Goal: Information Seeking & Learning: Learn about a topic

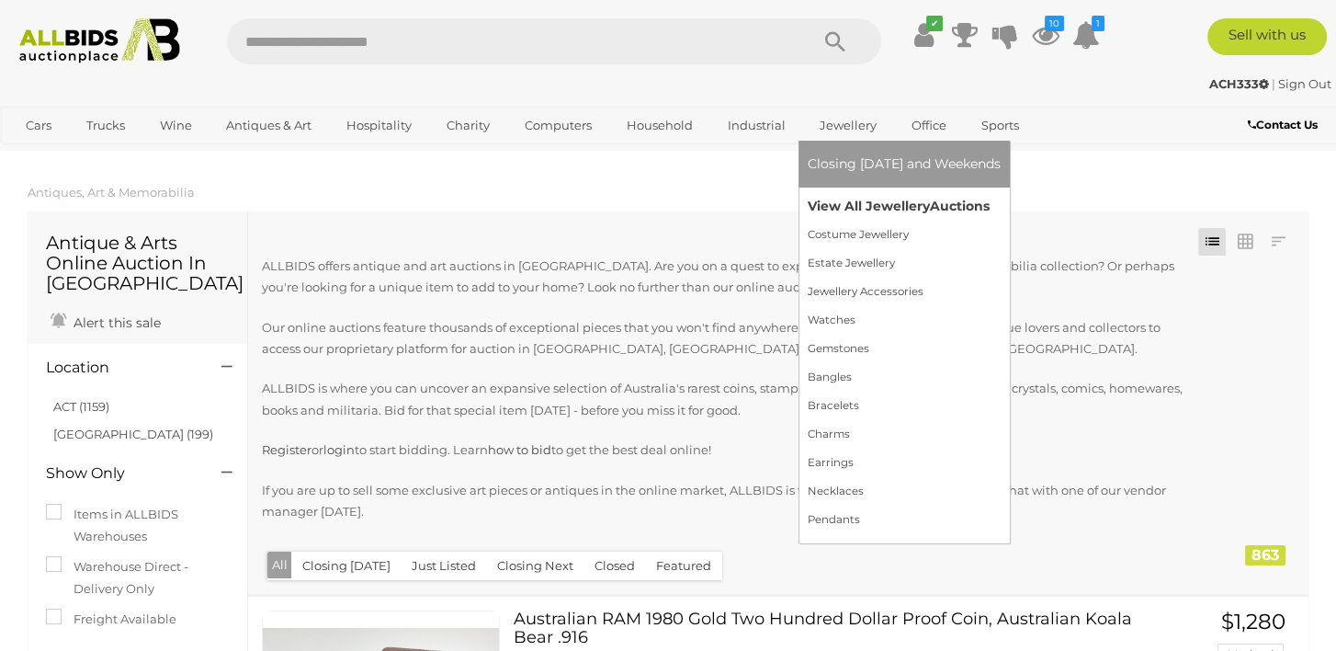
click at [837, 202] on link "View All Jewellery Auctions" at bounding box center [904, 206] width 193 height 28
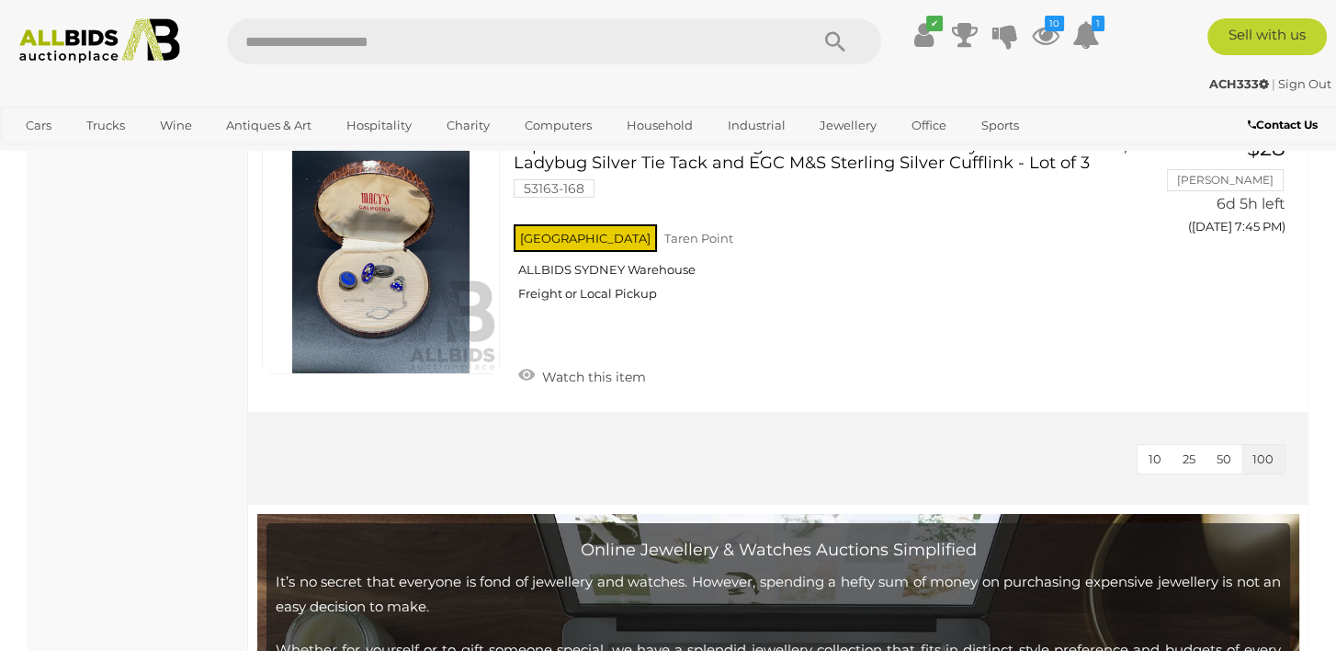
scroll to position [16878, 0]
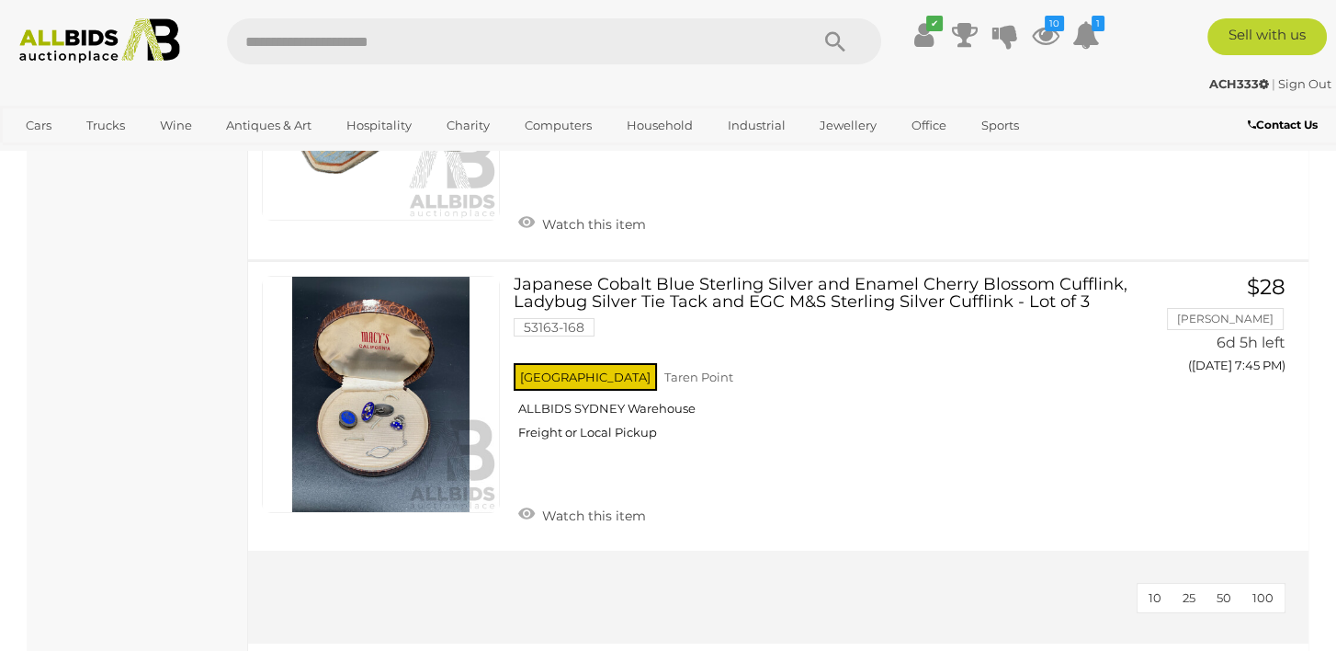
click at [1268, 590] on span "100" at bounding box center [1263, 597] width 21 height 15
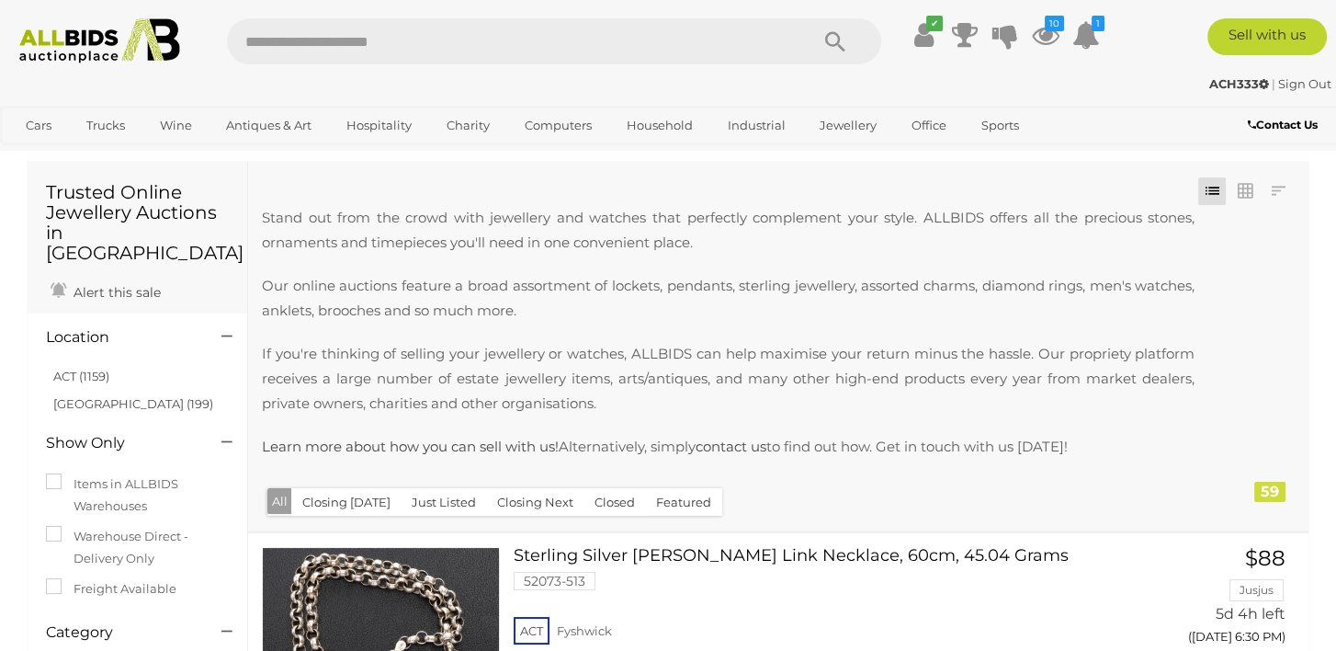
scroll to position [0, 0]
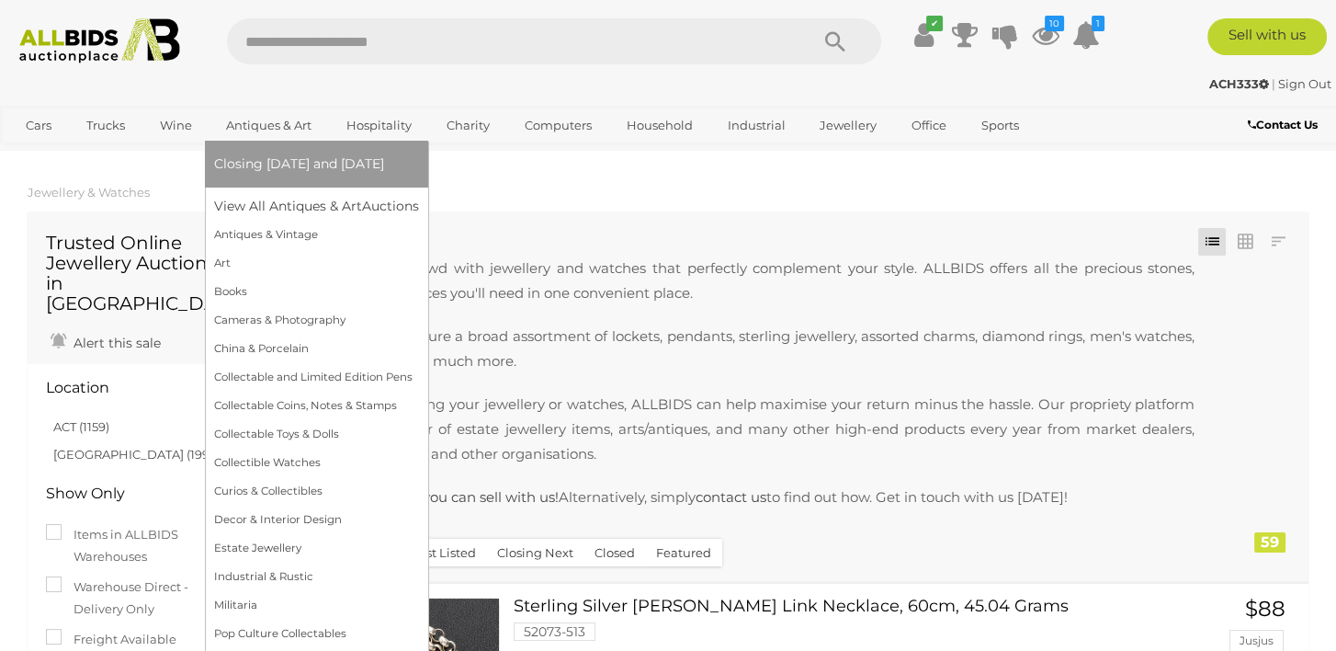
click at [266, 127] on link "Antiques & Art" at bounding box center [268, 125] width 109 height 30
click at [305, 203] on link "View All Antiques & Art Auctions" at bounding box center [322, 206] width 217 height 28
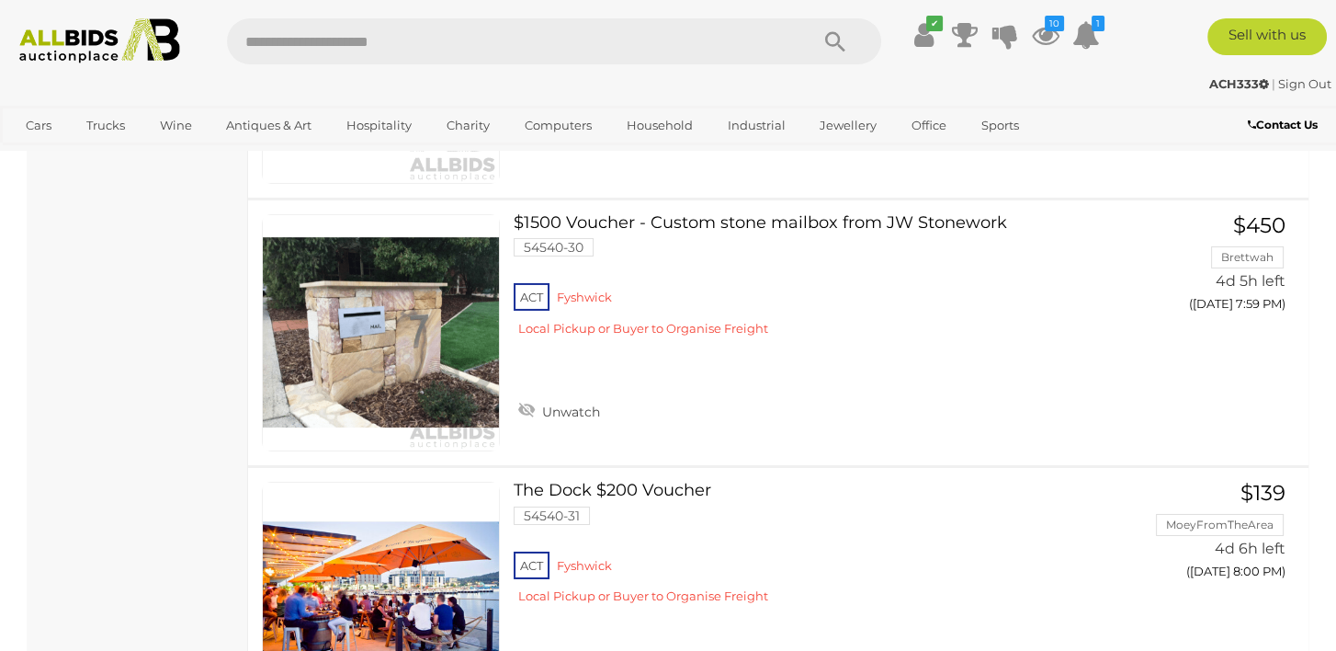
scroll to position [7720, 0]
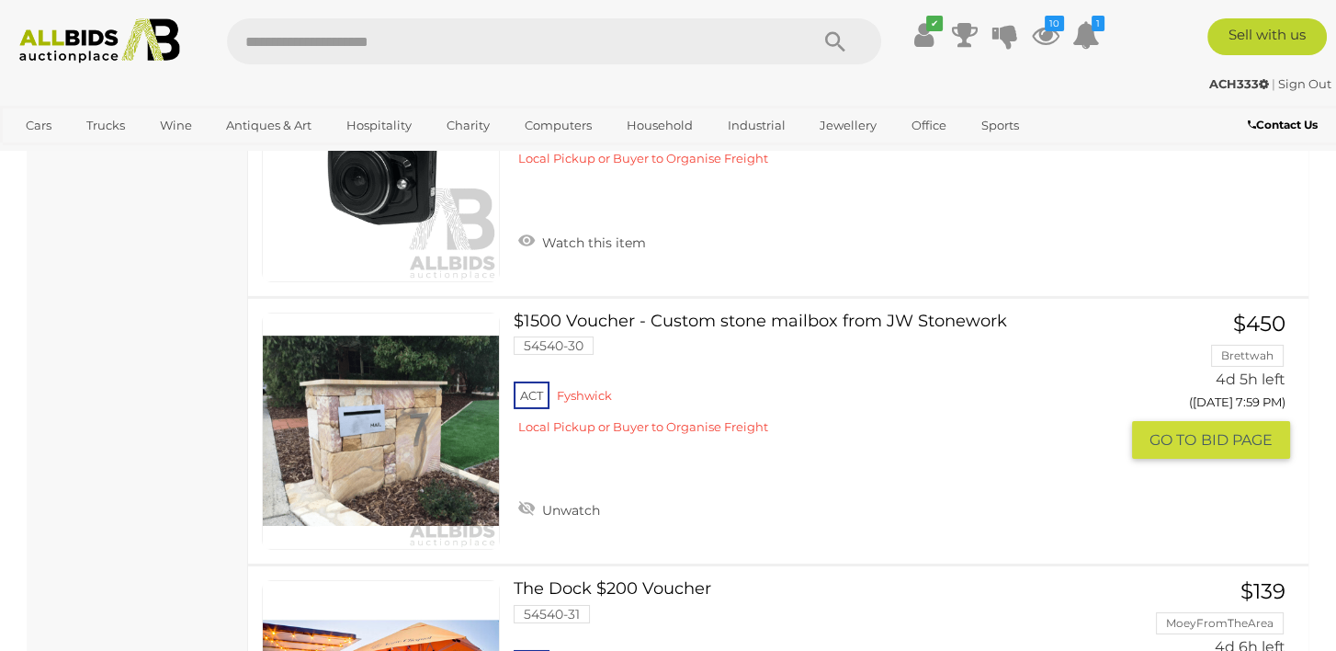
click at [415, 406] on link at bounding box center [381, 431] width 238 height 238
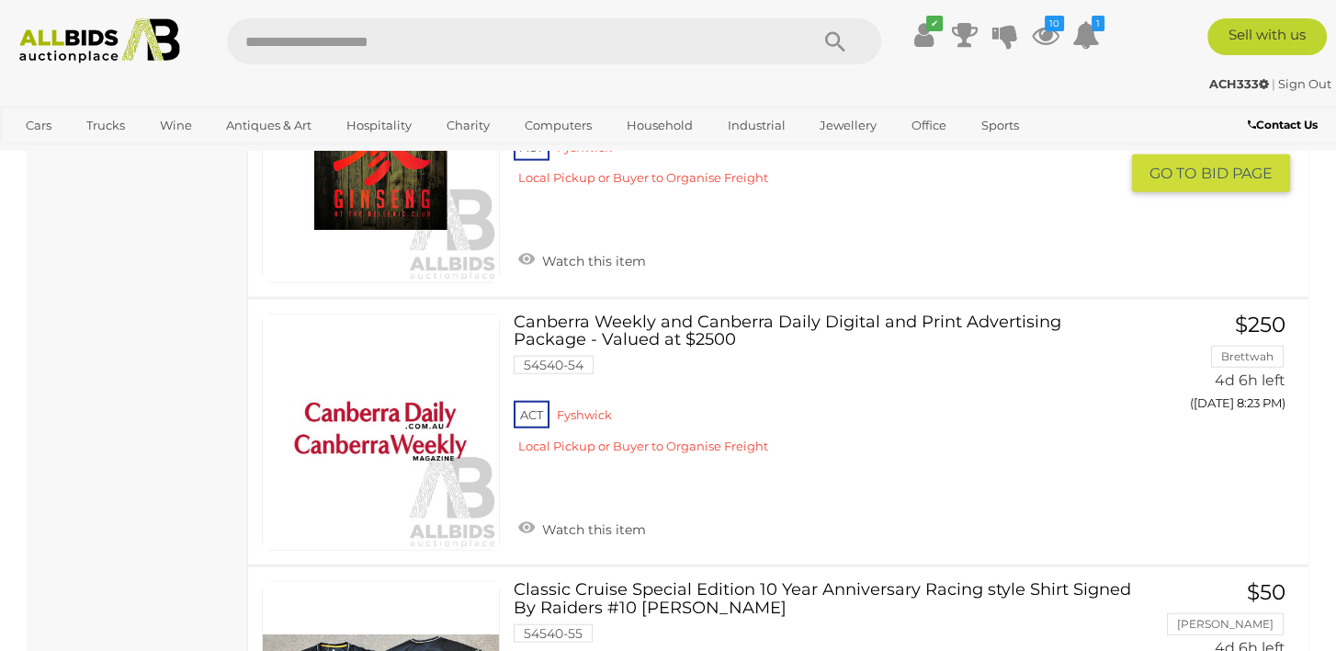
scroll to position [14428, 0]
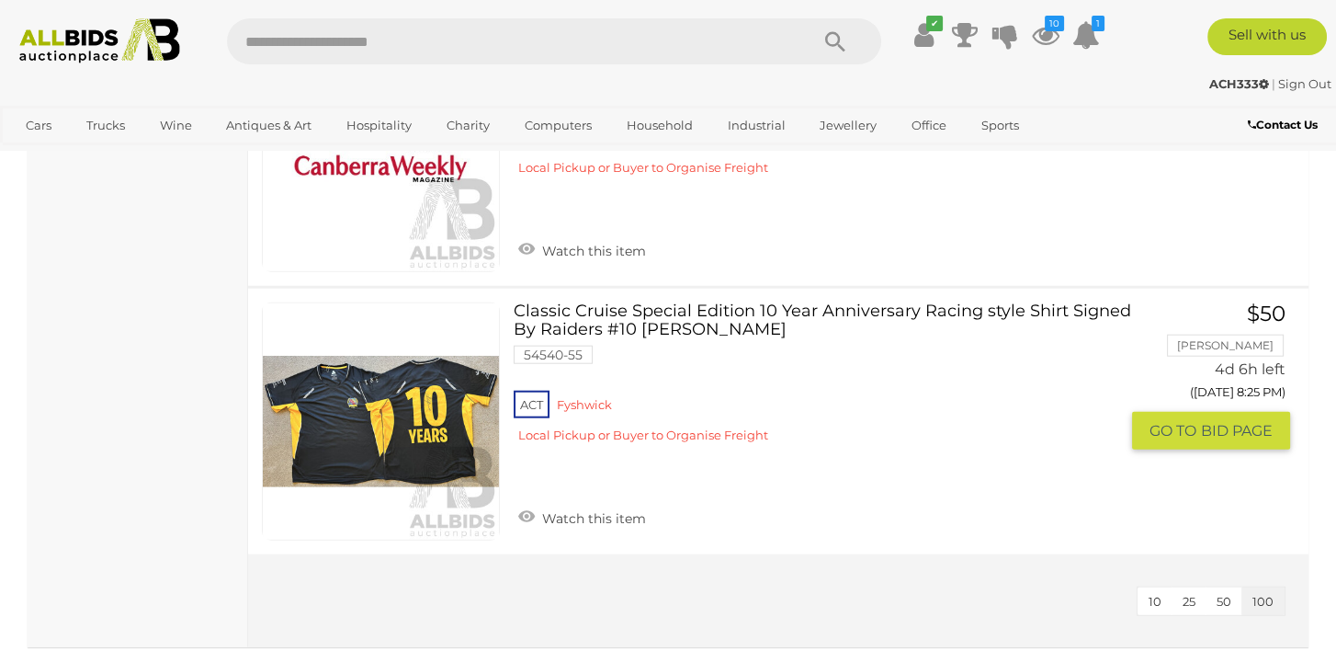
click at [437, 353] on link at bounding box center [381, 421] width 238 height 238
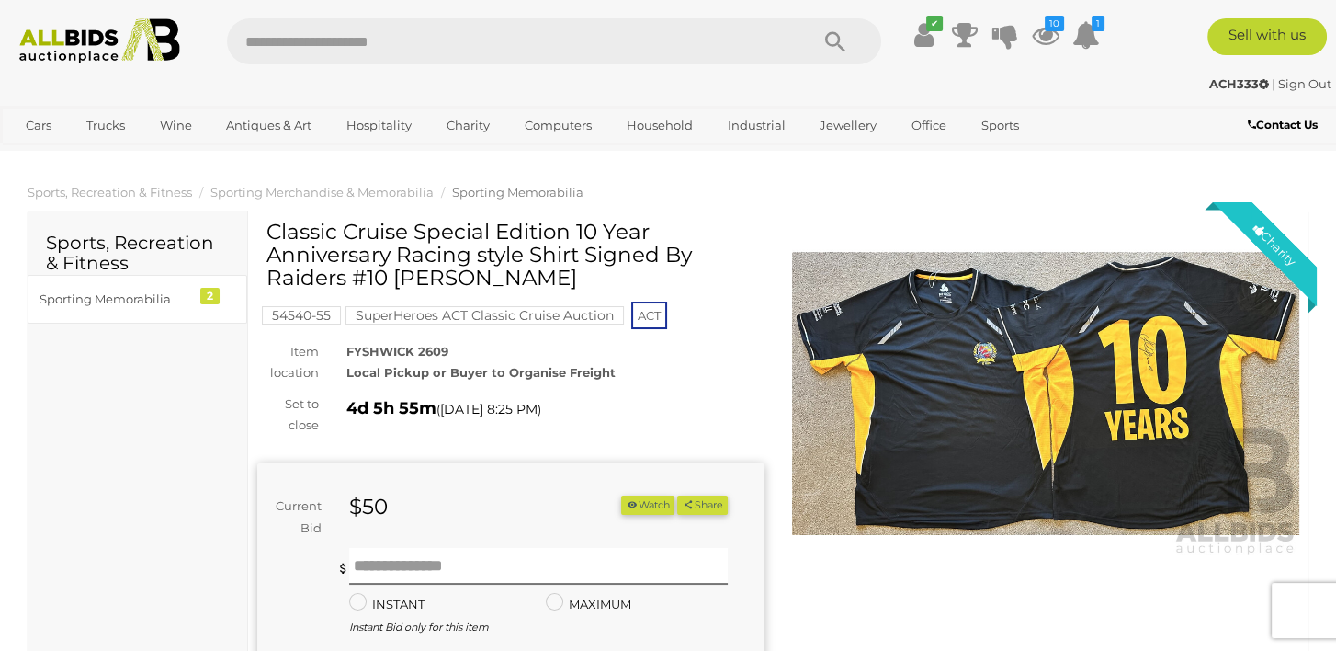
click at [952, 381] on img at bounding box center [1045, 393] width 507 height 327
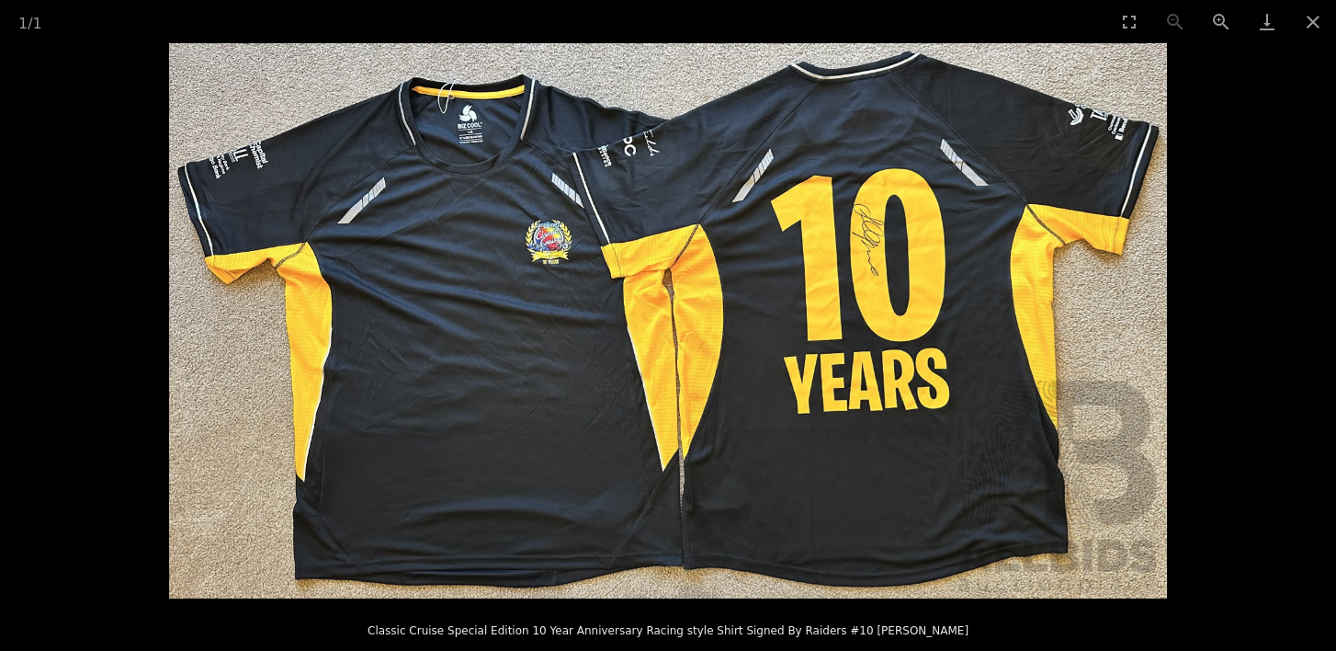
click at [801, 379] on img at bounding box center [668, 320] width 998 height 555
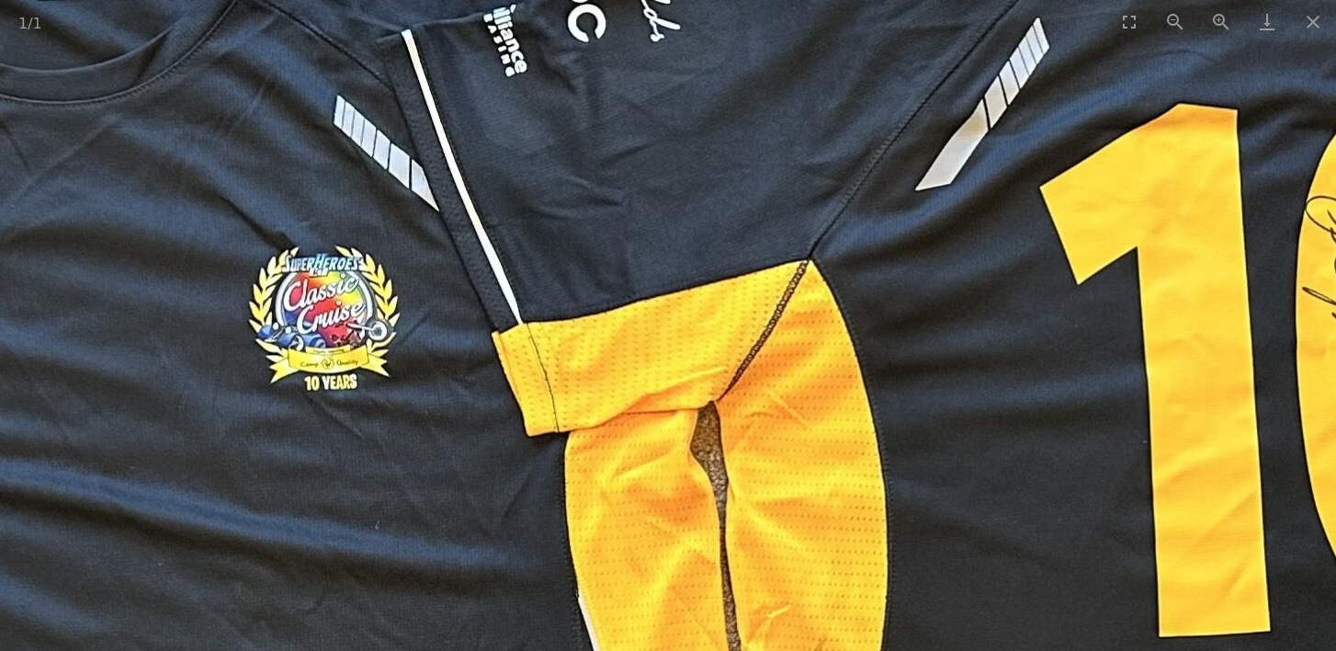
drag, startPoint x: 854, startPoint y: 353, endPoint x: 1212, endPoint y: 574, distance: 421.4
click at [1212, 574] on img at bounding box center [709, 572] width 3217 height 1789
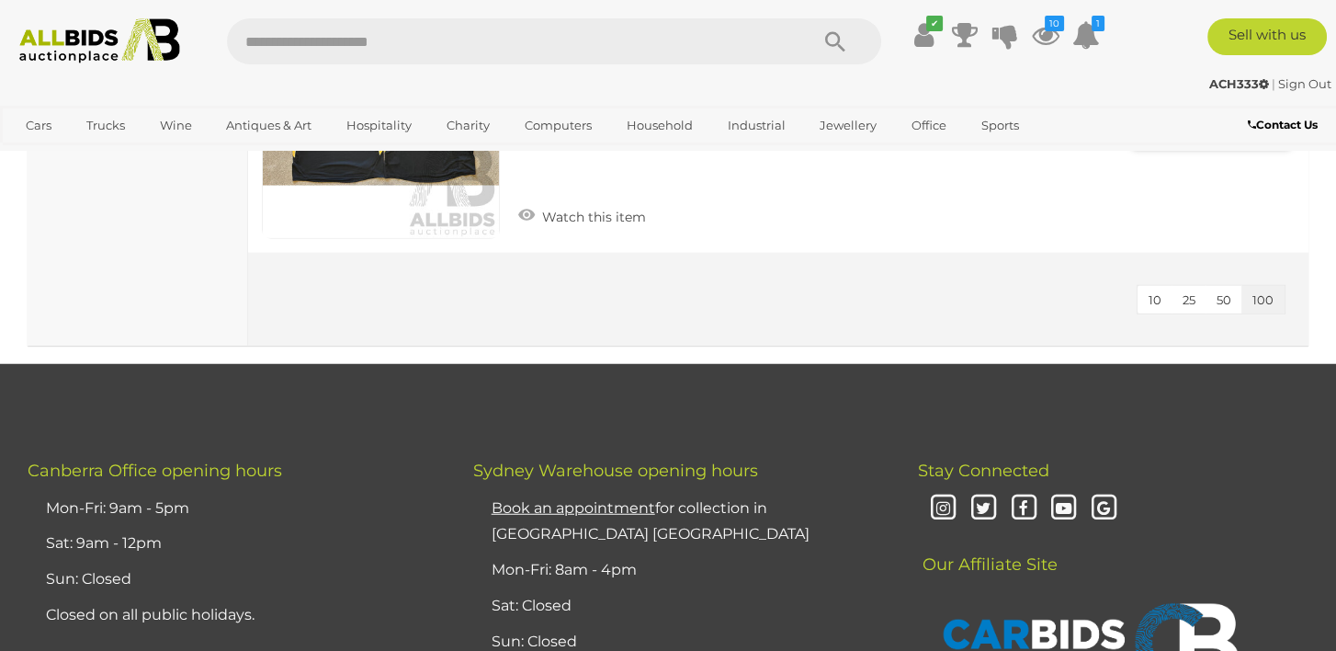
scroll to position [14491, 0]
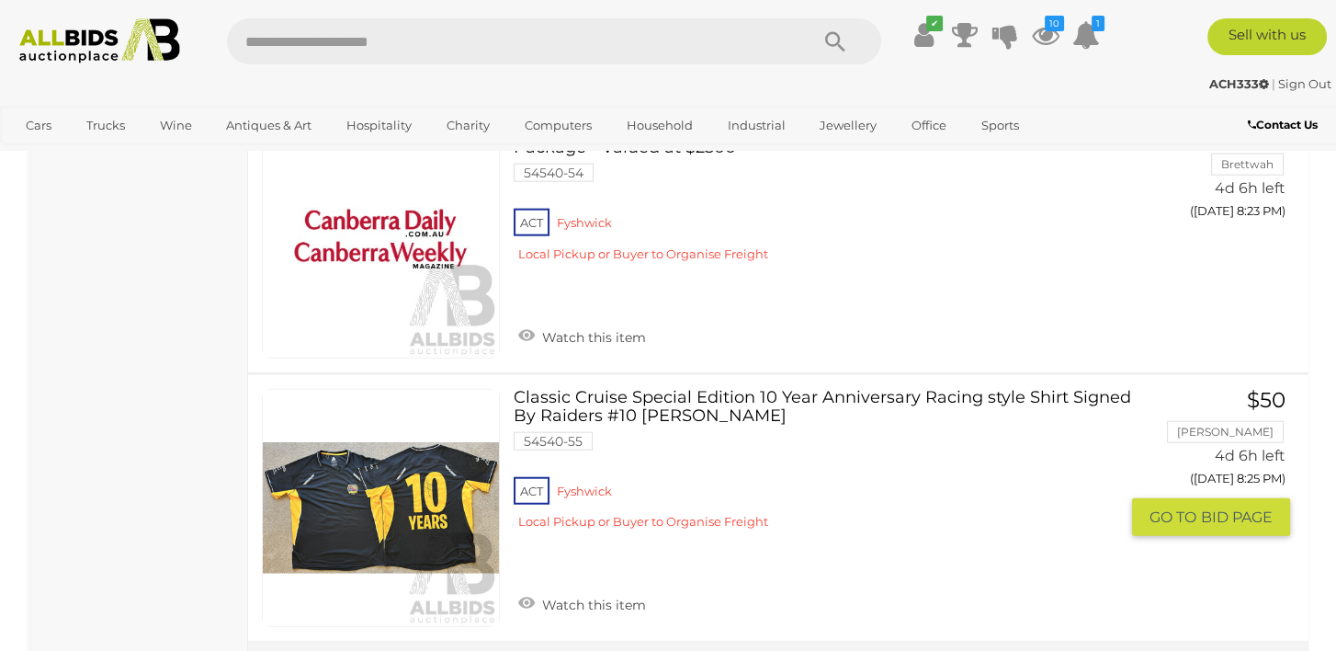
scroll to position [14331, 0]
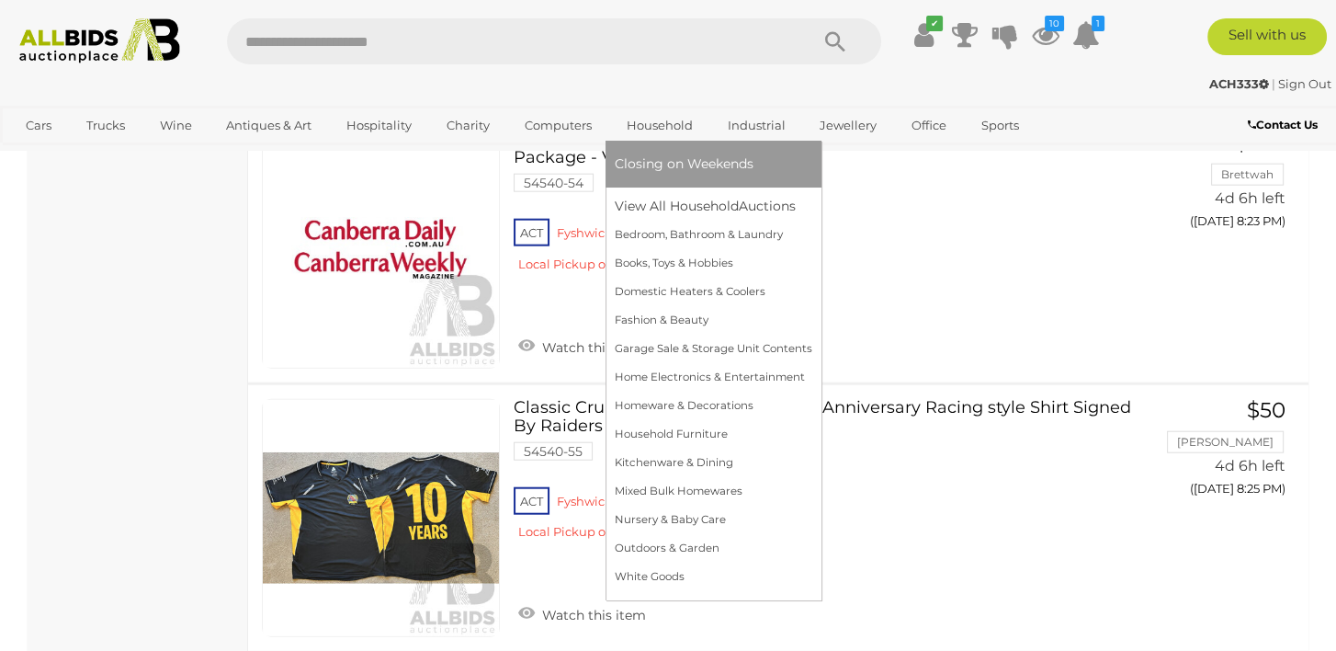
click at [652, 124] on link "Household" at bounding box center [660, 125] width 90 height 30
click at [645, 200] on link "View All Household Auctions" at bounding box center [714, 206] width 198 height 28
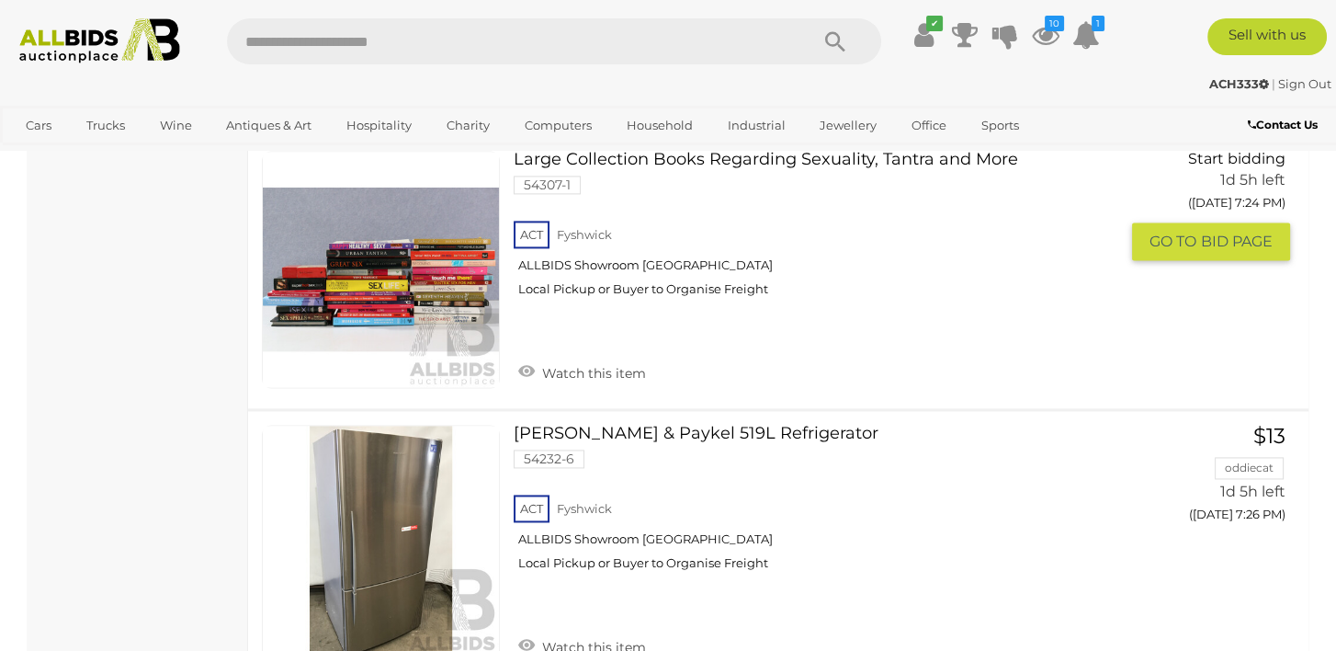
scroll to position [3492, 0]
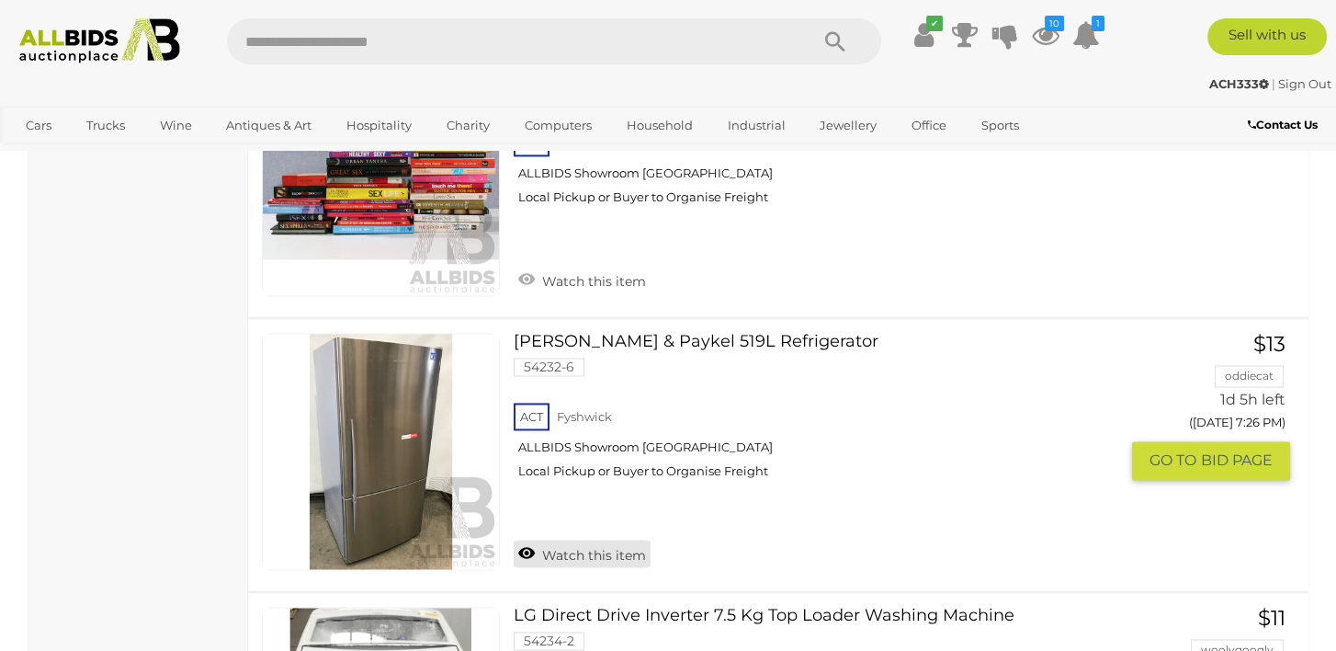
click at [525, 539] on link "Watch this item" at bounding box center [582, 553] width 137 height 28
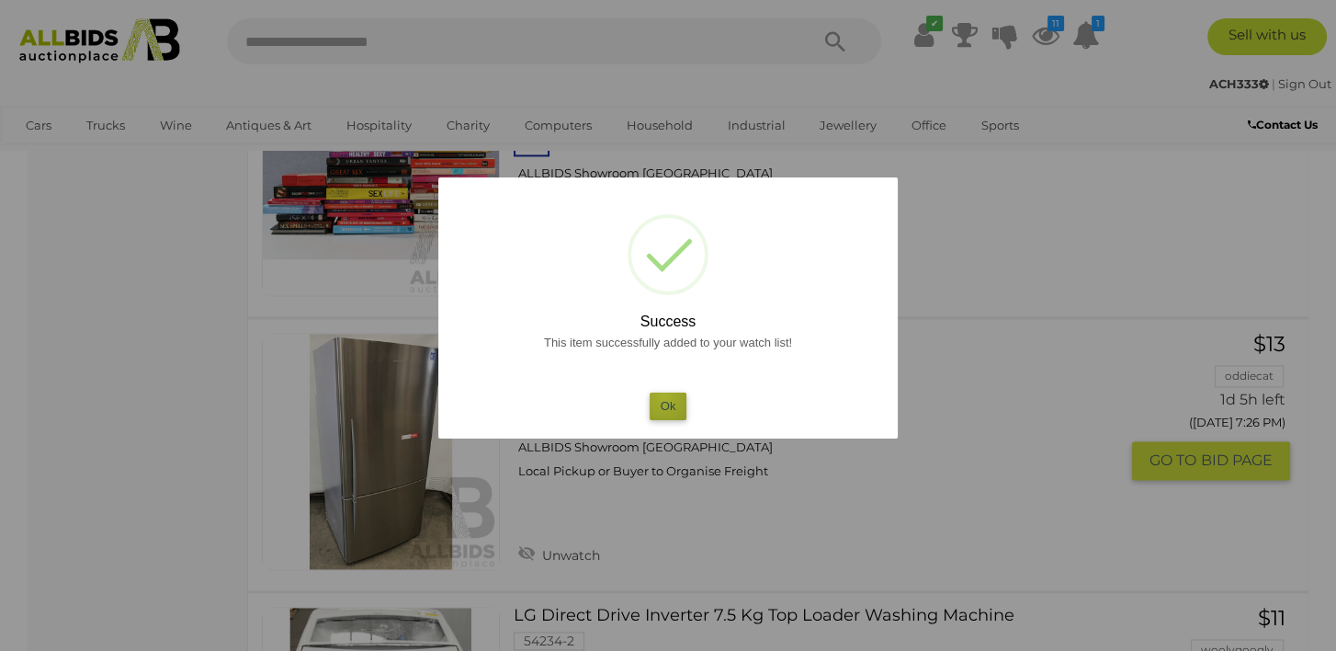
click at [664, 397] on button "Ok" at bounding box center [669, 405] width 38 height 27
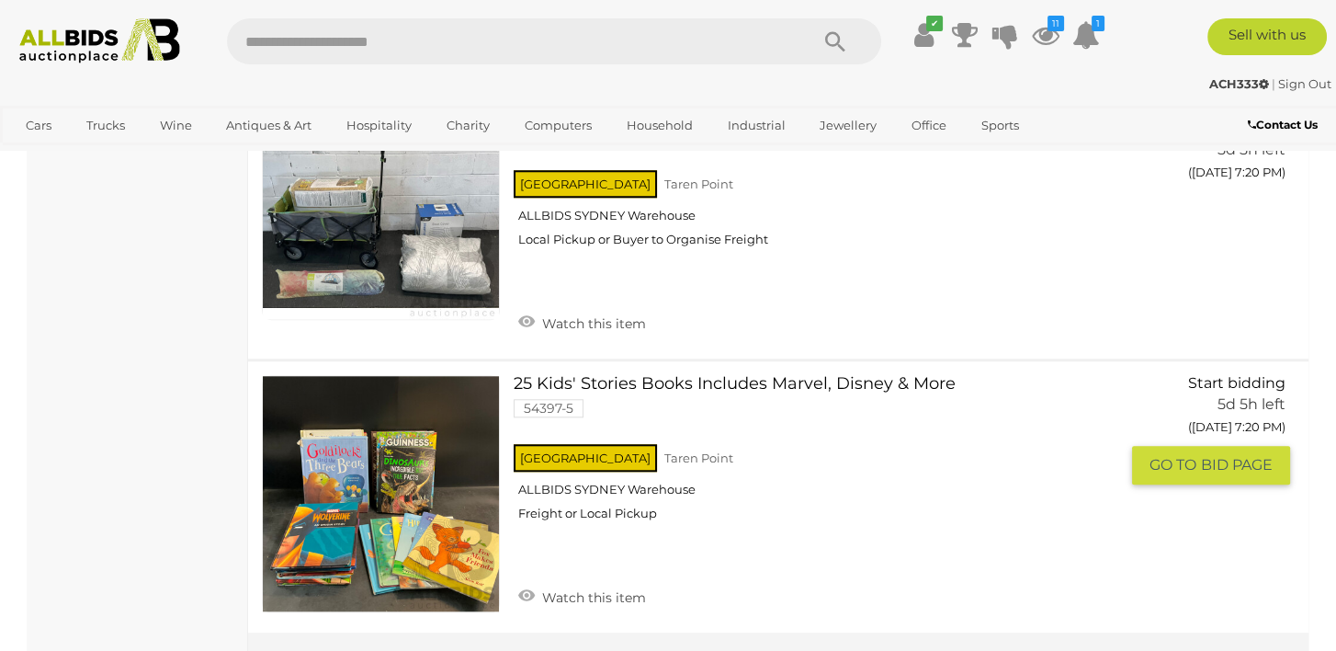
scroll to position [28216, 0]
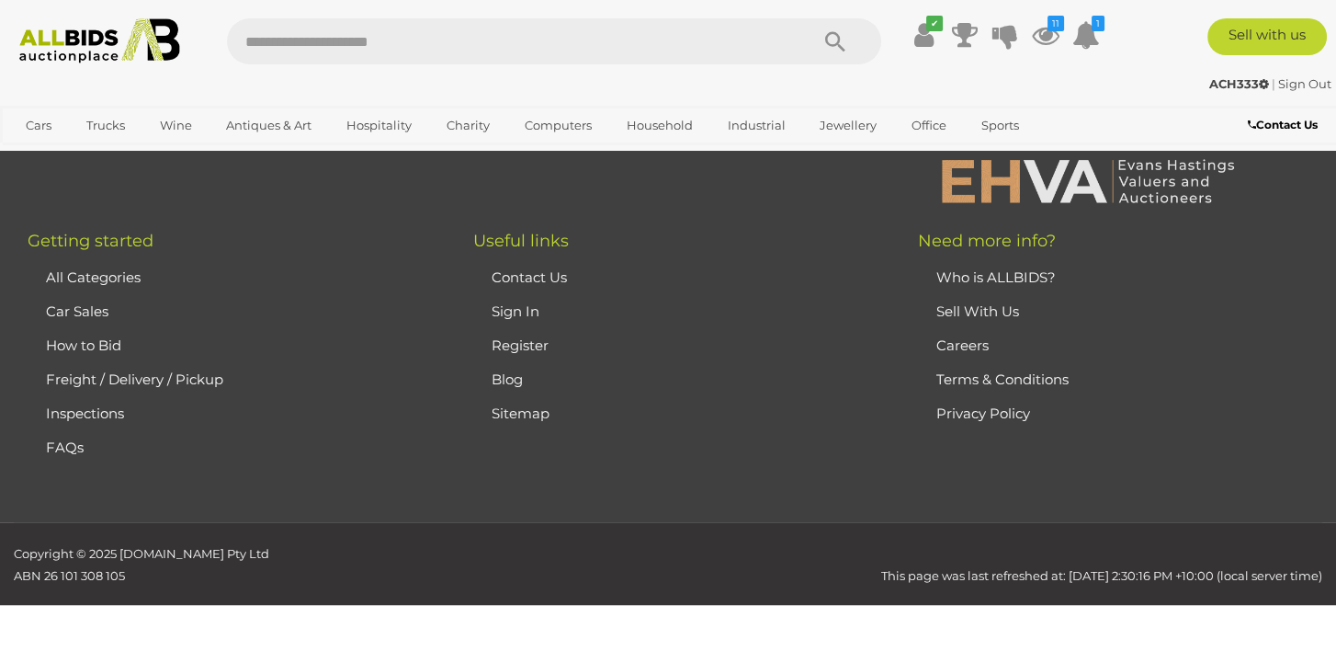
scroll to position [247, 0]
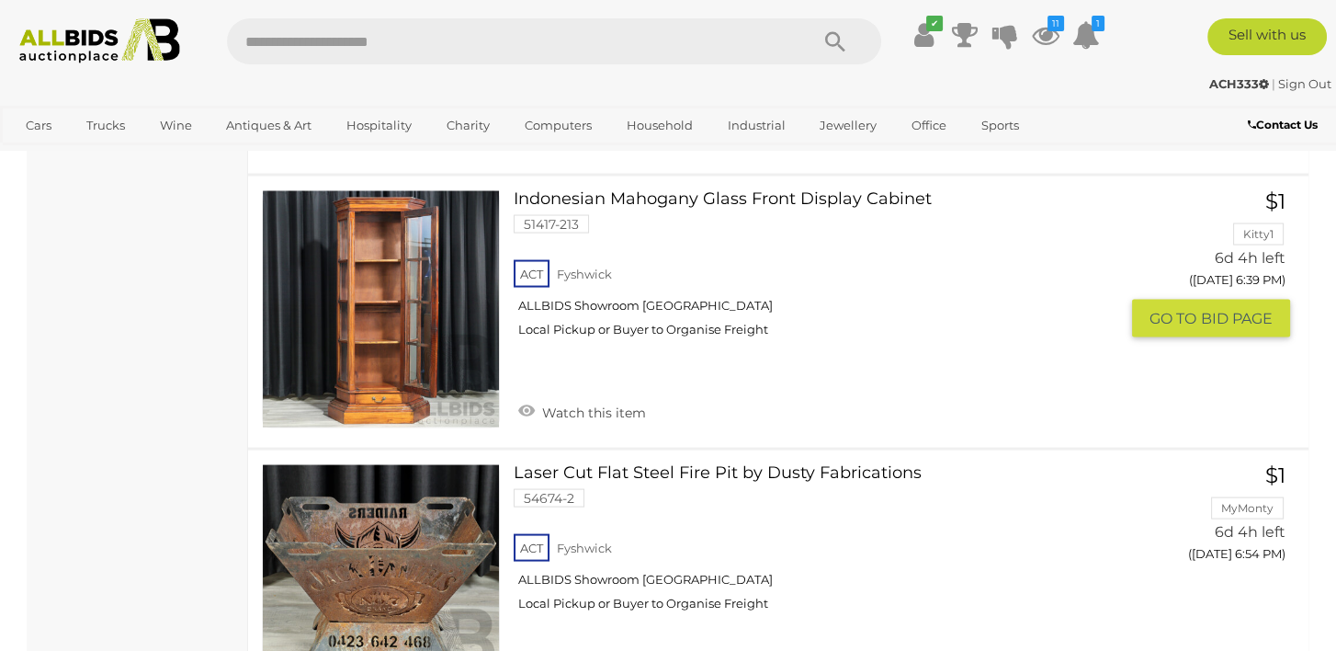
scroll to position [22029, 0]
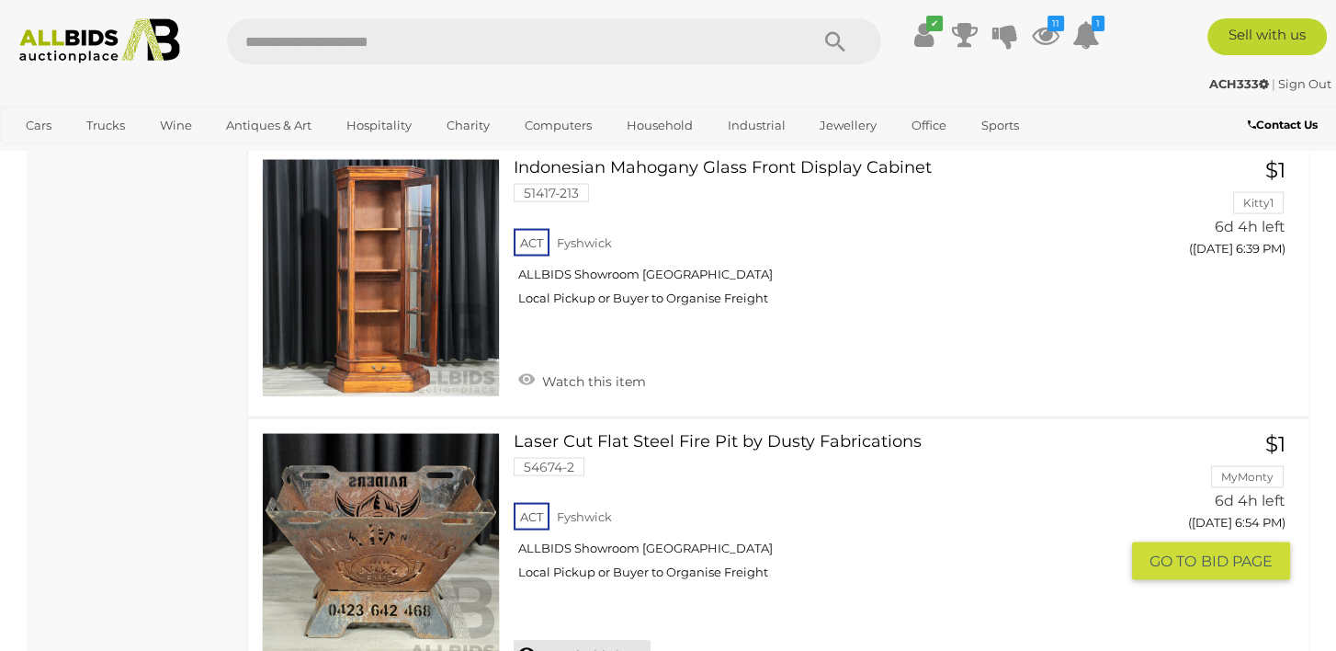
click at [531, 640] on link "Watch this item" at bounding box center [582, 654] width 137 height 28
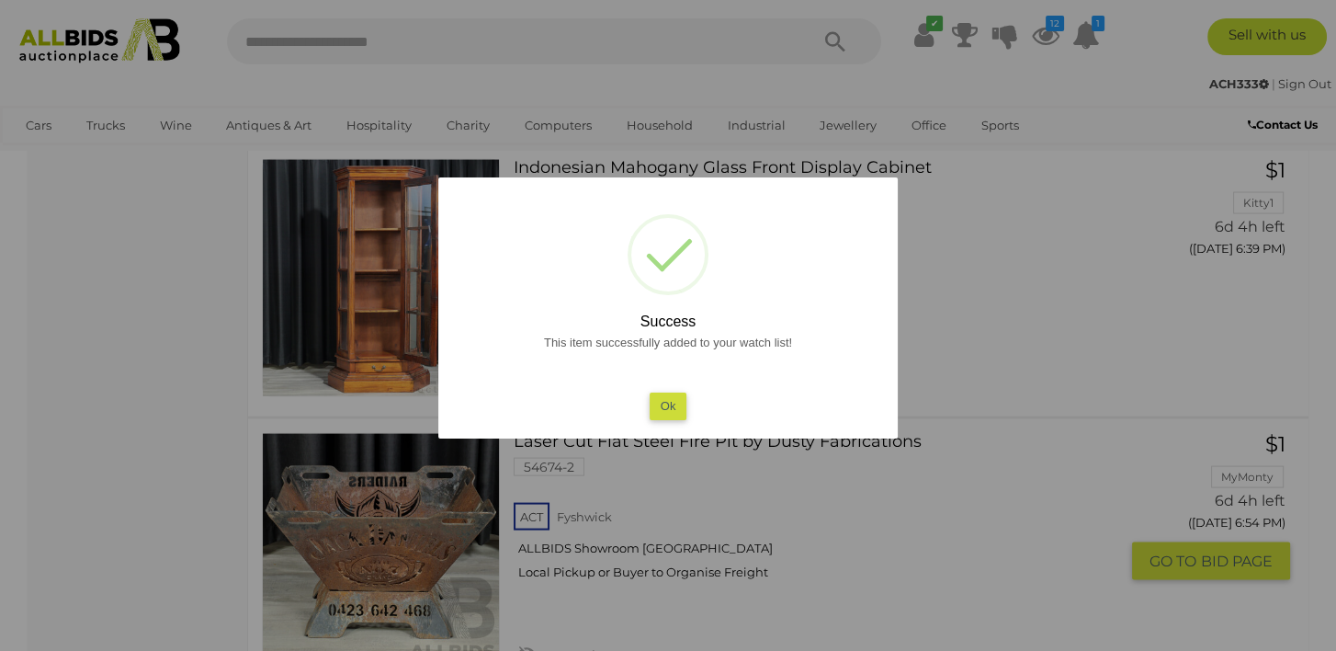
click at [668, 398] on button "Ok" at bounding box center [669, 405] width 38 height 27
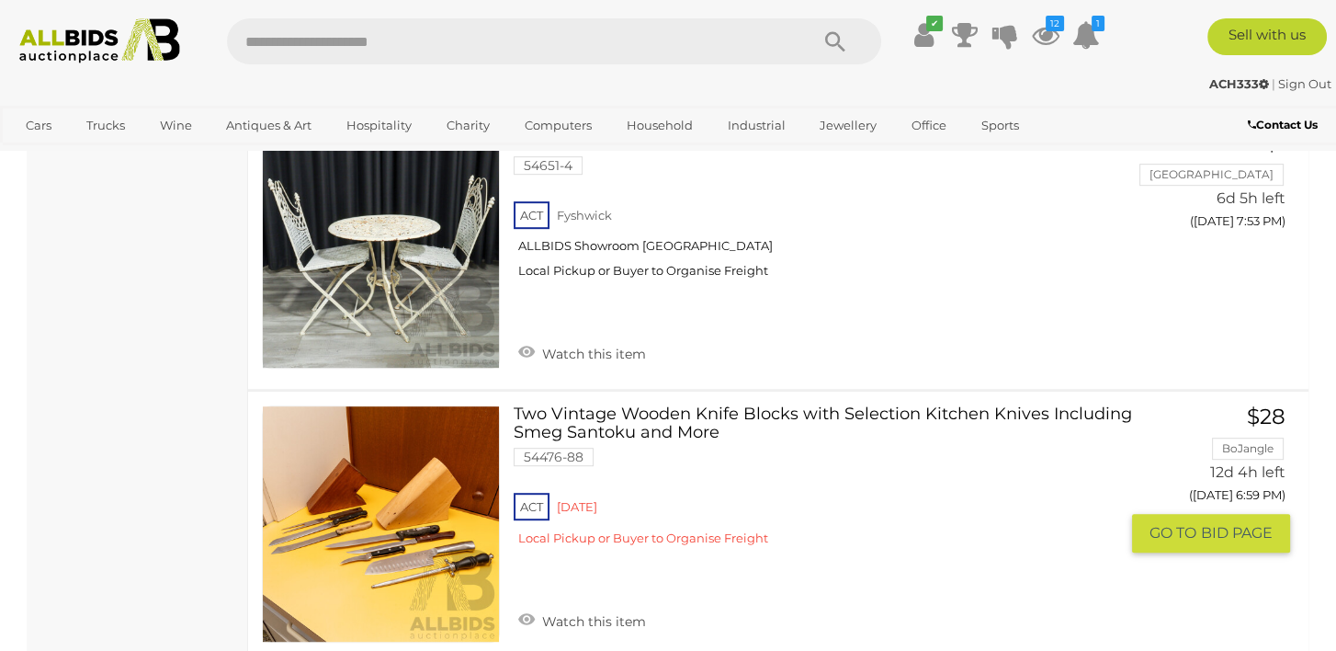
scroll to position [27176, 0]
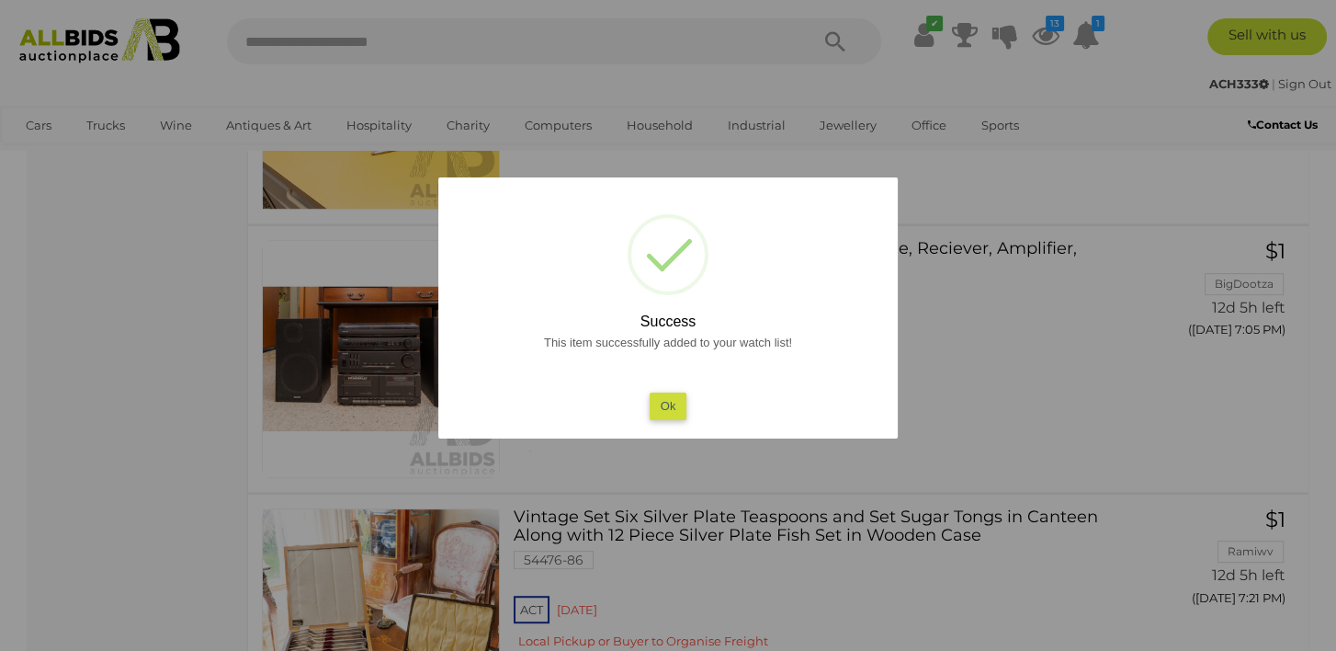
click at [668, 410] on button "Ok" at bounding box center [669, 405] width 38 height 27
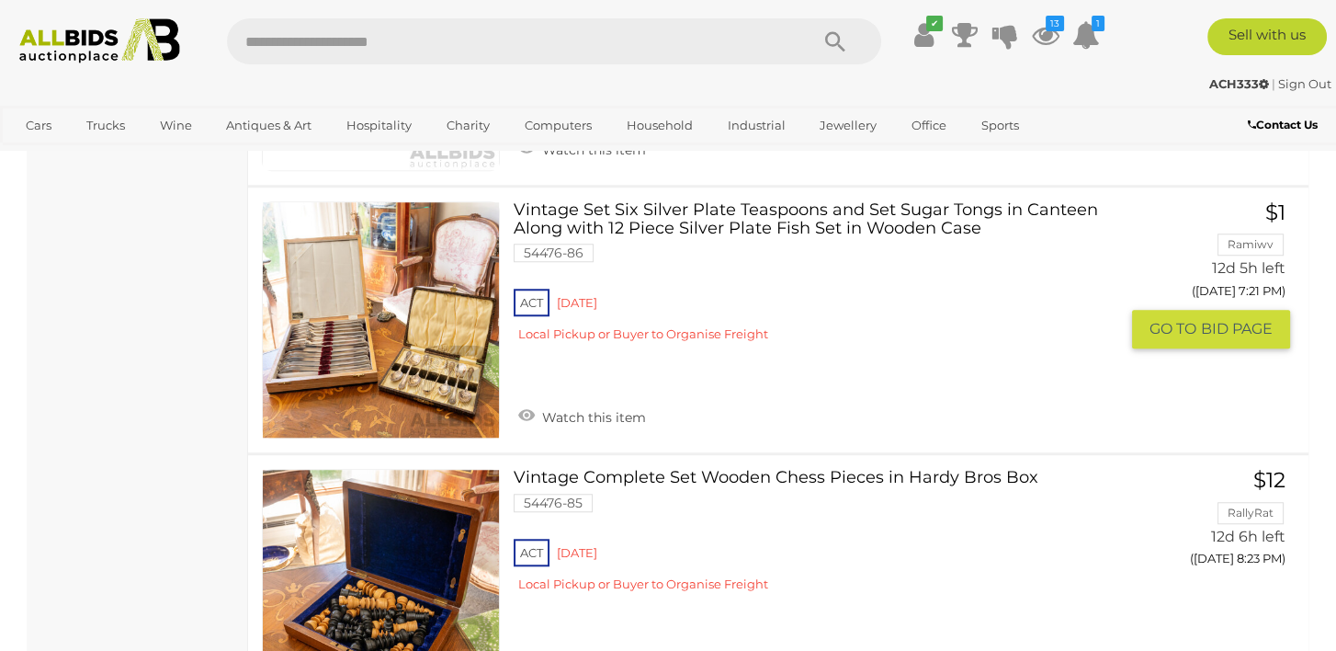
scroll to position [27820, 0]
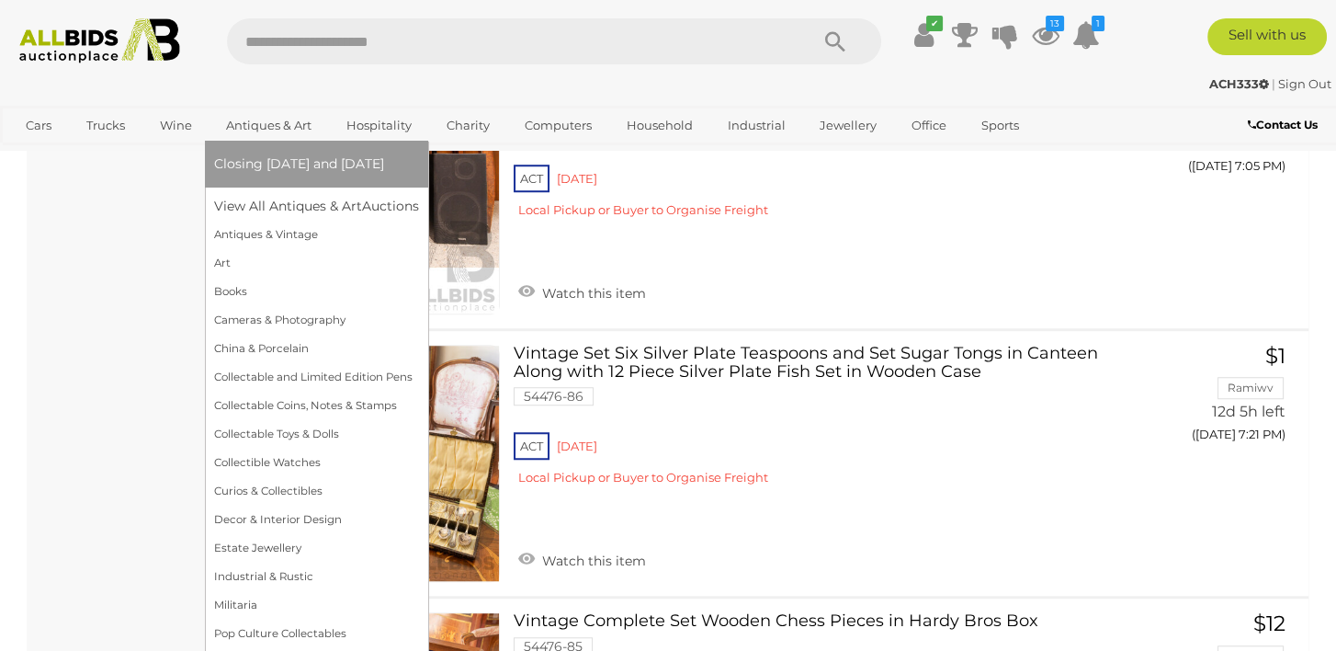
click at [289, 123] on link "Antiques & Art" at bounding box center [268, 125] width 109 height 30
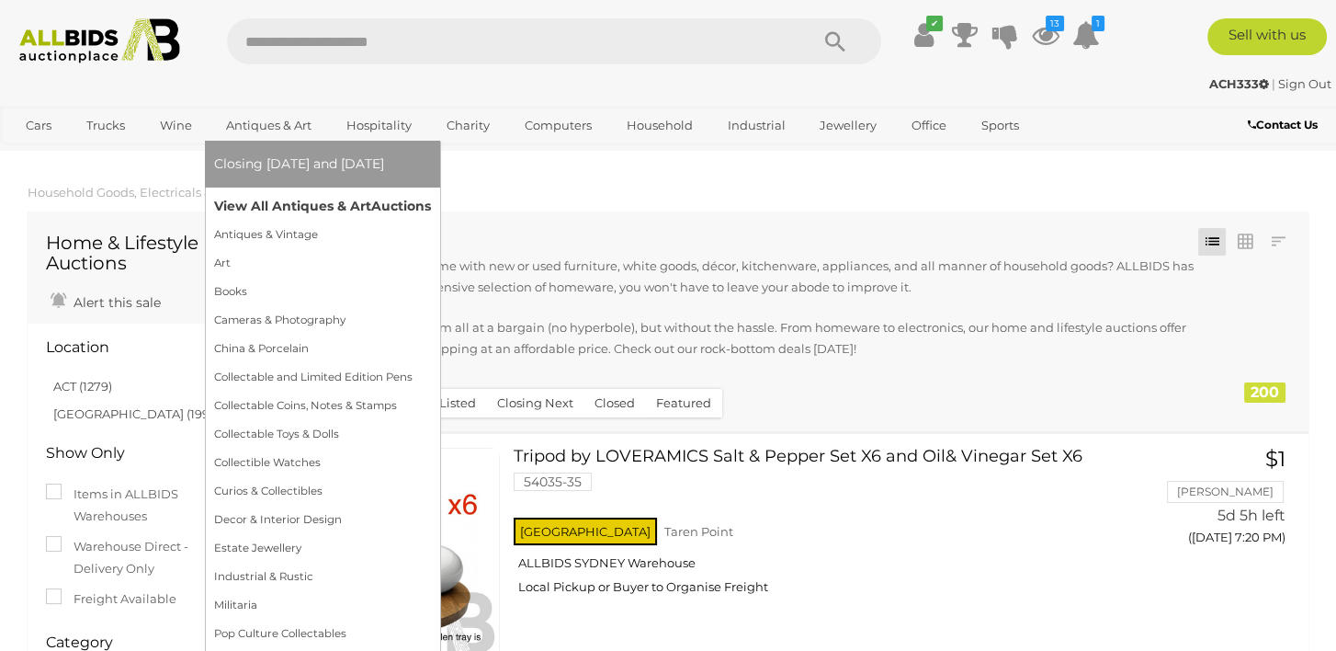
click at [296, 202] on link "View All Antiques & Art Auctions" at bounding box center [322, 206] width 217 height 28
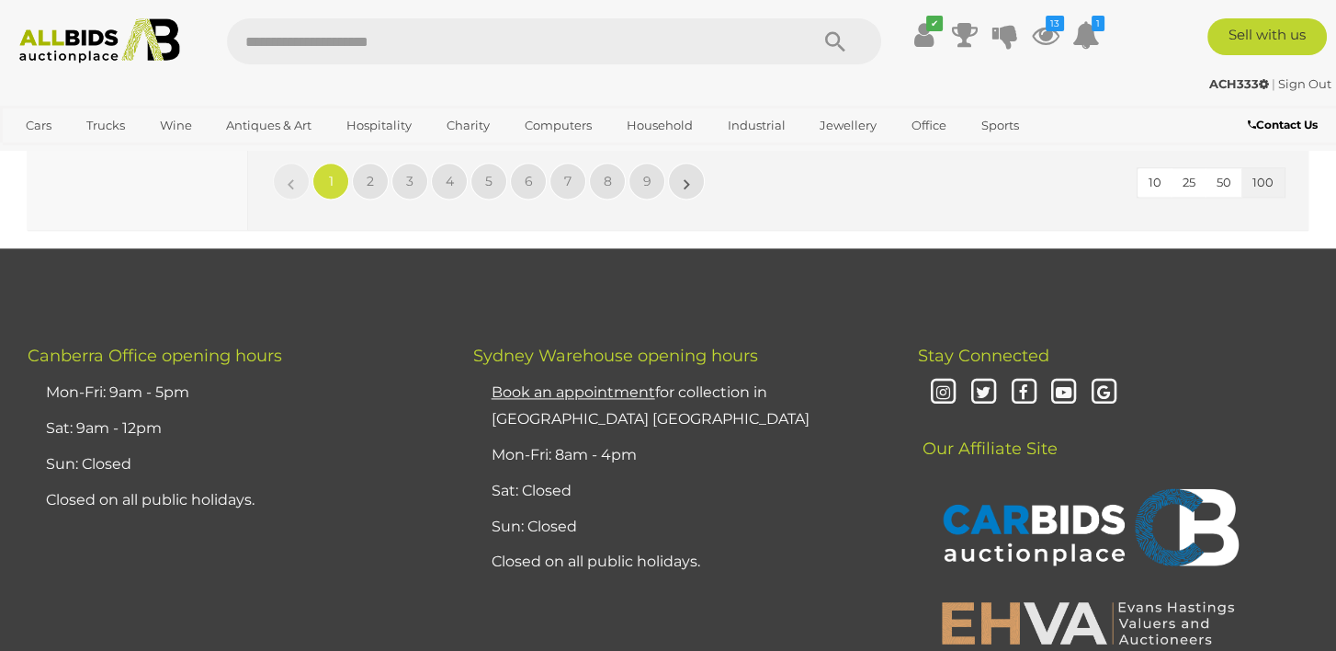
scroll to position [28675, 0]
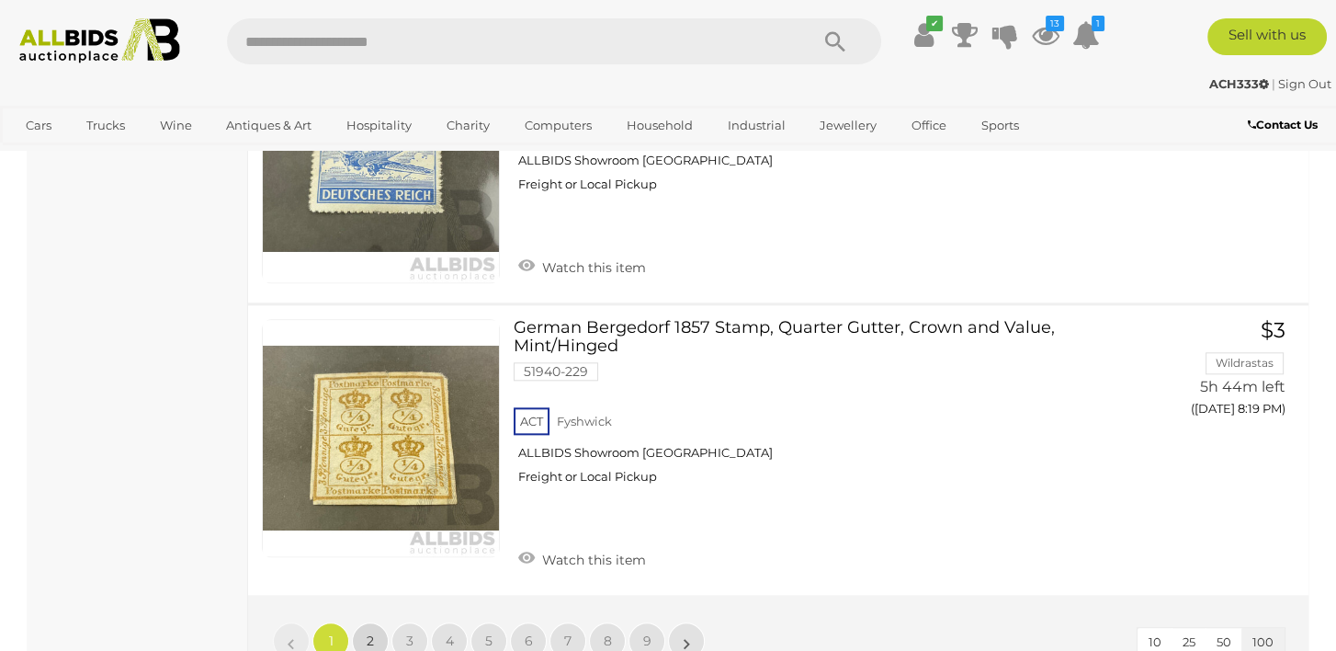
click at [361, 622] on link "2" at bounding box center [370, 640] width 37 height 37
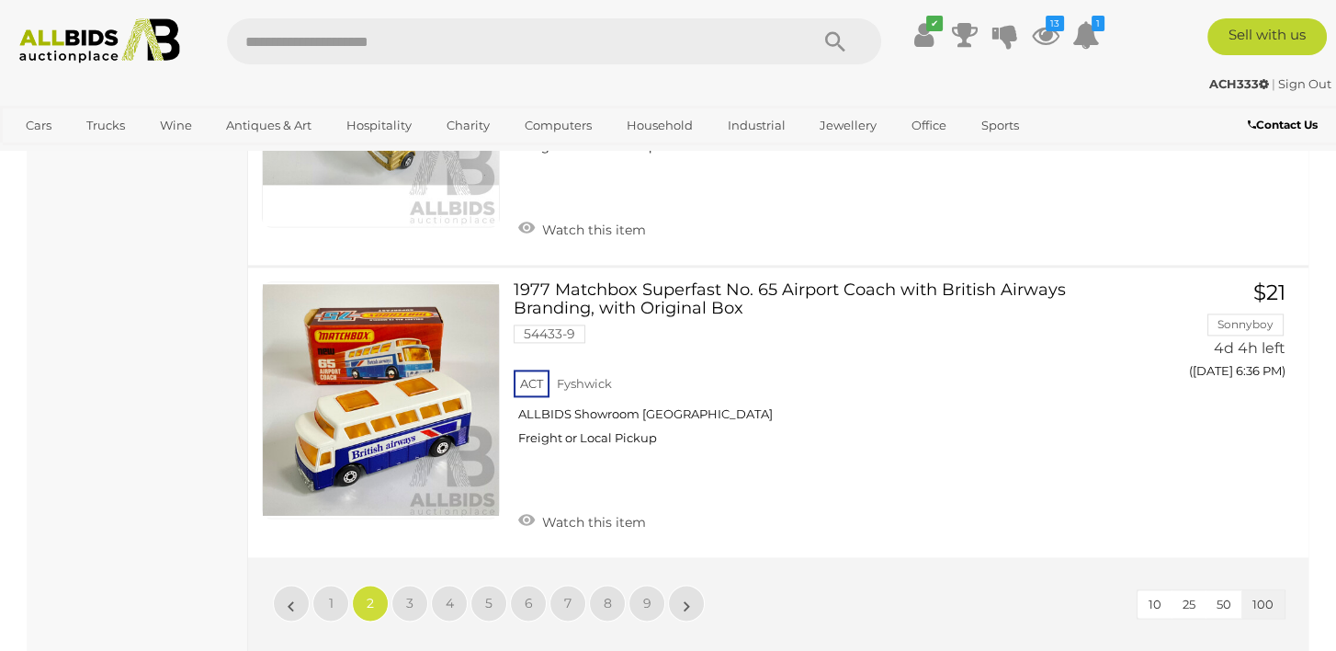
scroll to position [29177, 0]
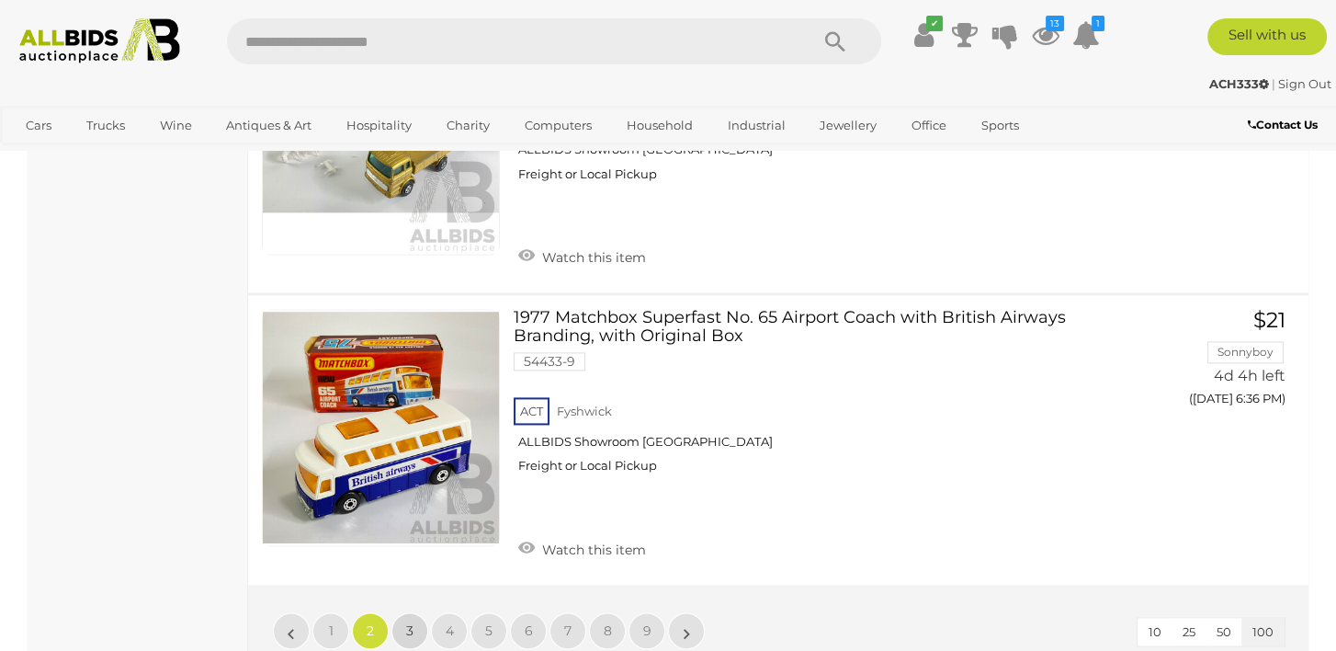
click at [415, 612] on link "3" at bounding box center [410, 630] width 37 height 37
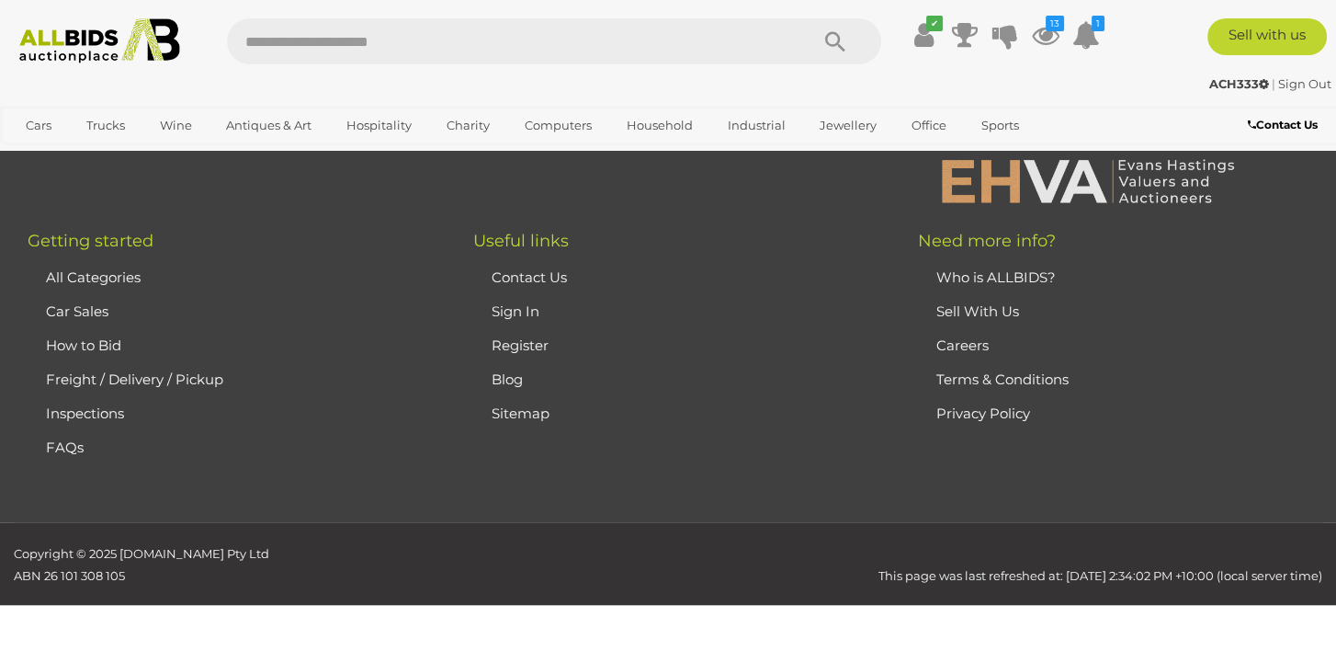
scroll to position [410, 0]
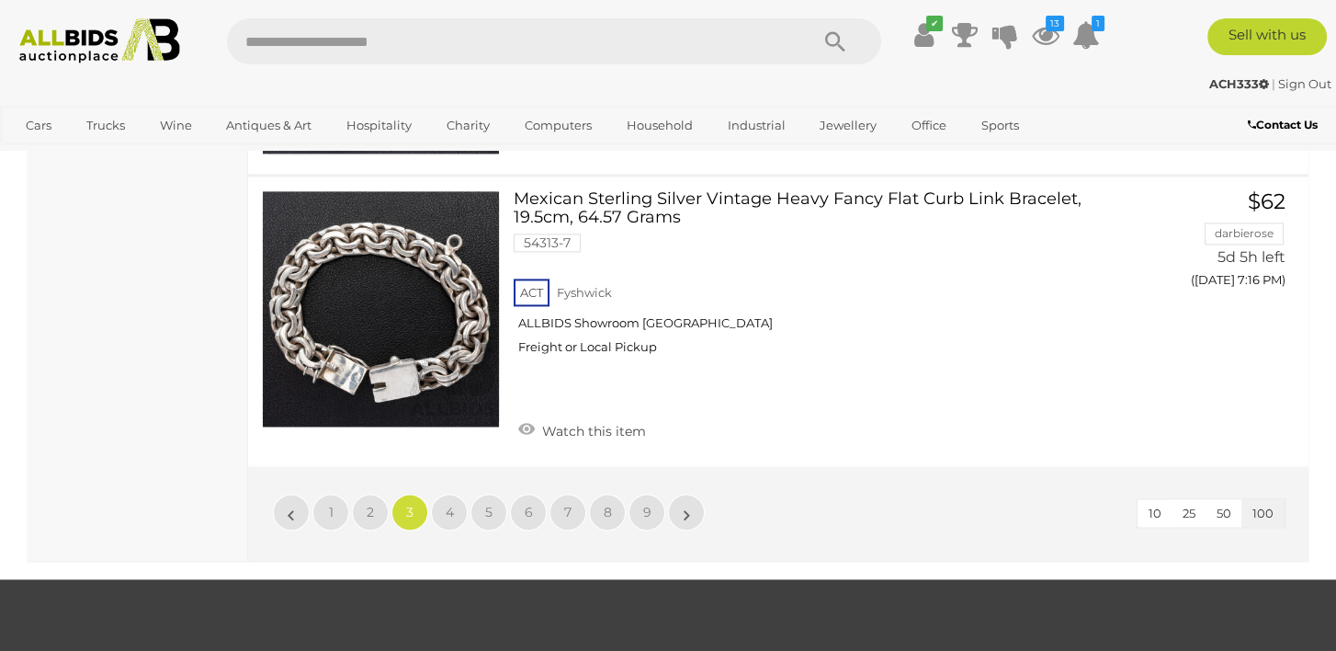
scroll to position [29361, 0]
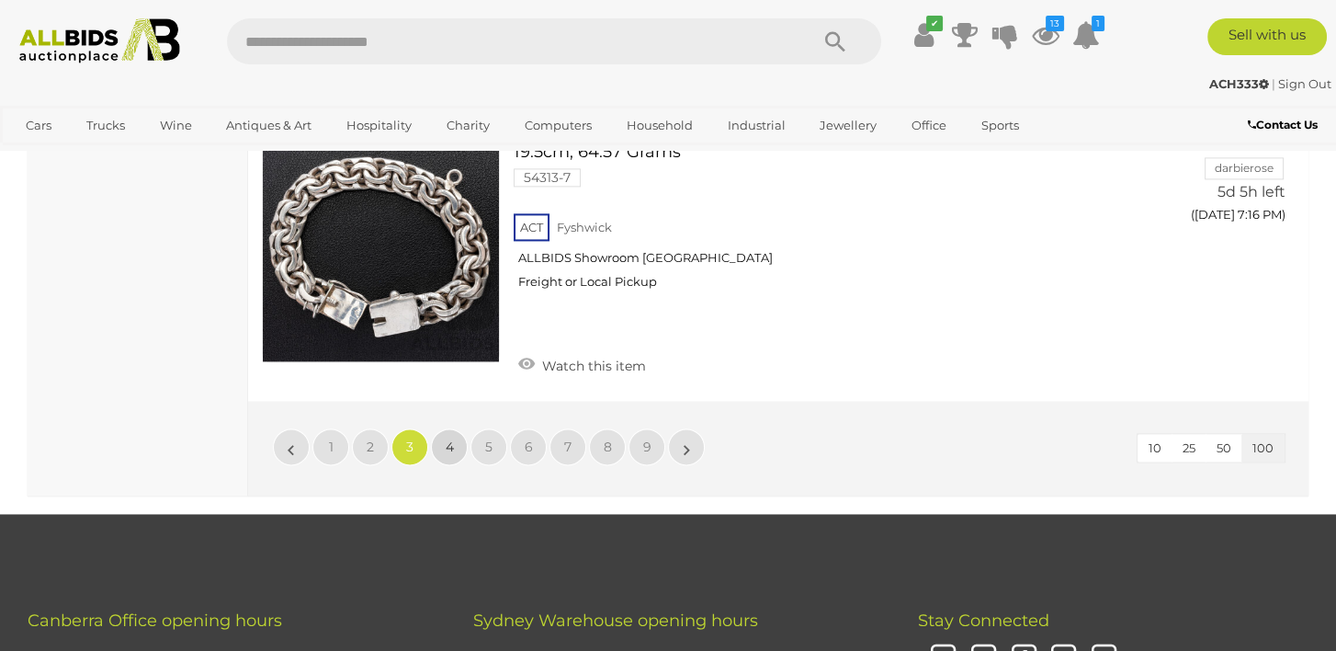
click at [447, 438] on span "4" at bounding box center [450, 446] width 8 height 17
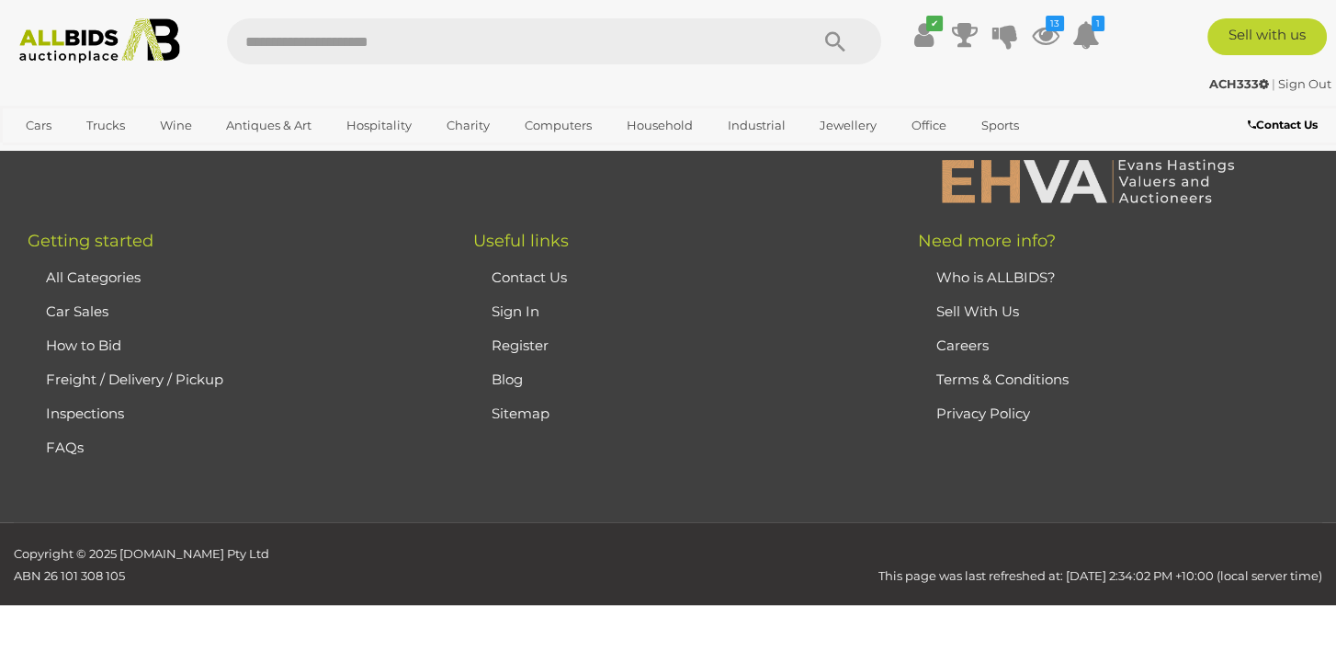
scroll to position [410, 0]
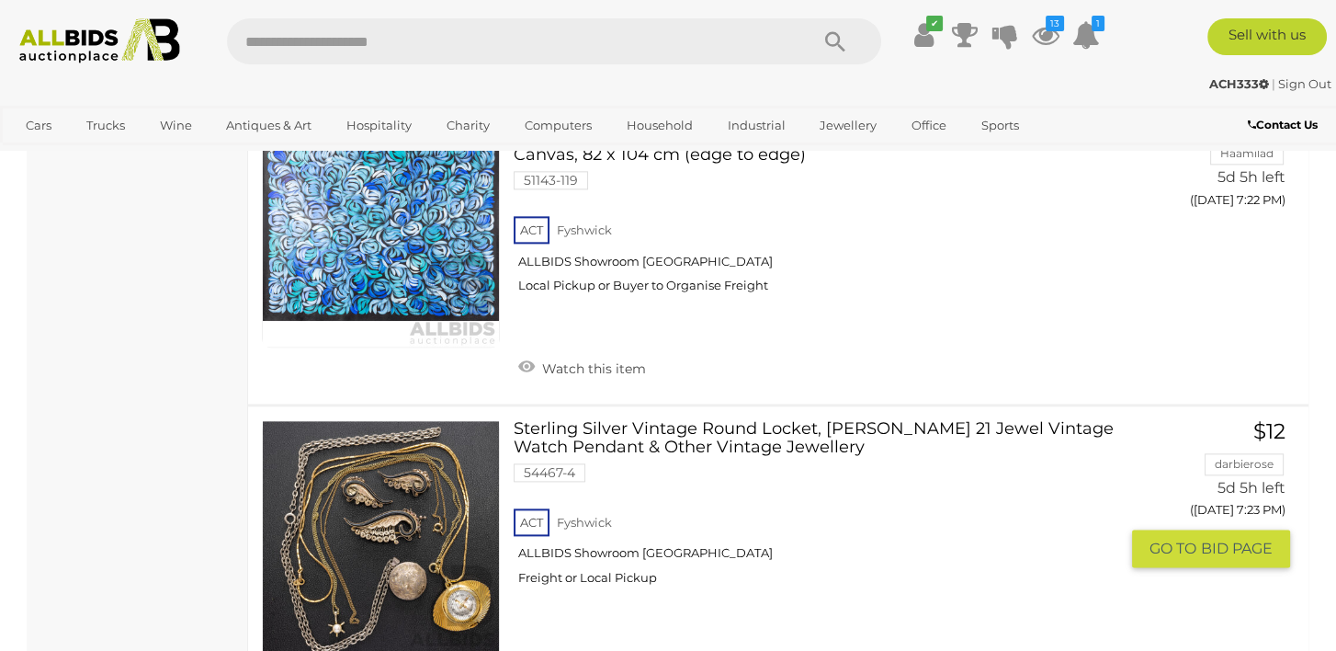
scroll to position [2616, 0]
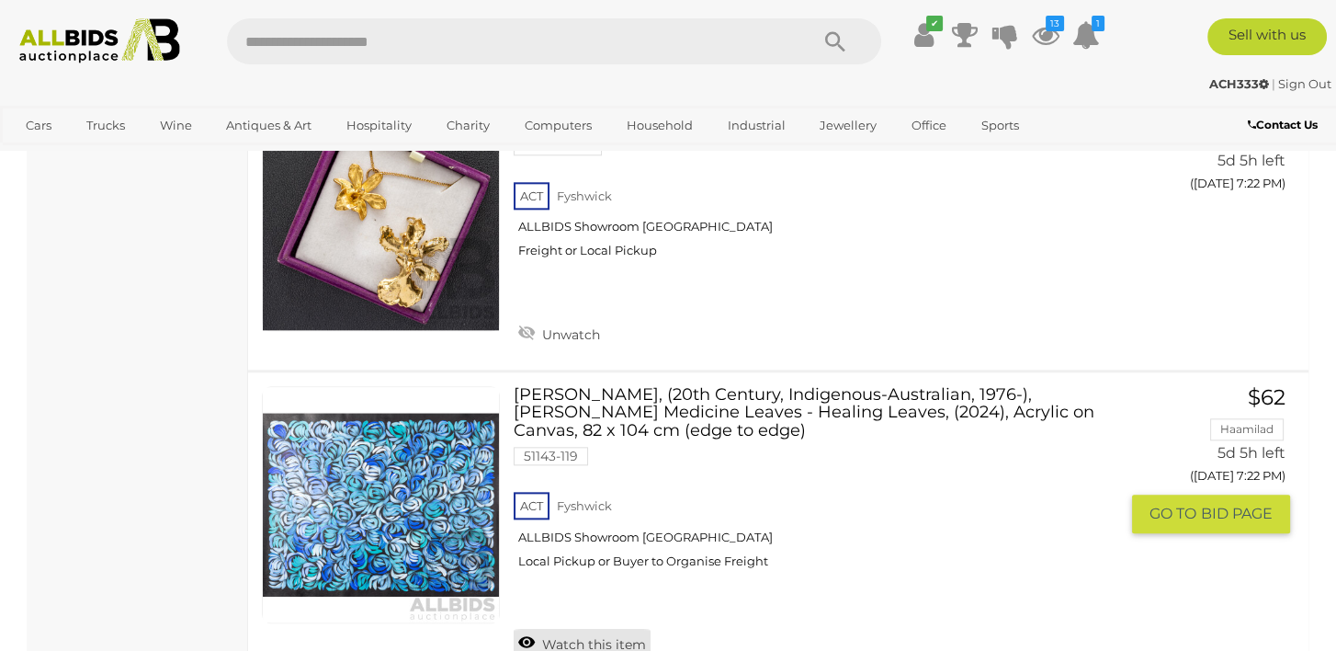
click at [532, 629] on link "Watch this item" at bounding box center [582, 643] width 137 height 28
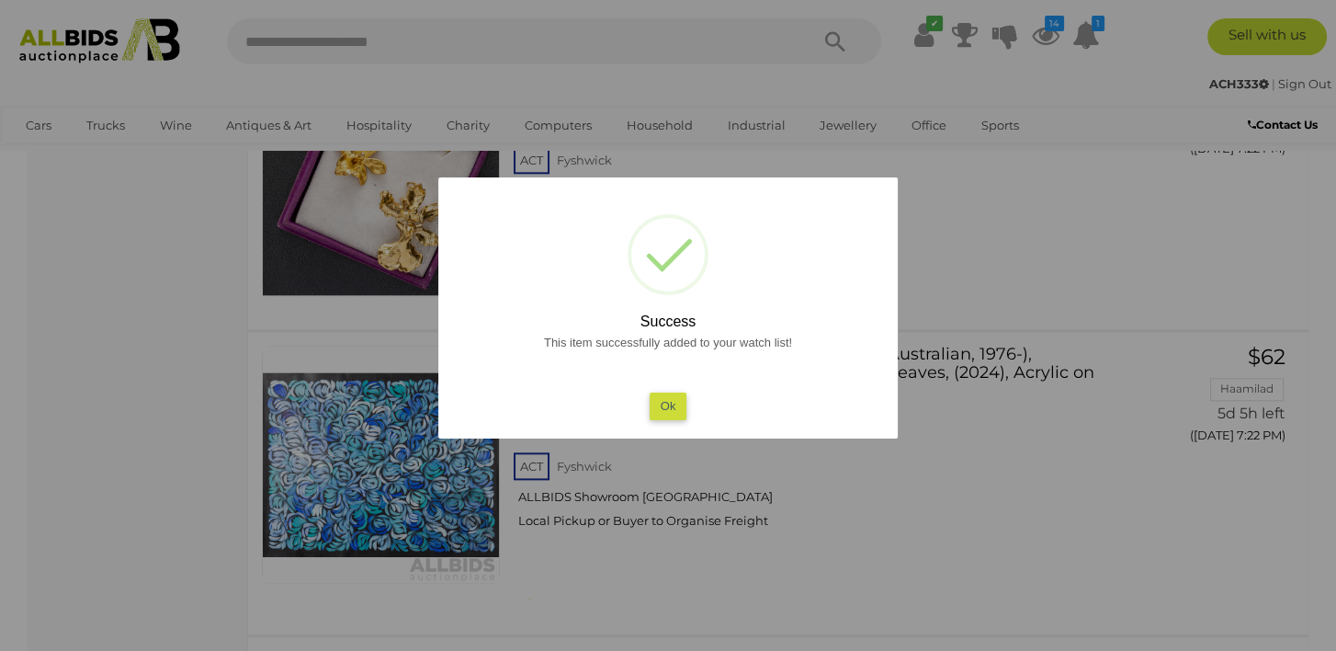
drag, startPoint x: 662, startPoint y: 405, endPoint x: 727, endPoint y: 453, distance: 80.9
click at [662, 406] on button "Ok" at bounding box center [669, 405] width 38 height 27
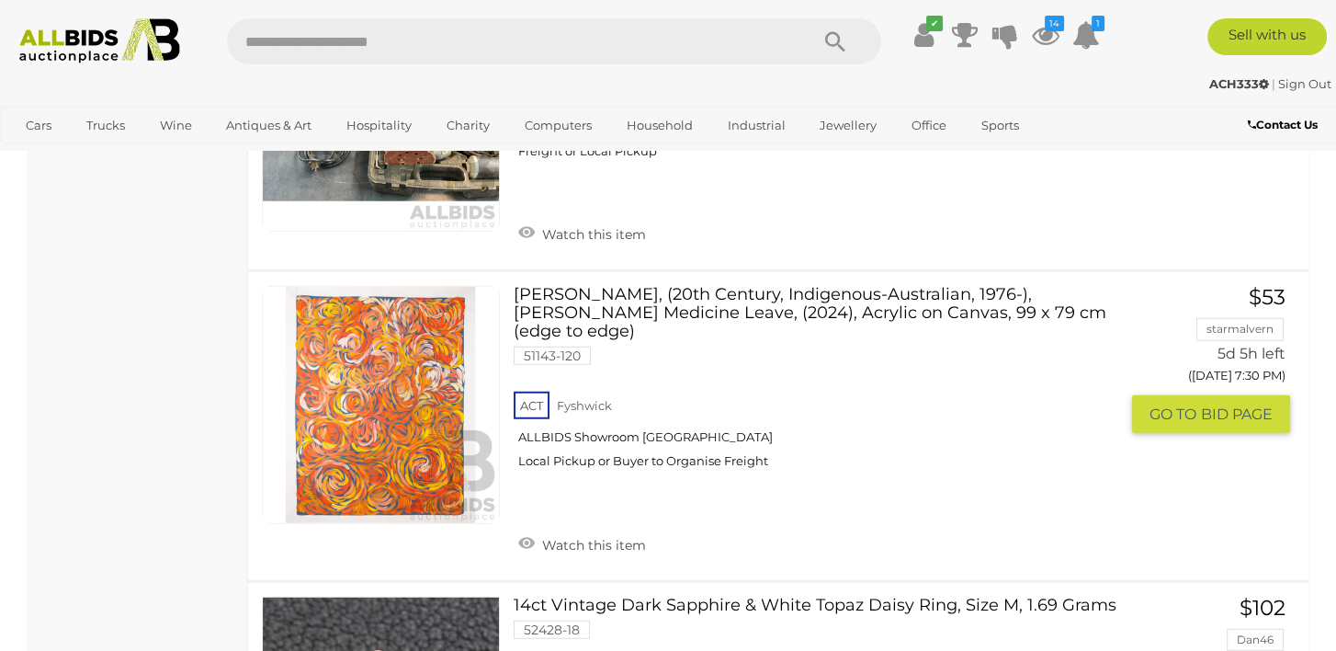
scroll to position [6200, 0]
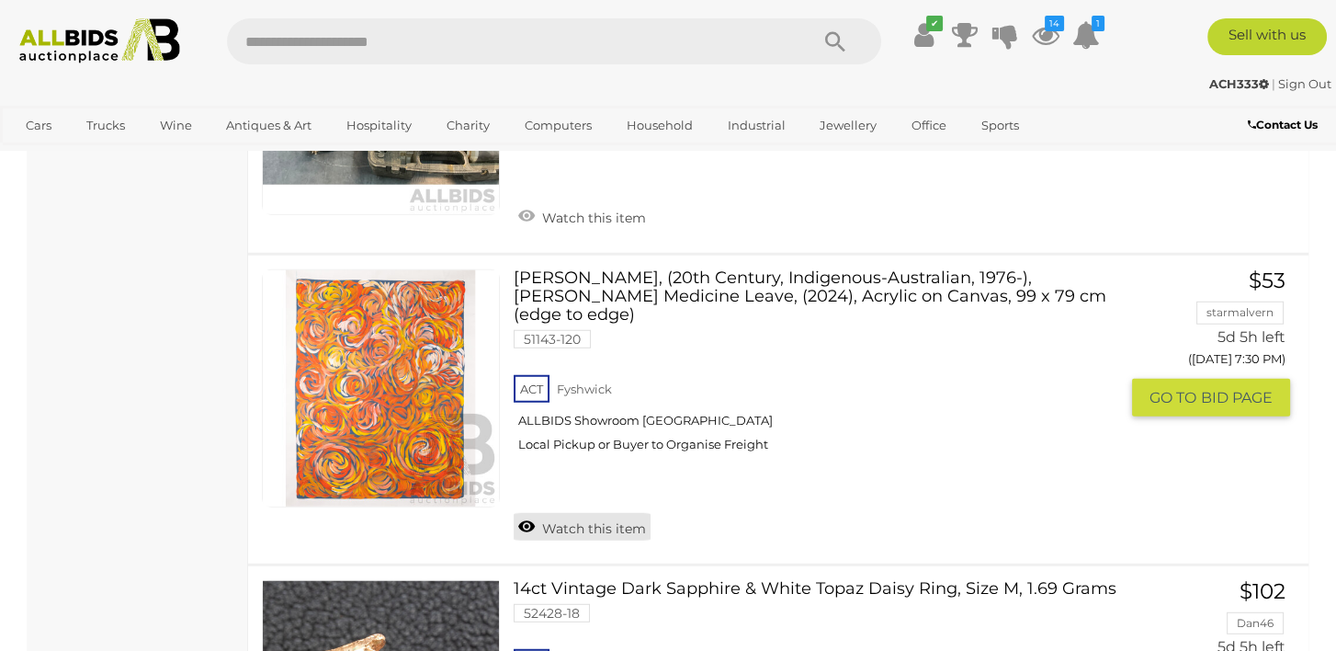
click at [526, 513] on link "Watch this item" at bounding box center [582, 527] width 137 height 28
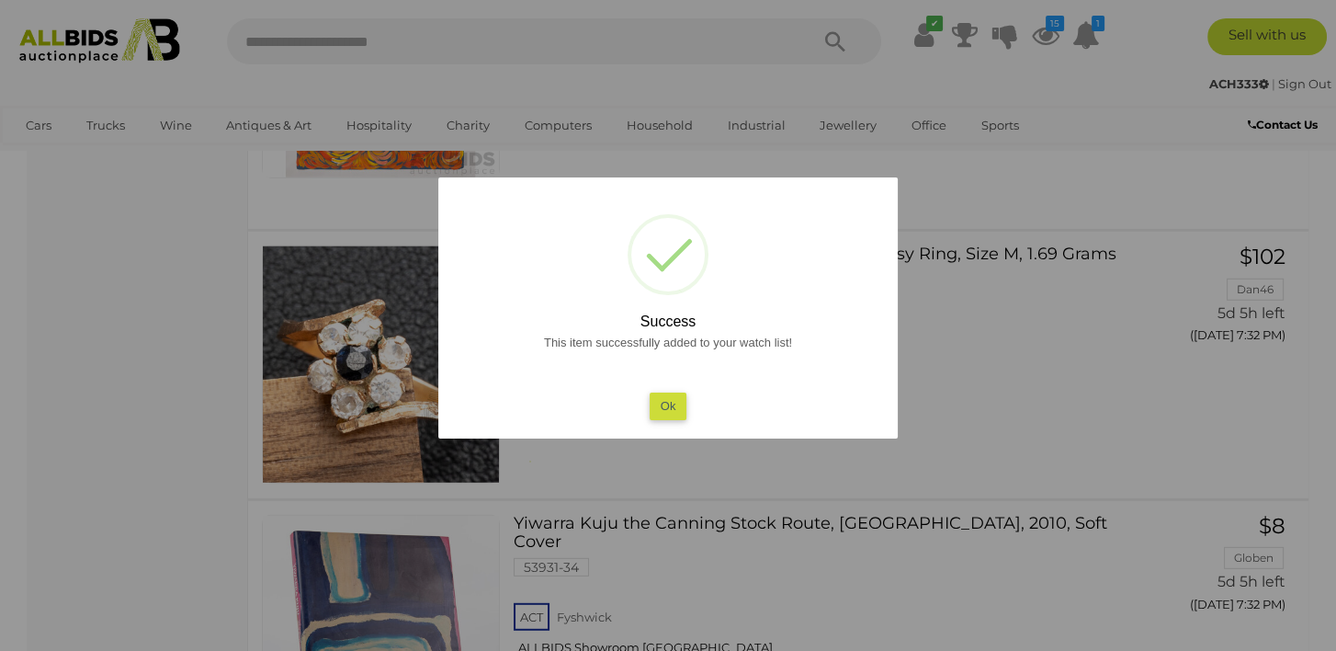
scroll to position [6476, 0]
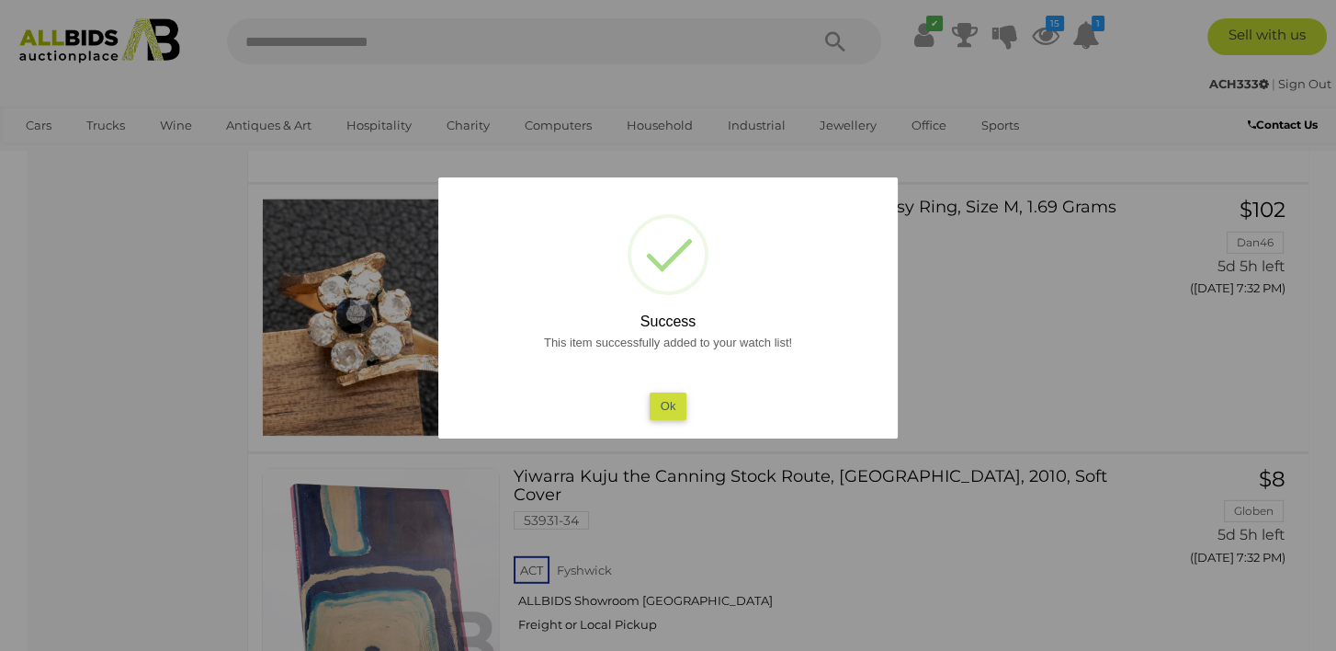
click at [659, 404] on button "Ok" at bounding box center [669, 405] width 38 height 27
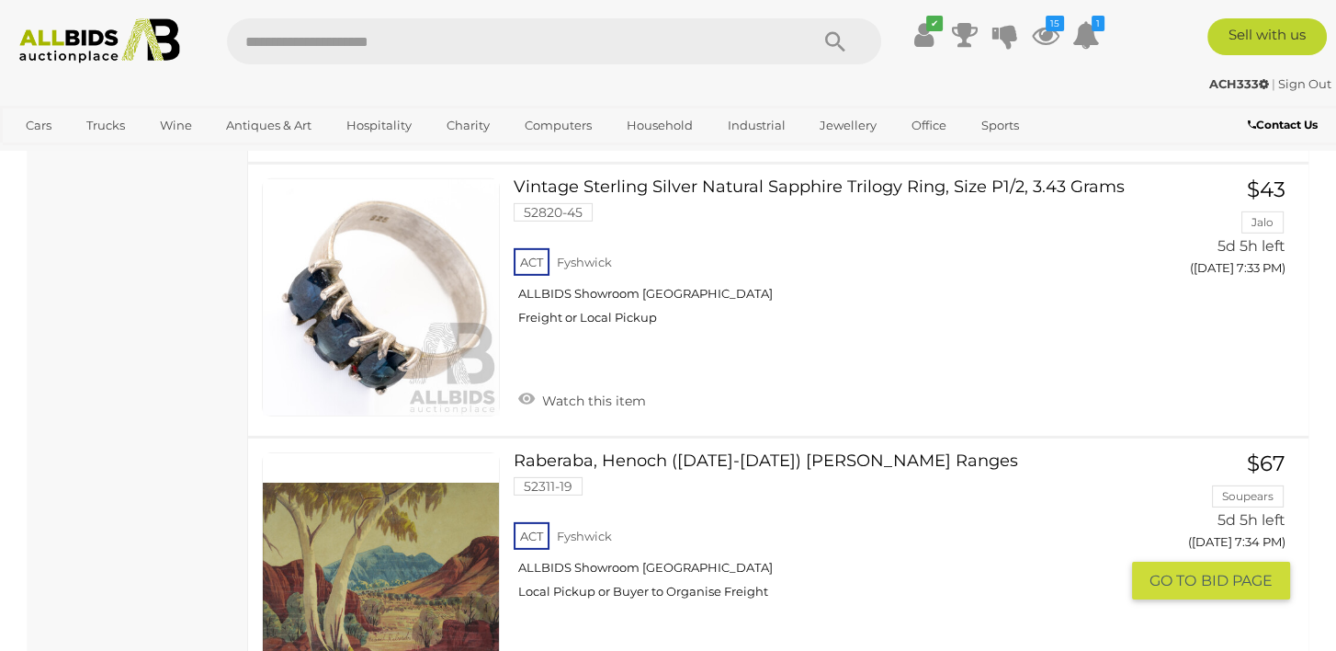
scroll to position [7027, 0]
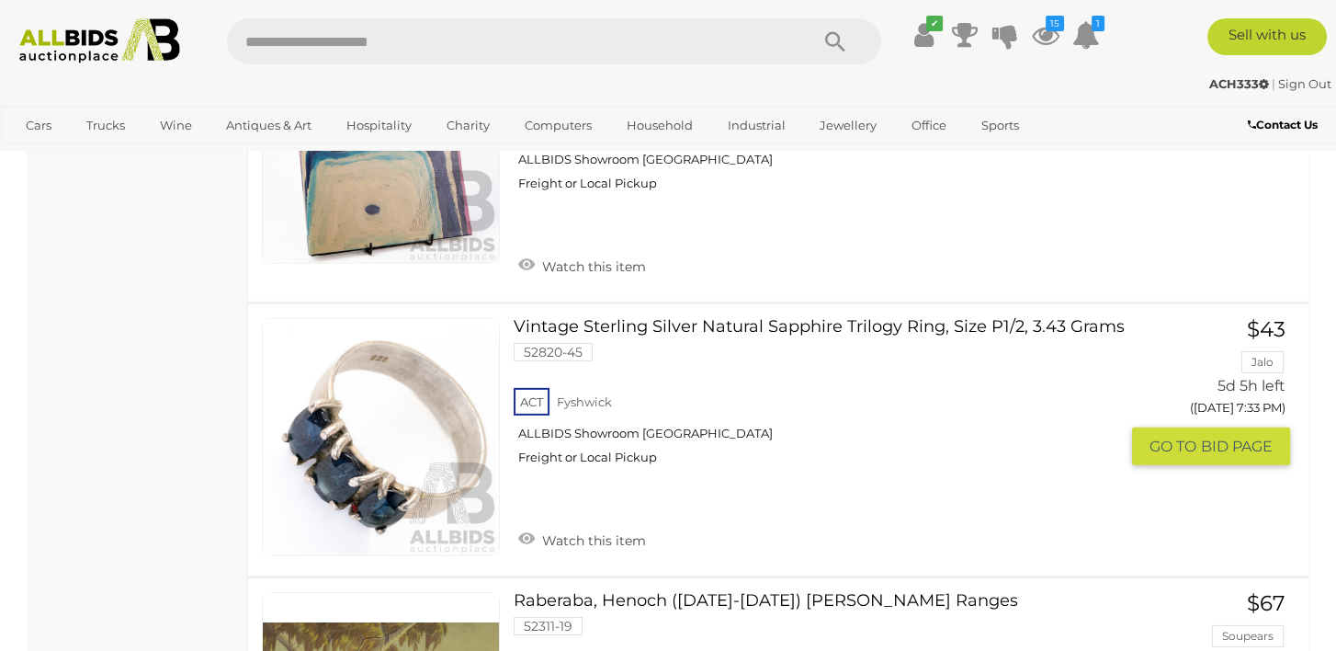
drag, startPoint x: 526, startPoint y: 468, endPoint x: 698, endPoint y: 468, distance: 171.9
click at [526, 525] on link "Watch this item" at bounding box center [582, 539] width 137 height 28
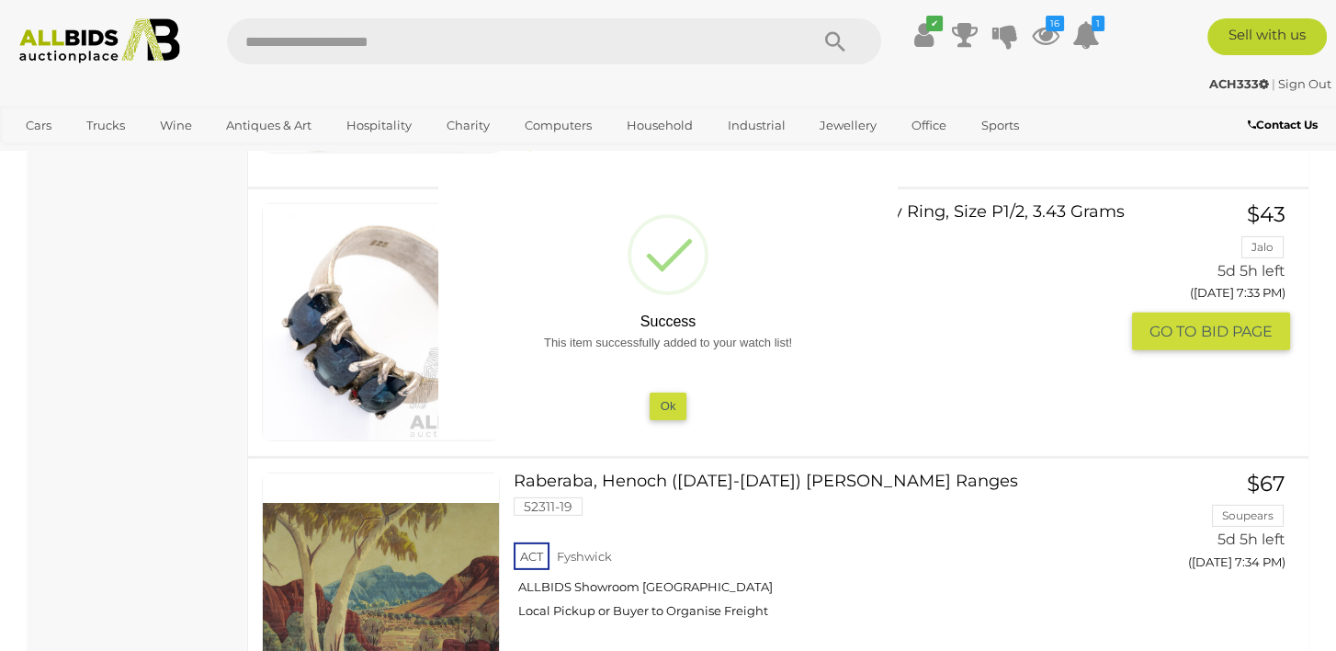
scroll to position [7303, 0]
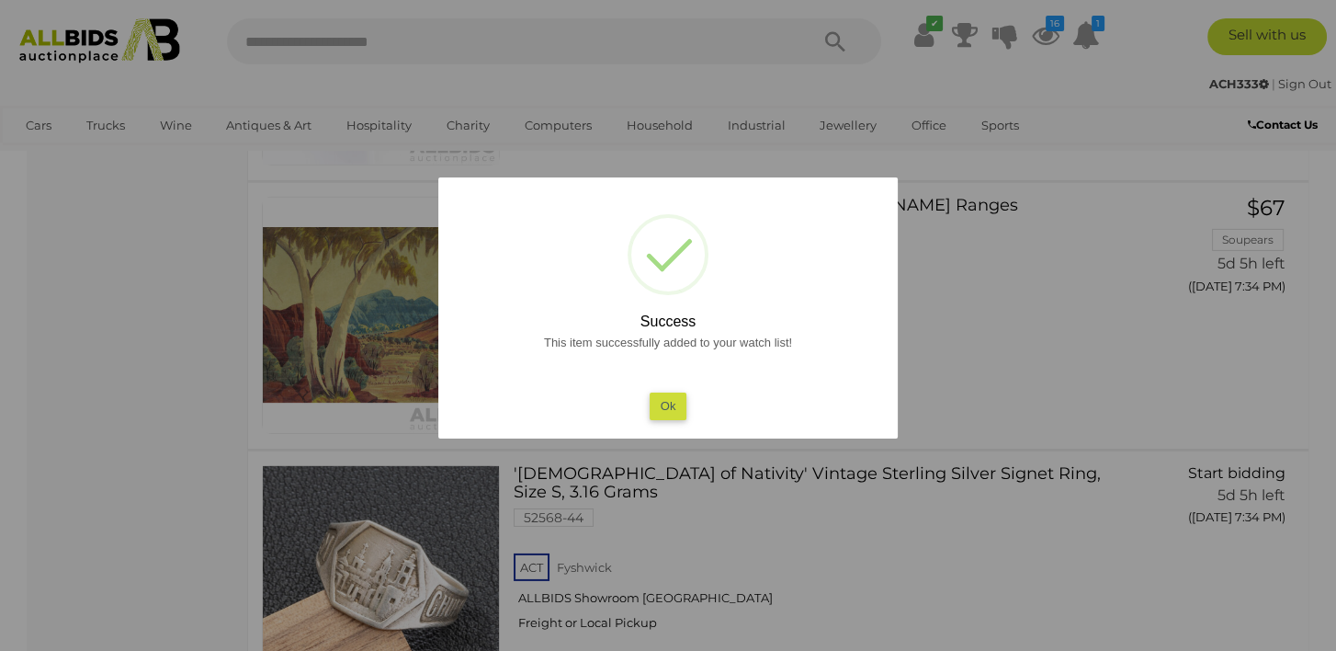
click at [672, 403] on button "Ok" at bounding box center [669, 405] width 38 height 27
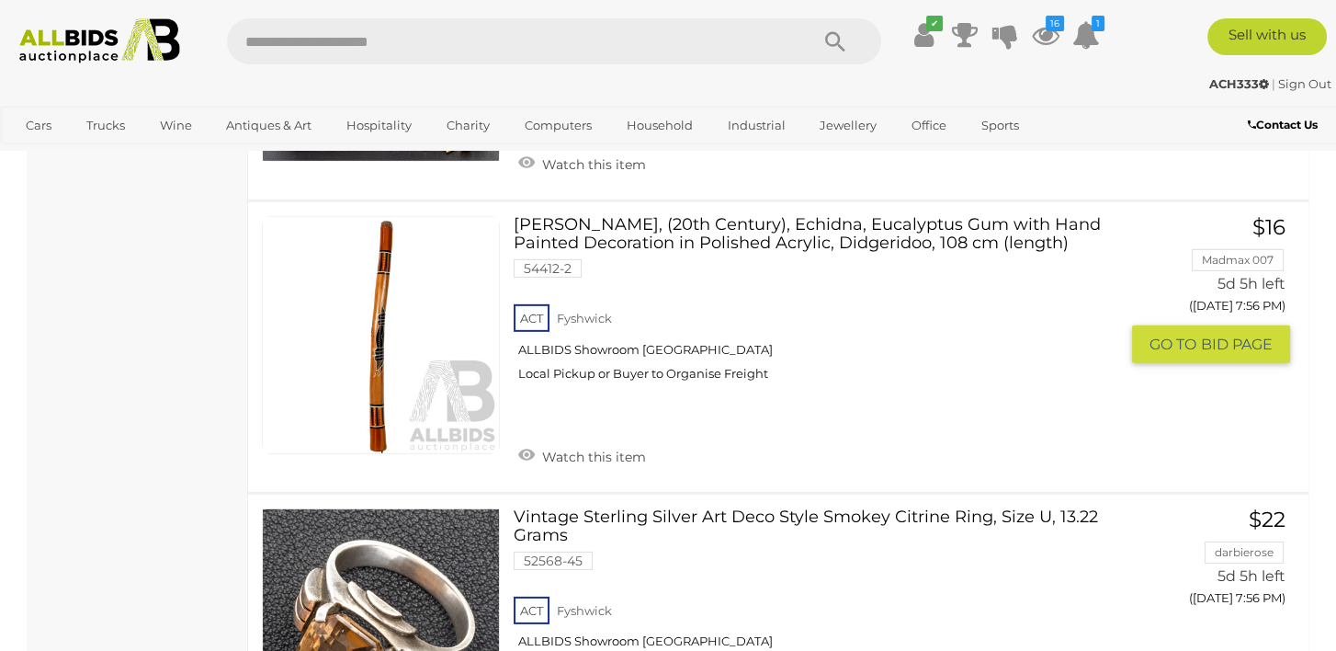
scroll to position [15942, 0]
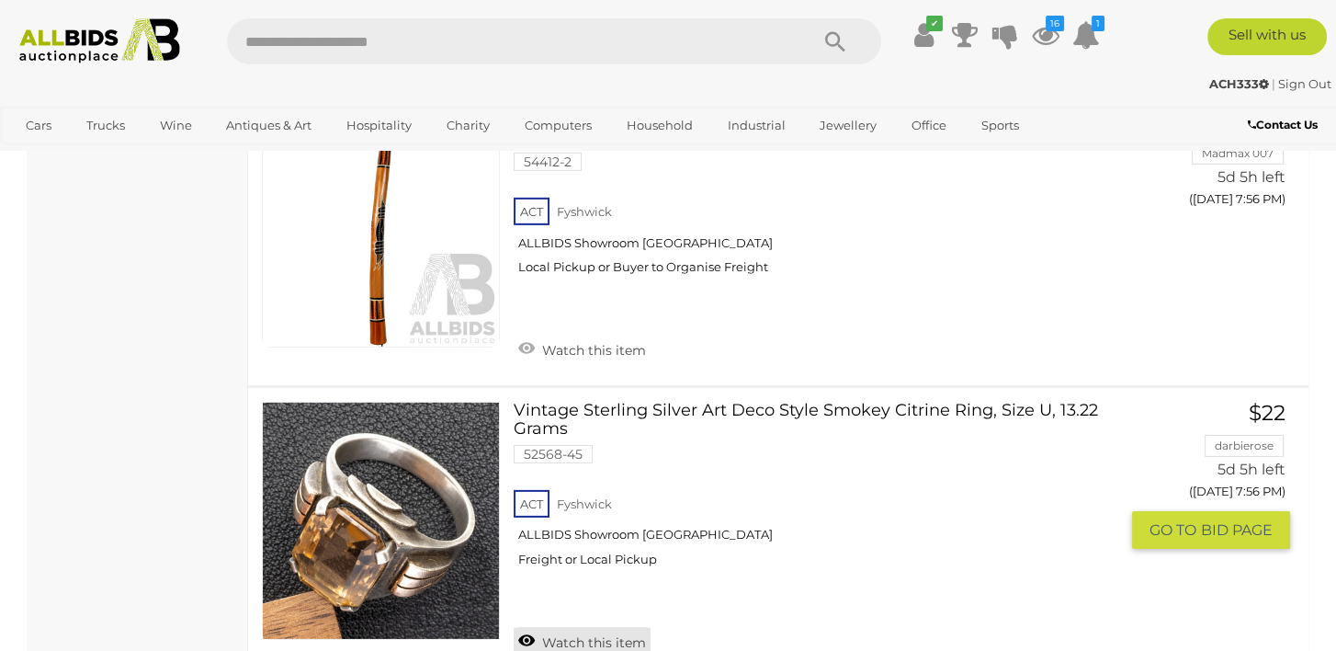
click at [543, 627] on link "Watch this item" at bounding box center [582, 641] width 137 height 28
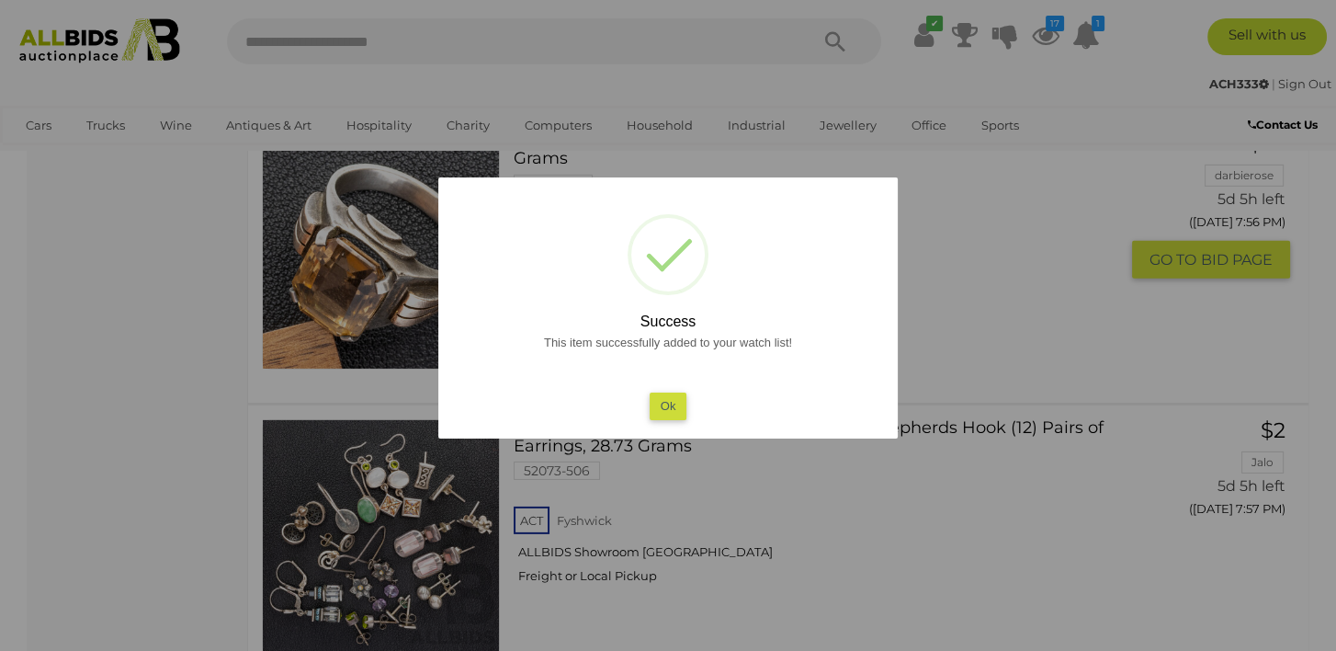
click at [676, 402] on button "Ok" at bounding box center [669, 405] width 38 height 27
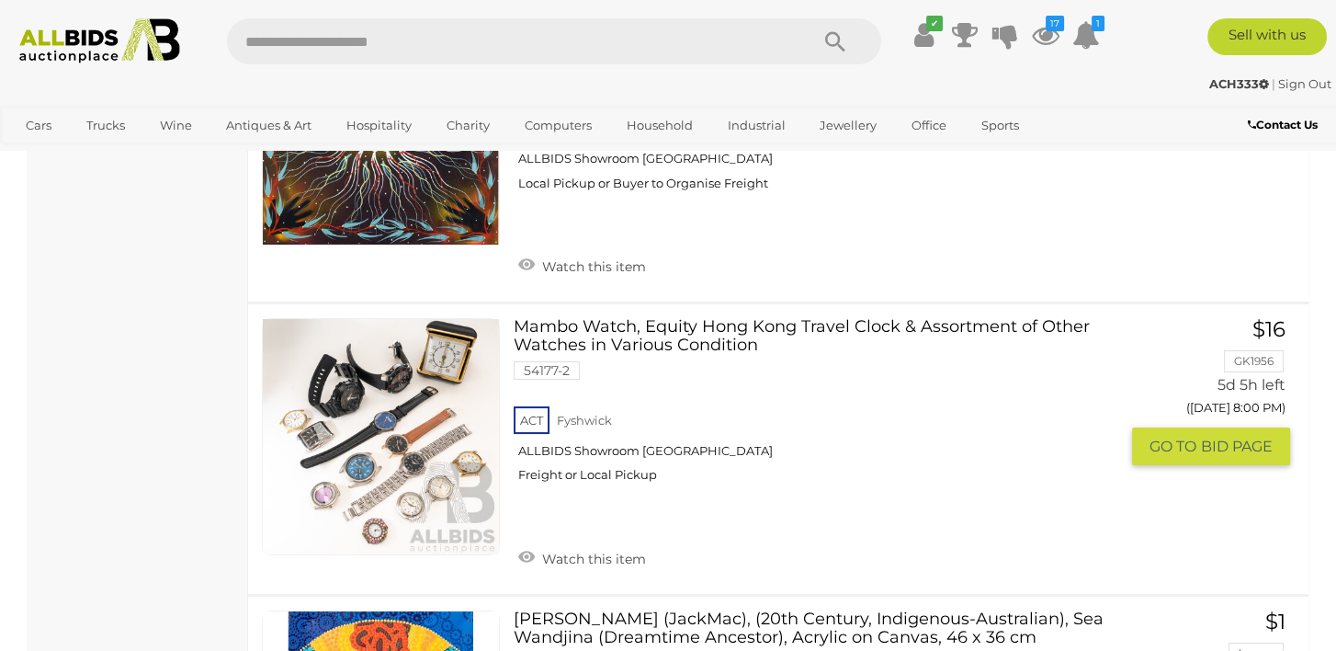
scroll to position [17578, 0]
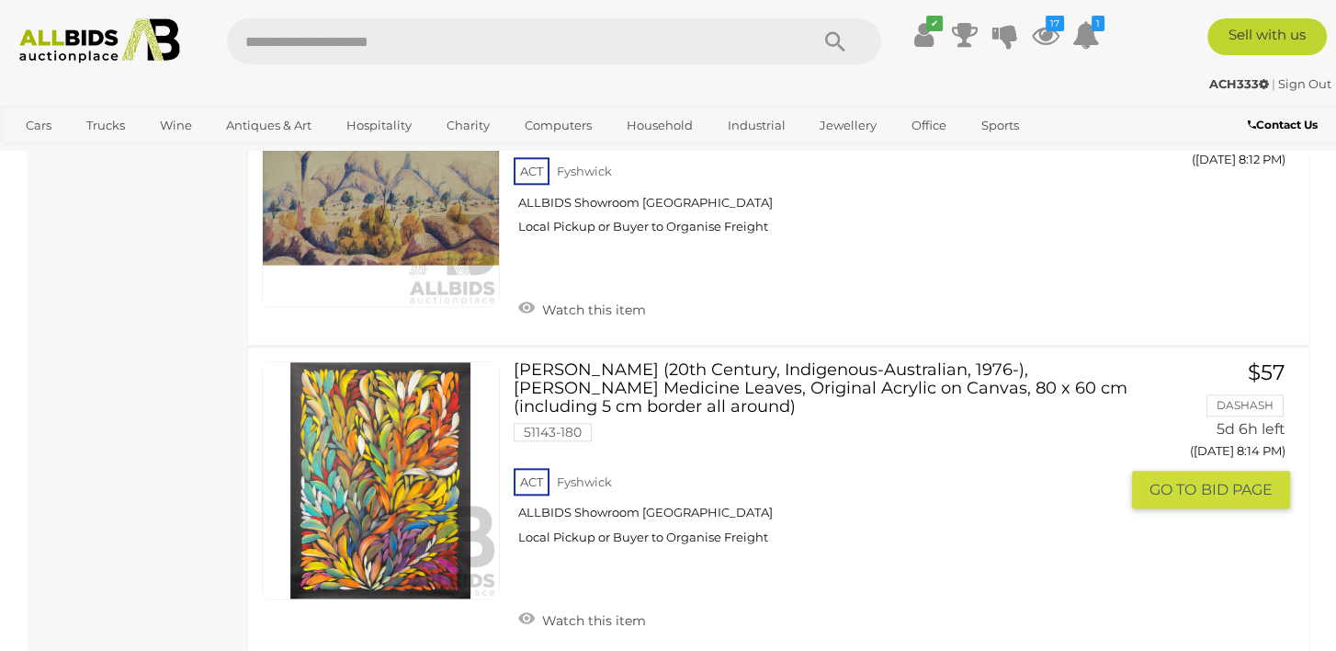
scroll to position [19802, 0]
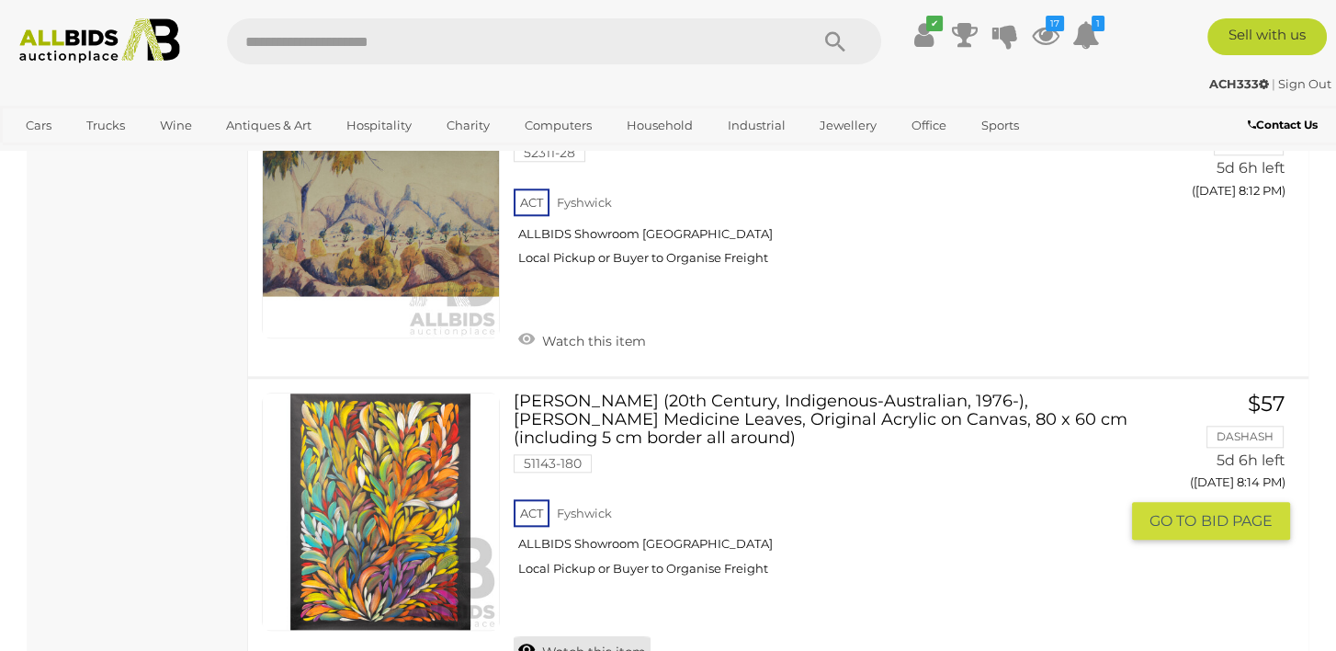
click at [523, 636] on link "Watch this item" at bounding box center [582, 650] width 137 height 28
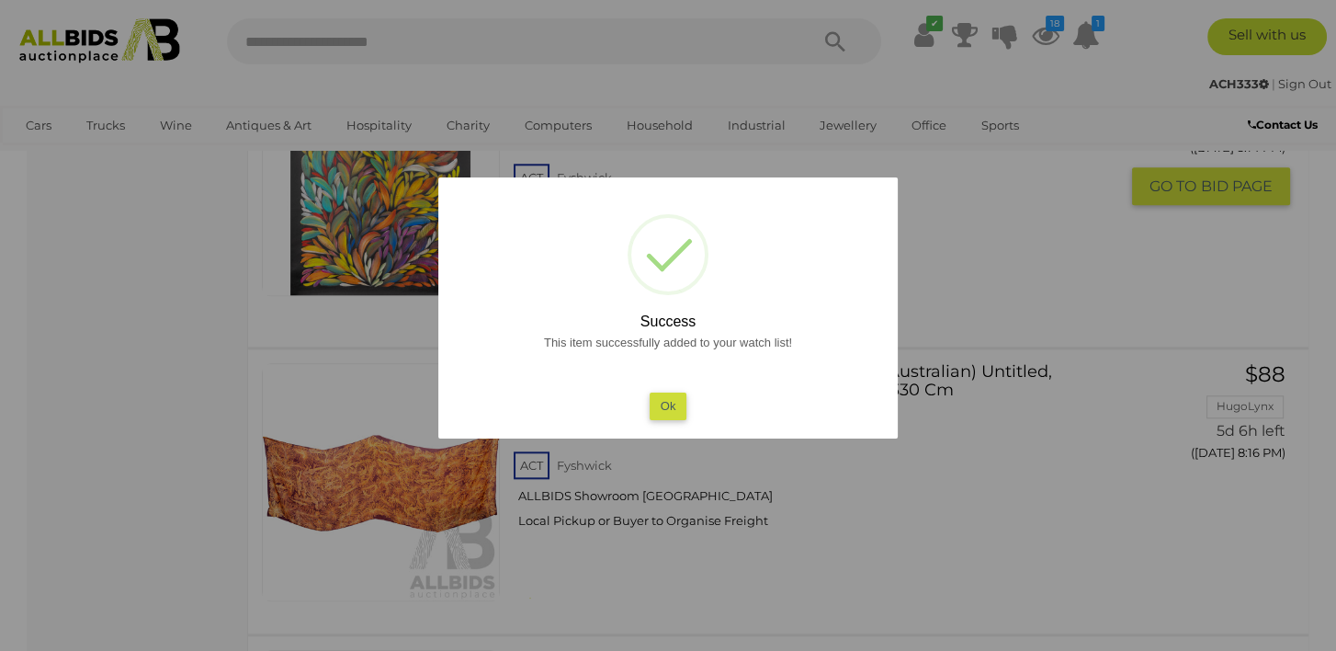
click at [668, 410] on button "Ok" at bounding box center [669, 405] width 38 height 27
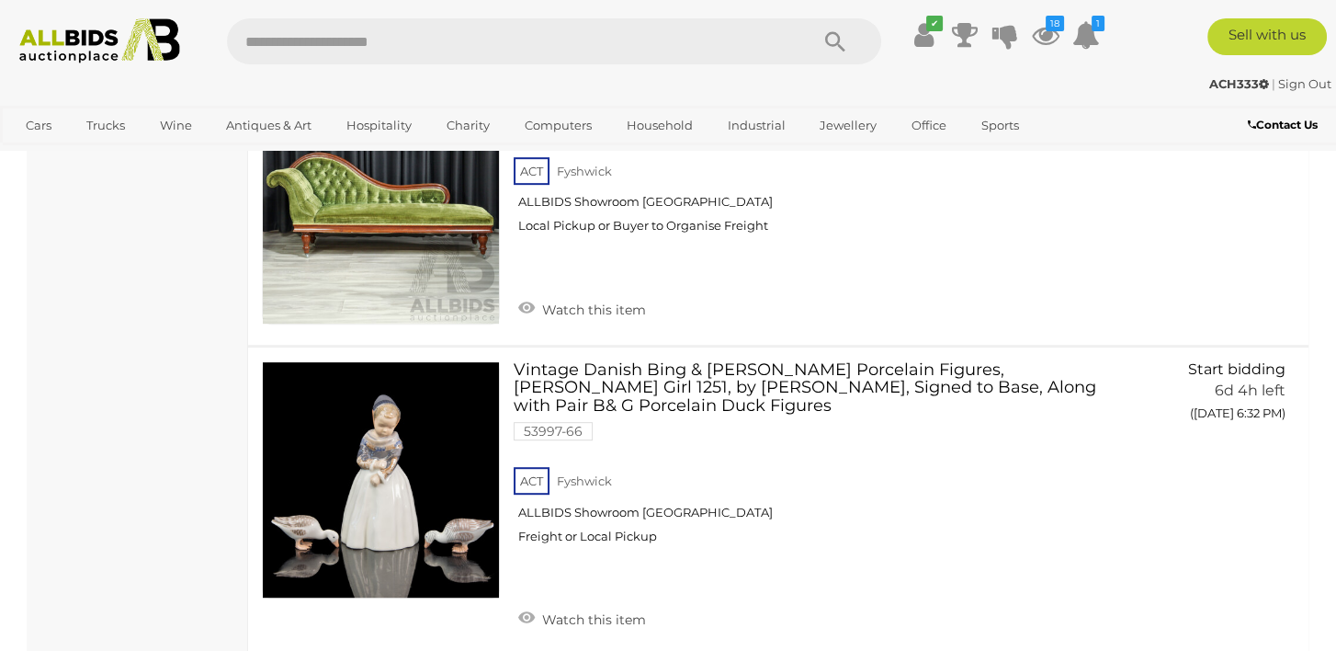
scroll to position [27063, 0]
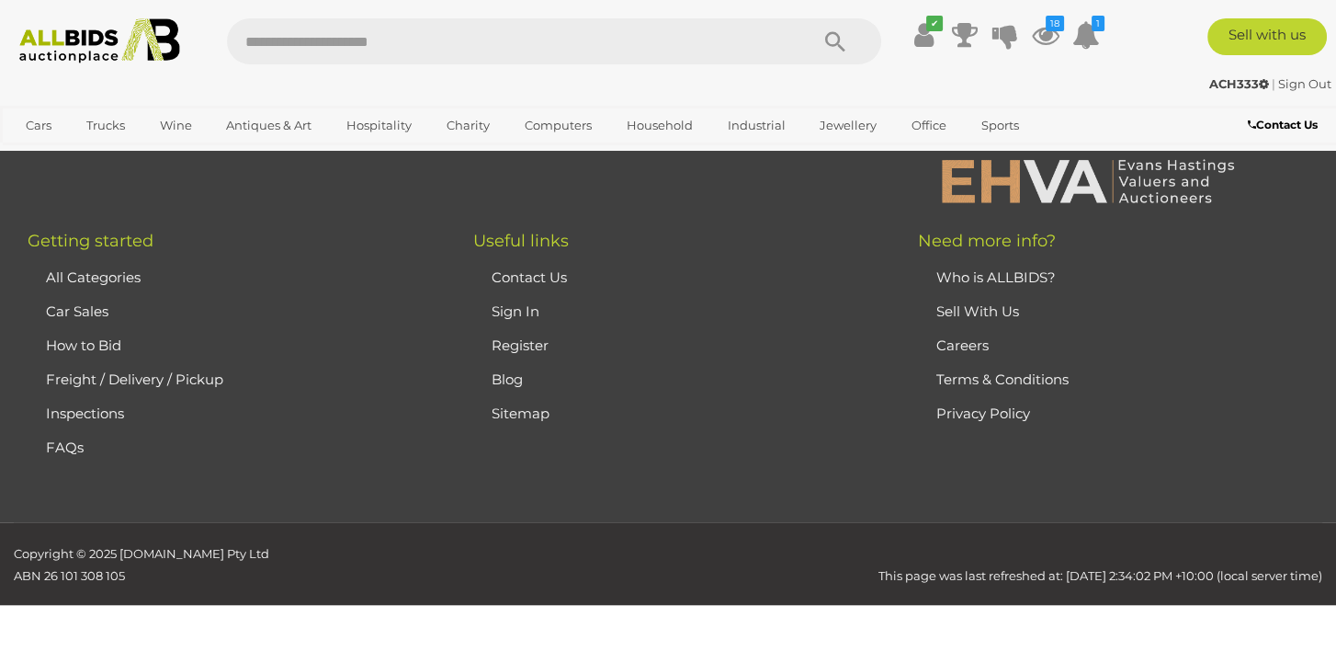
scroll to position [410, 0]
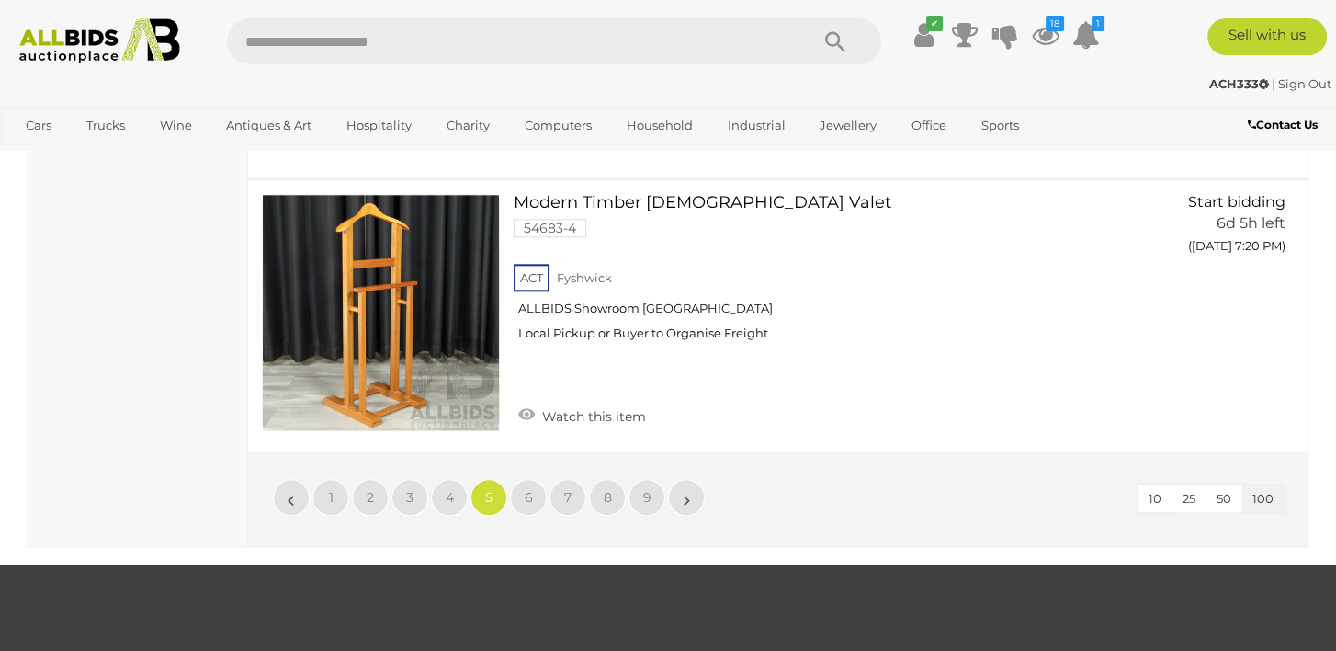
scroll to position [28626, 0]
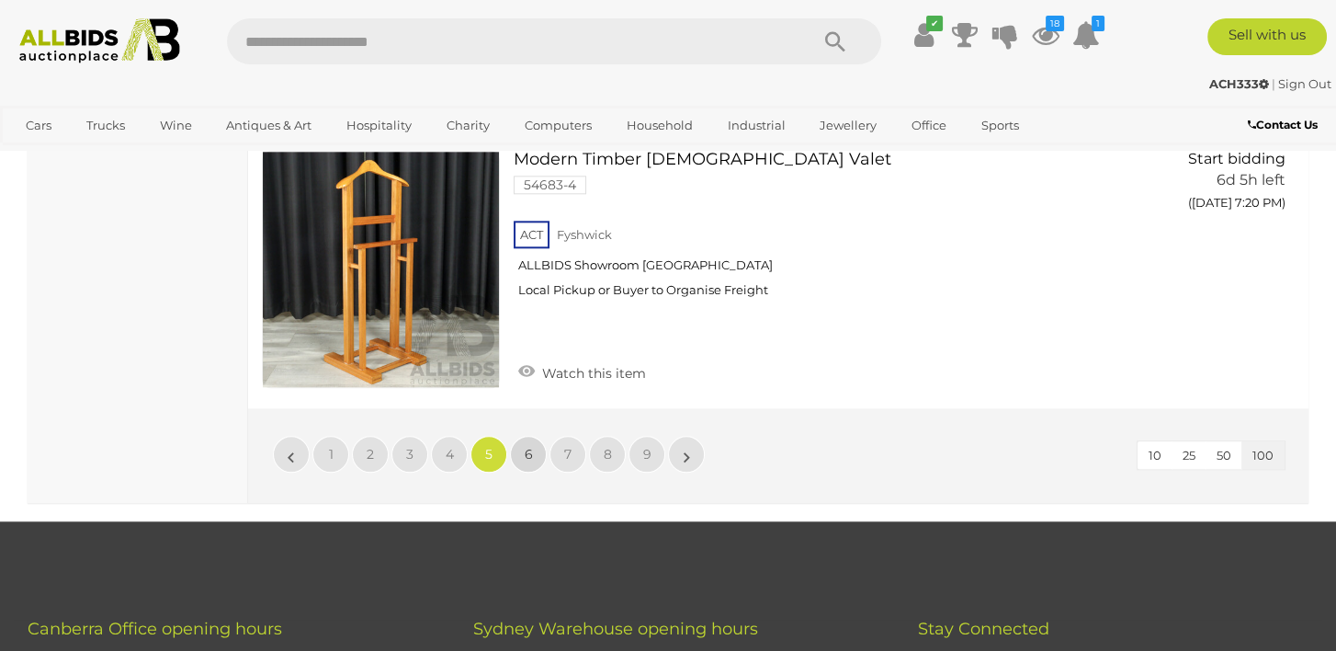
click at [526, 446] on span "6" at bounding box center [529, 454] width 8 height 17
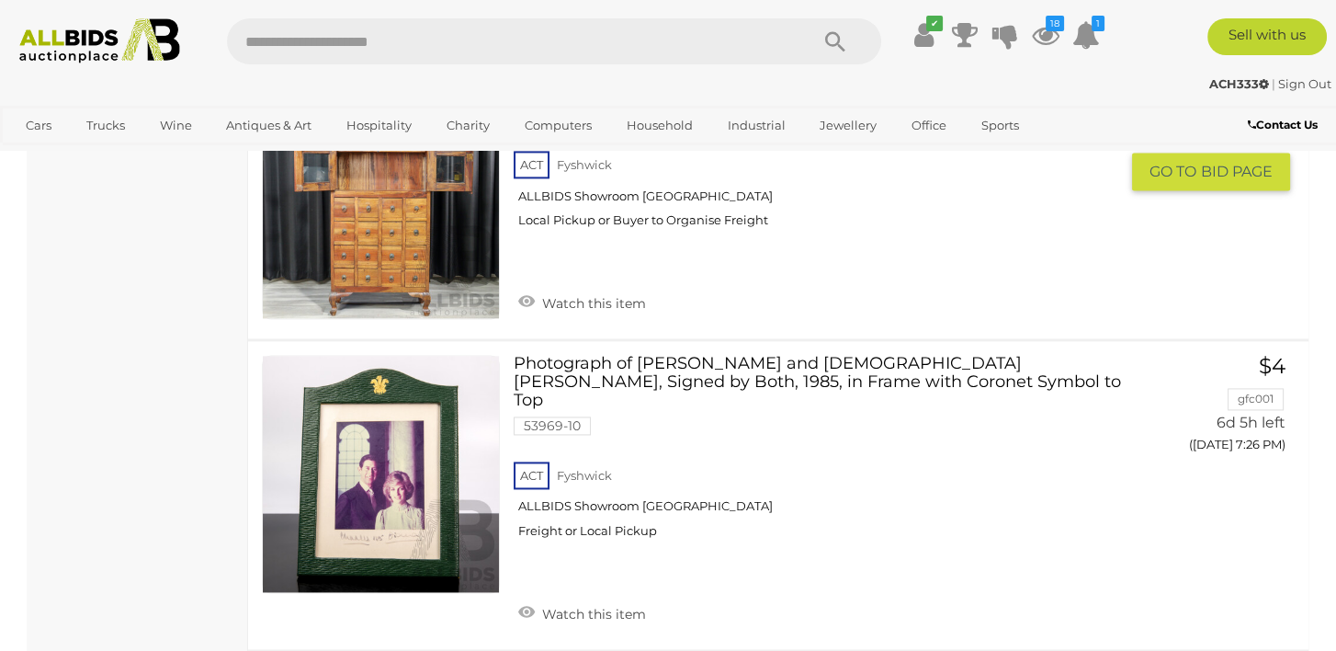
scroll to position [3535, 0]
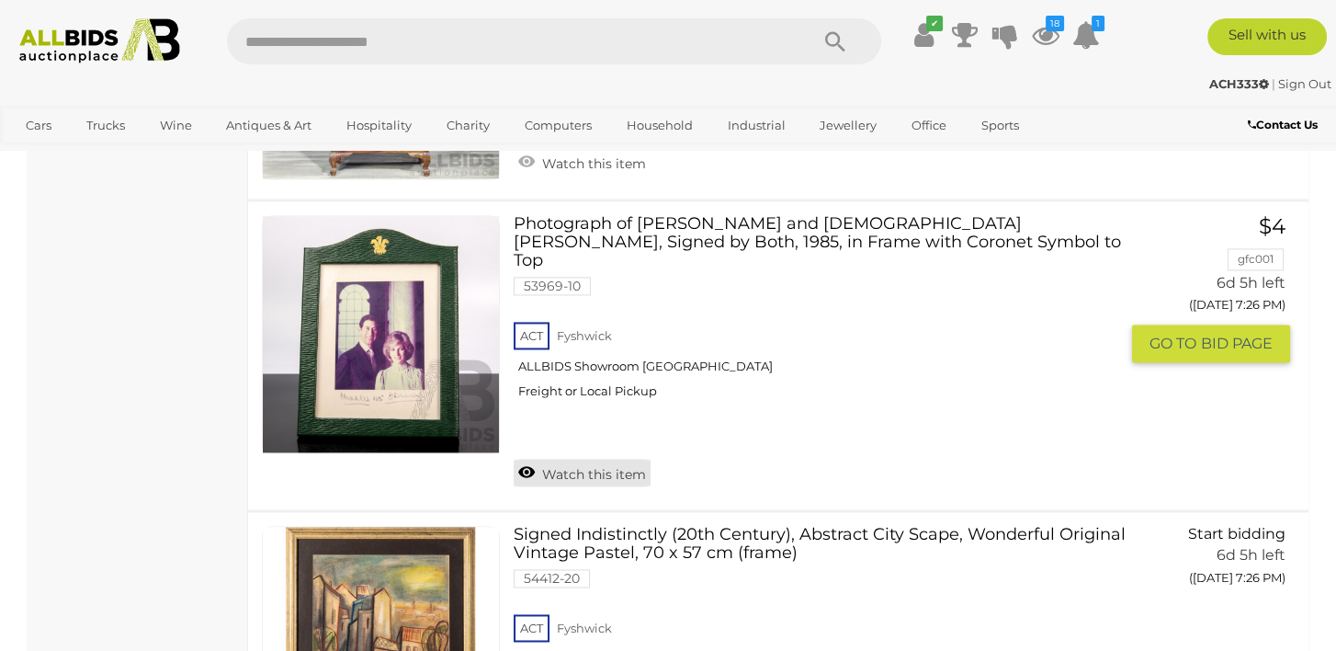
click at [532, 459] on link "Watch this item" at bounding box center [582, 473] width 137 height 28
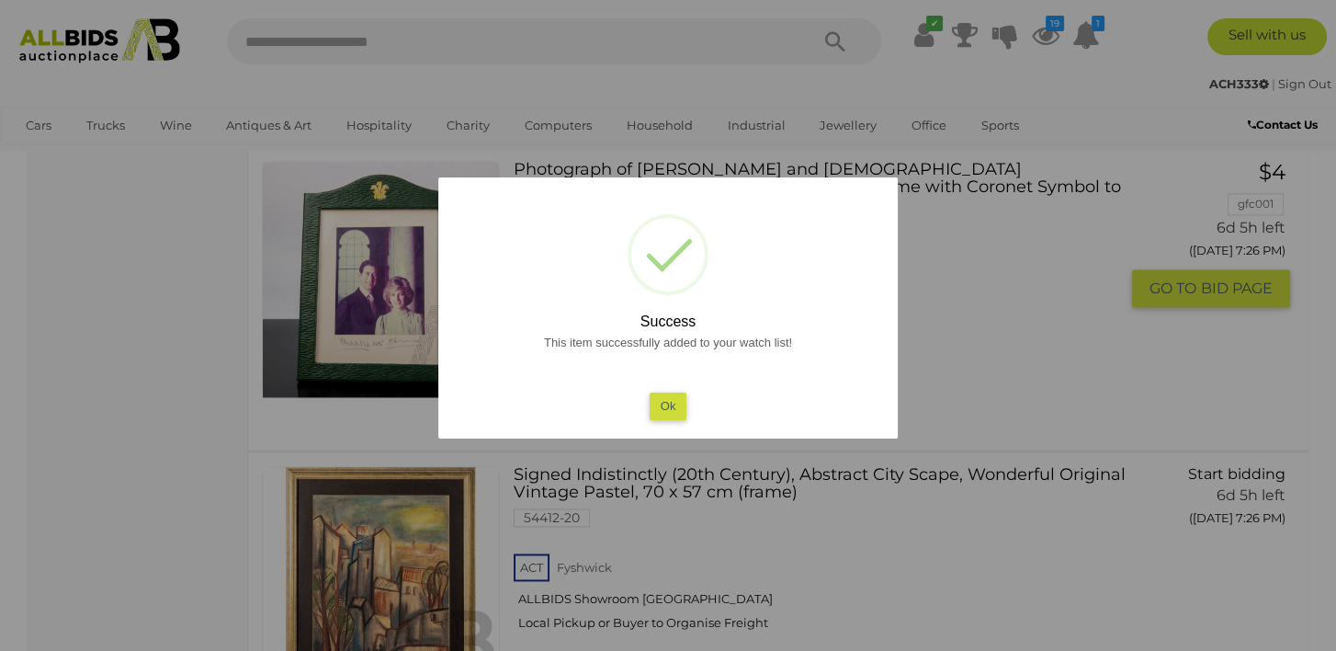
click at [667, 406] on button "Ok" at bounding box center [669, 405] width 38 height 27
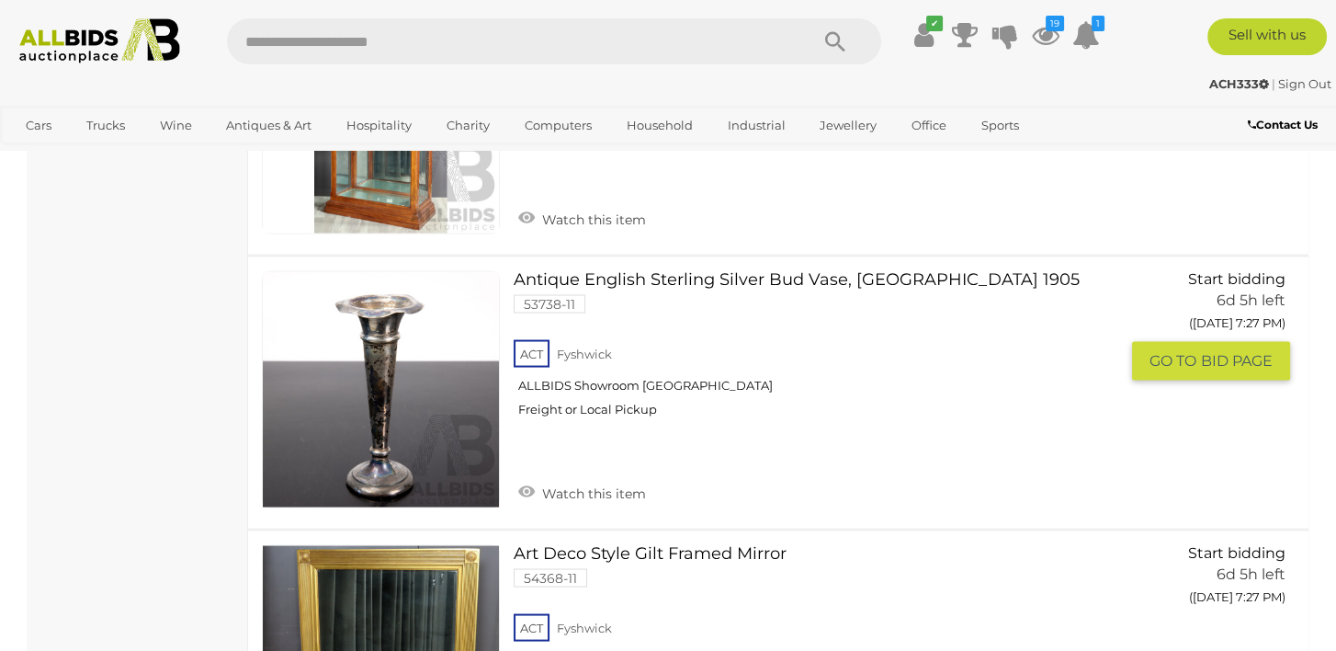
scroll to position [4270, 0]
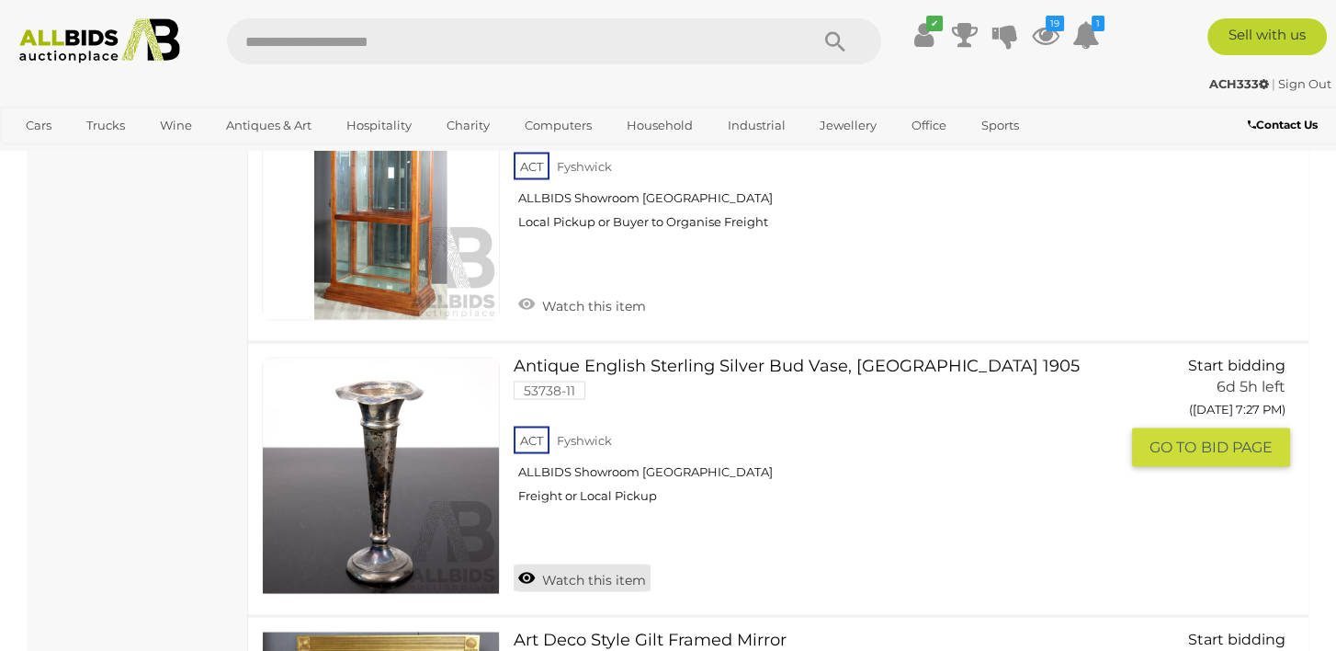
click at [528, 563] on link "Watch this item" at bounding box center [582, 577] width 137 height 28
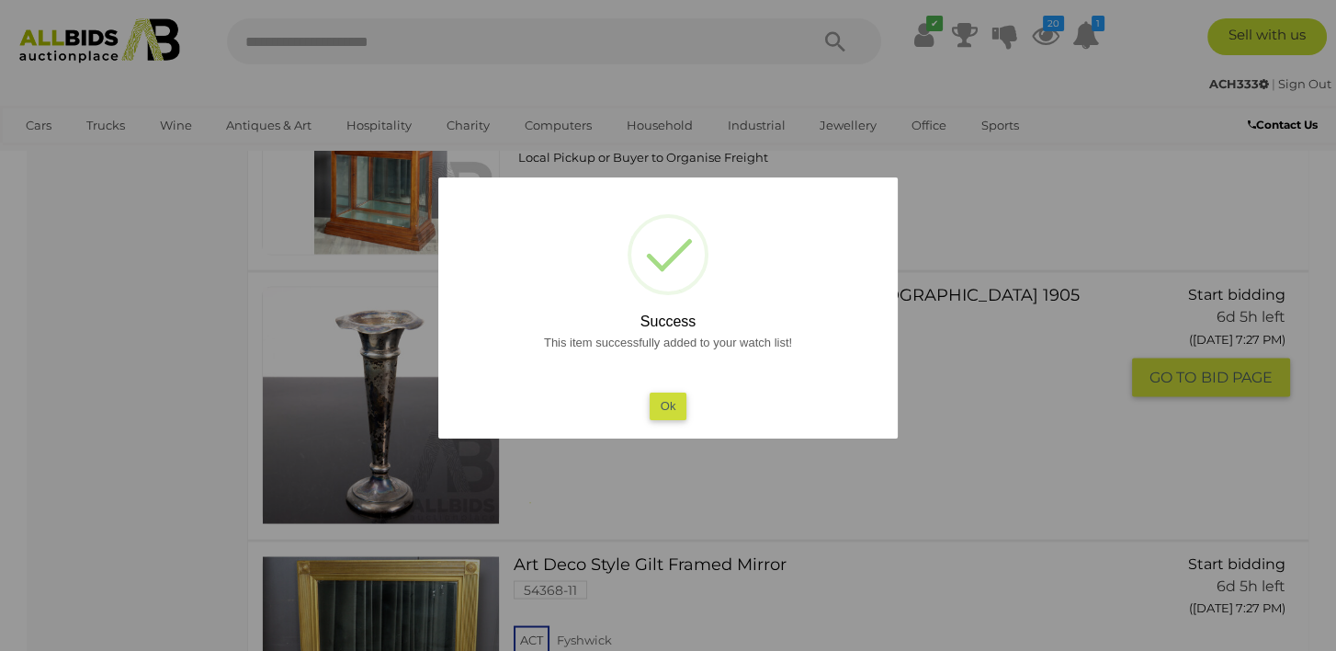
drag, startPoint x: 674, startPoint y: 403, endPoint x: 811, endPoint y: 449, distance: 144.4
click at [673, 403] on button "Ok" at bounding box center [669, 405] width 38 height 27
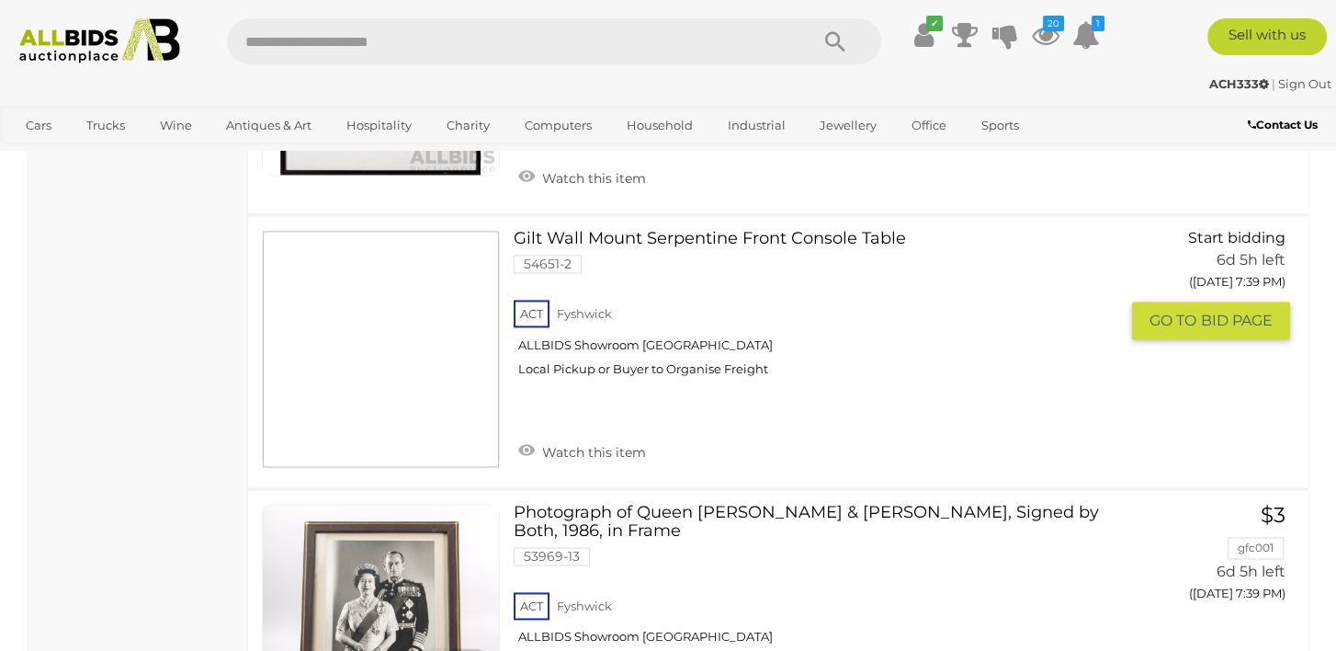
scroll to position [12174, 0]
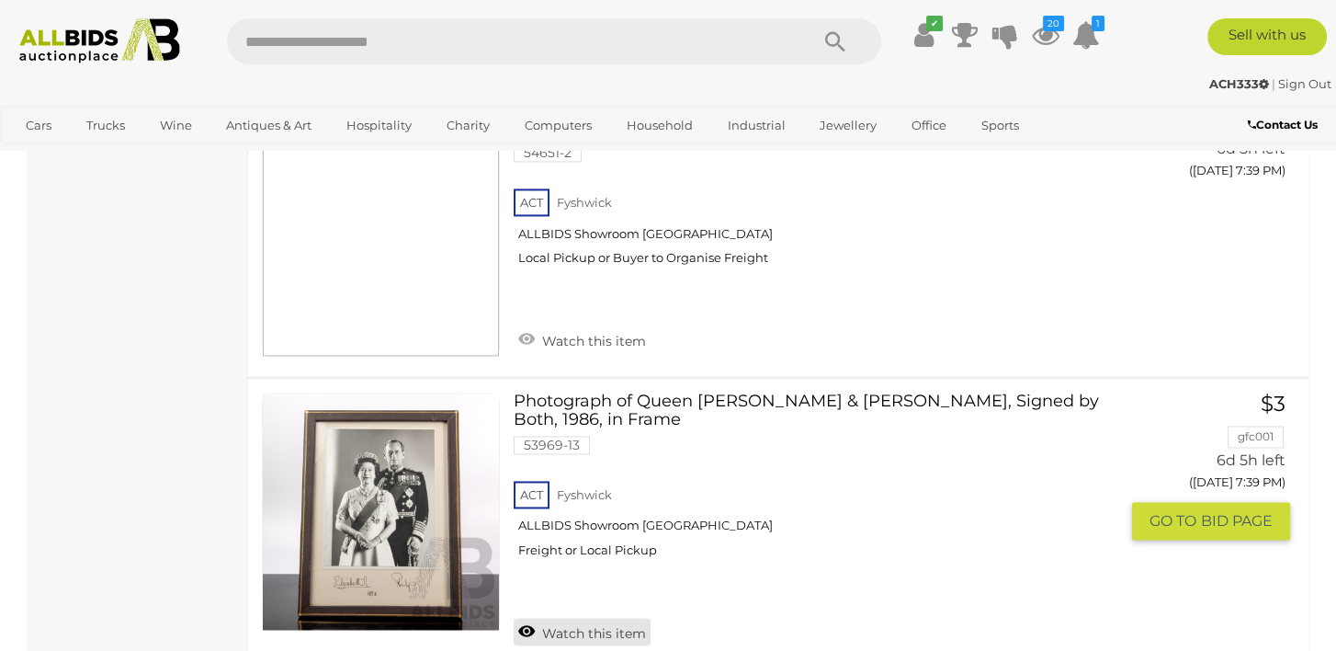
click at [522, 618] on link "Watch this item" at bounding box center [582, 632] width 137 height 28
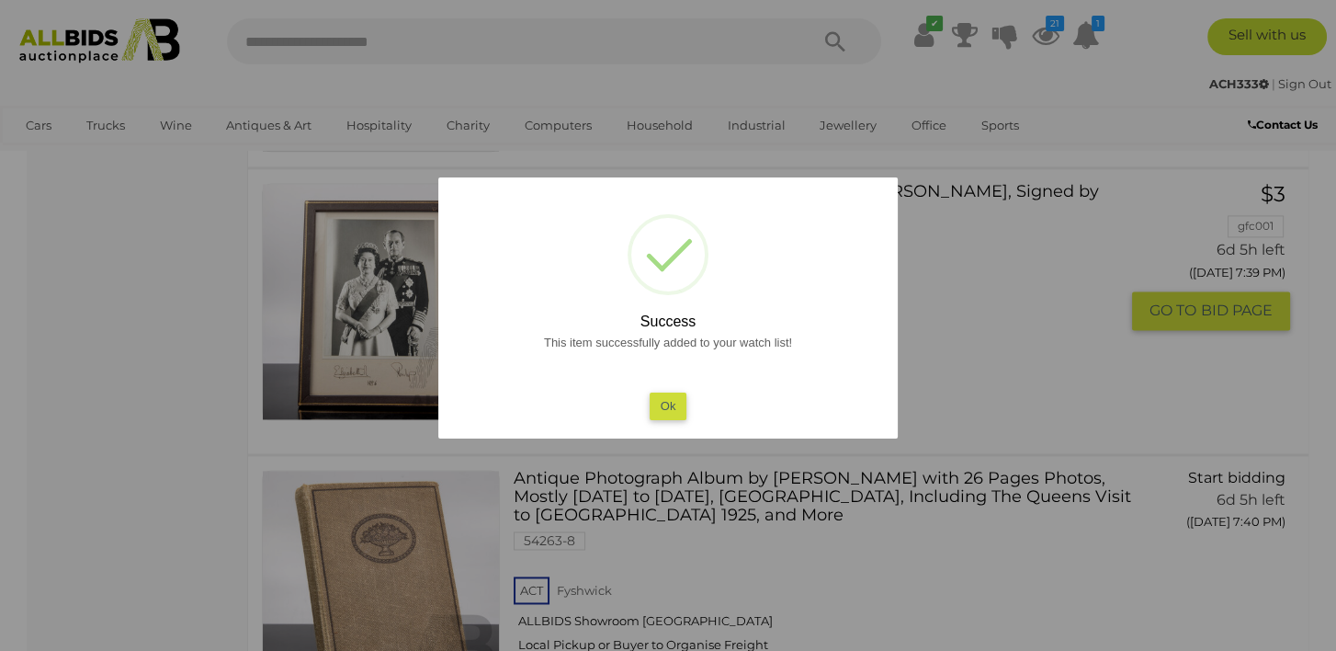
click at [664, 412] on button "Ok" at bounding box center [669, 405] width 38 height 27
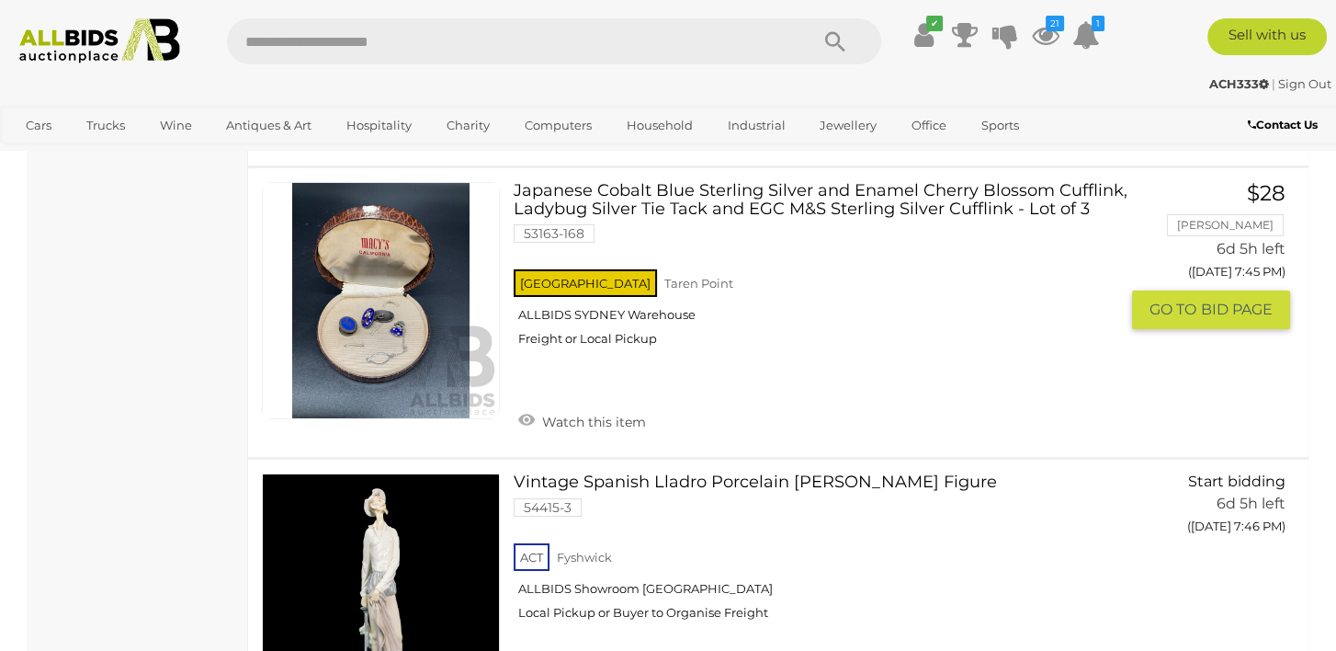
scroll to position [16678, 0]
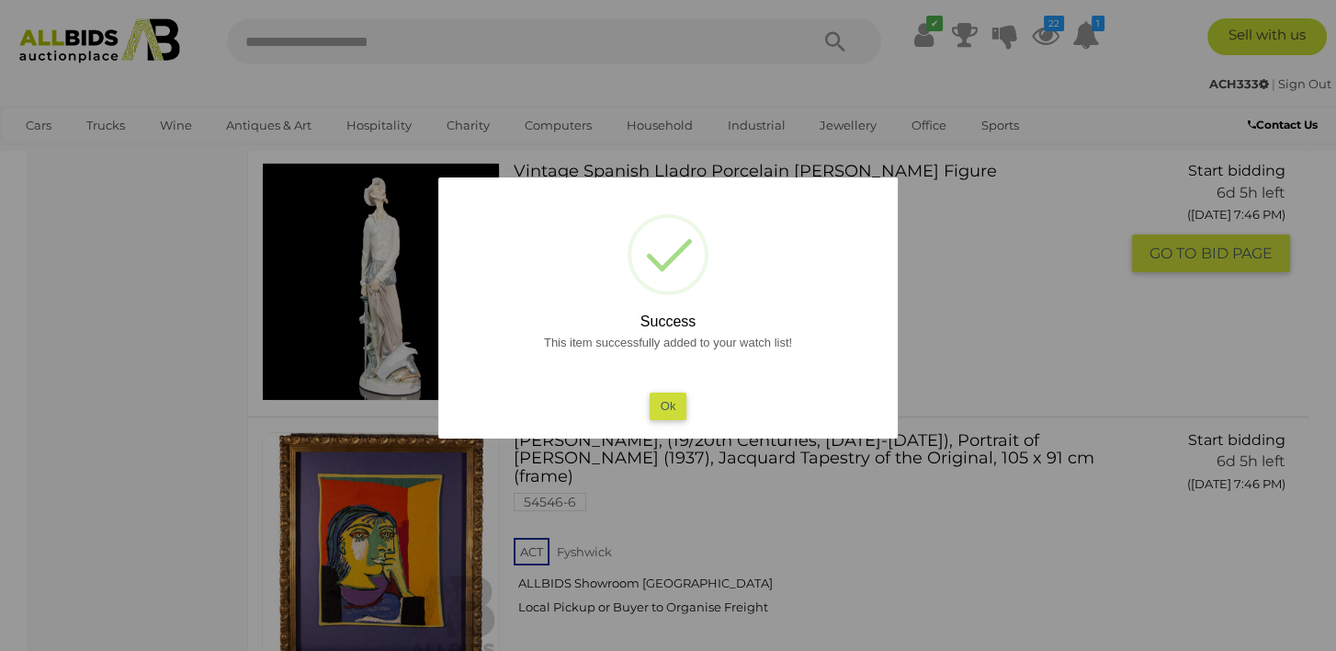
click at [681, 408] on button "Ok" at bounding box center [669, 405] width 38 height 27
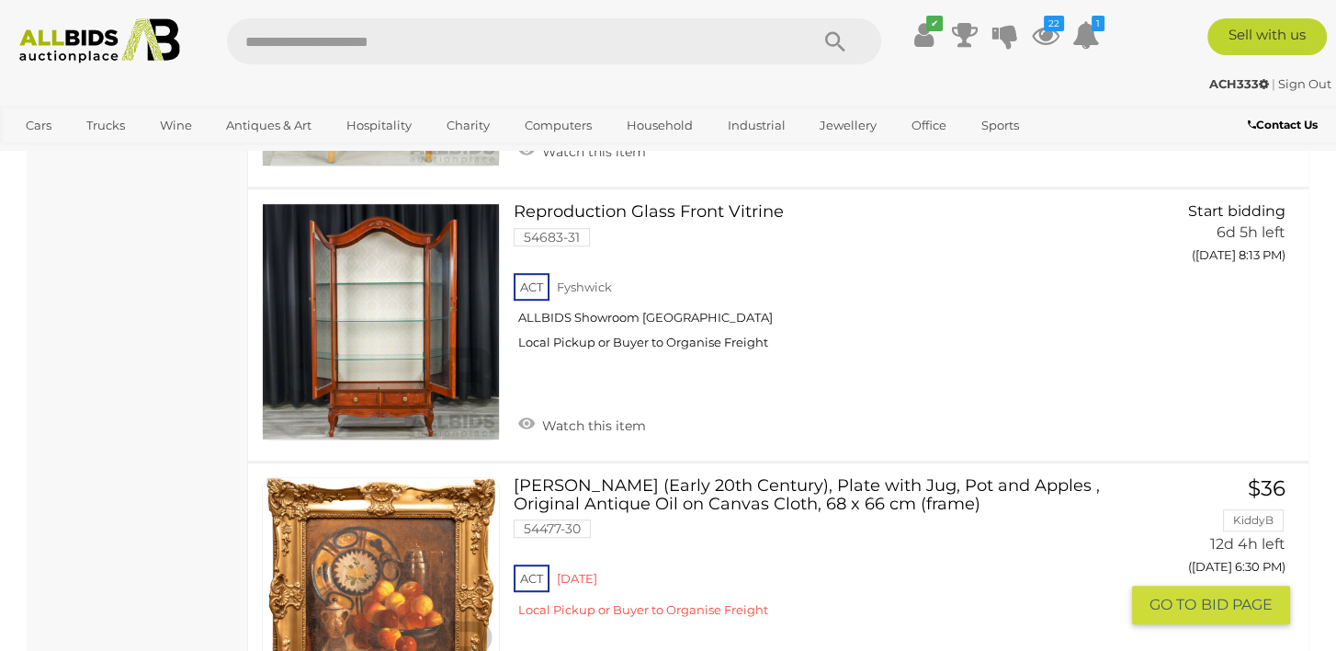
scroll to position [27523, 0]
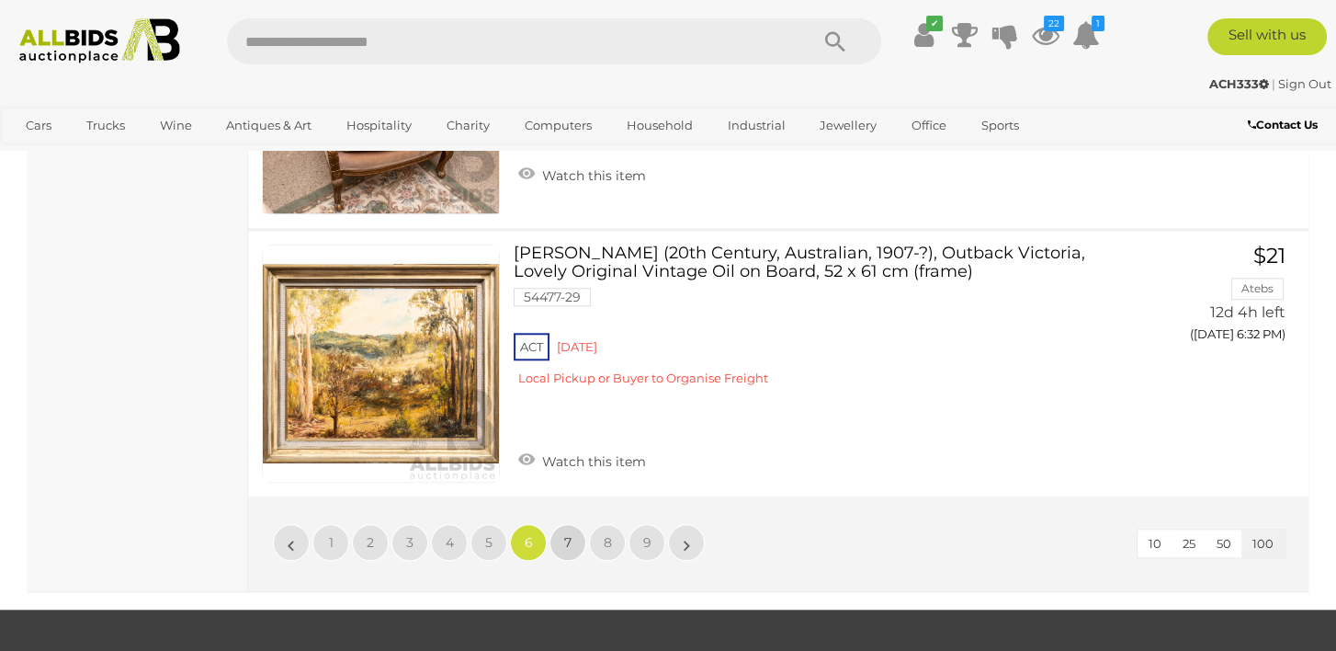
click at [573, 524] on link "7" at bounding box center [568, 542] width 37 height 37
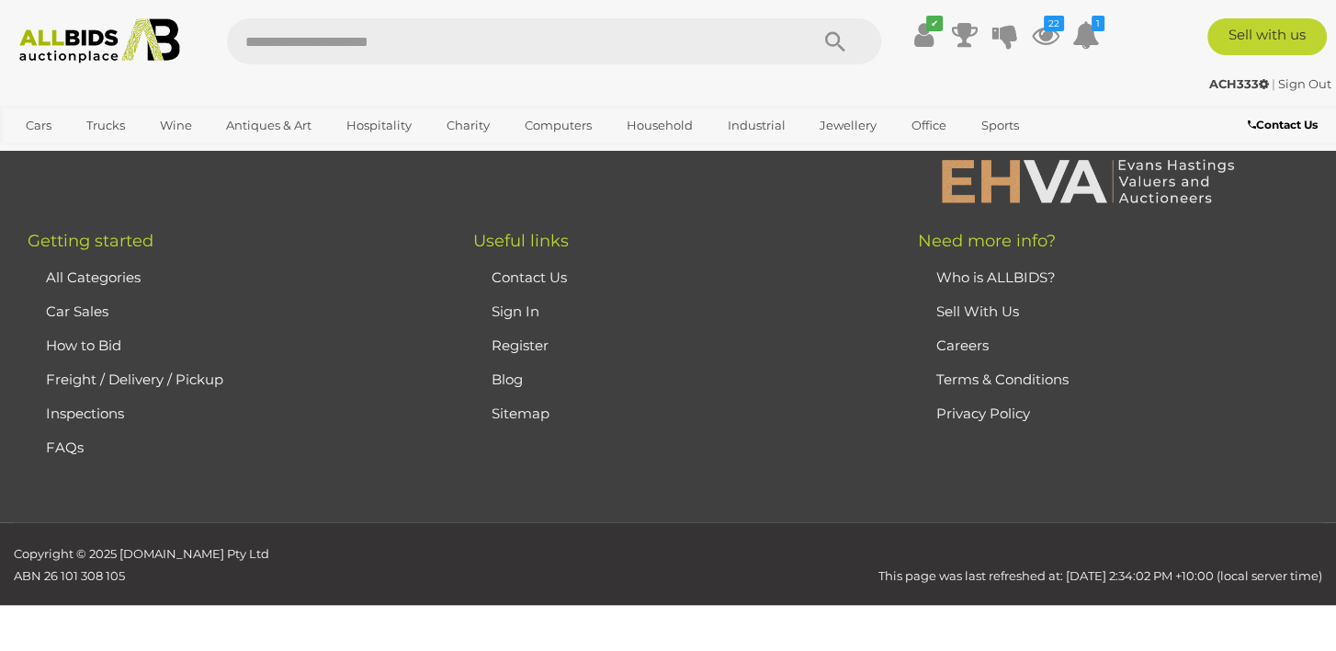
scroll to position [410, 0]
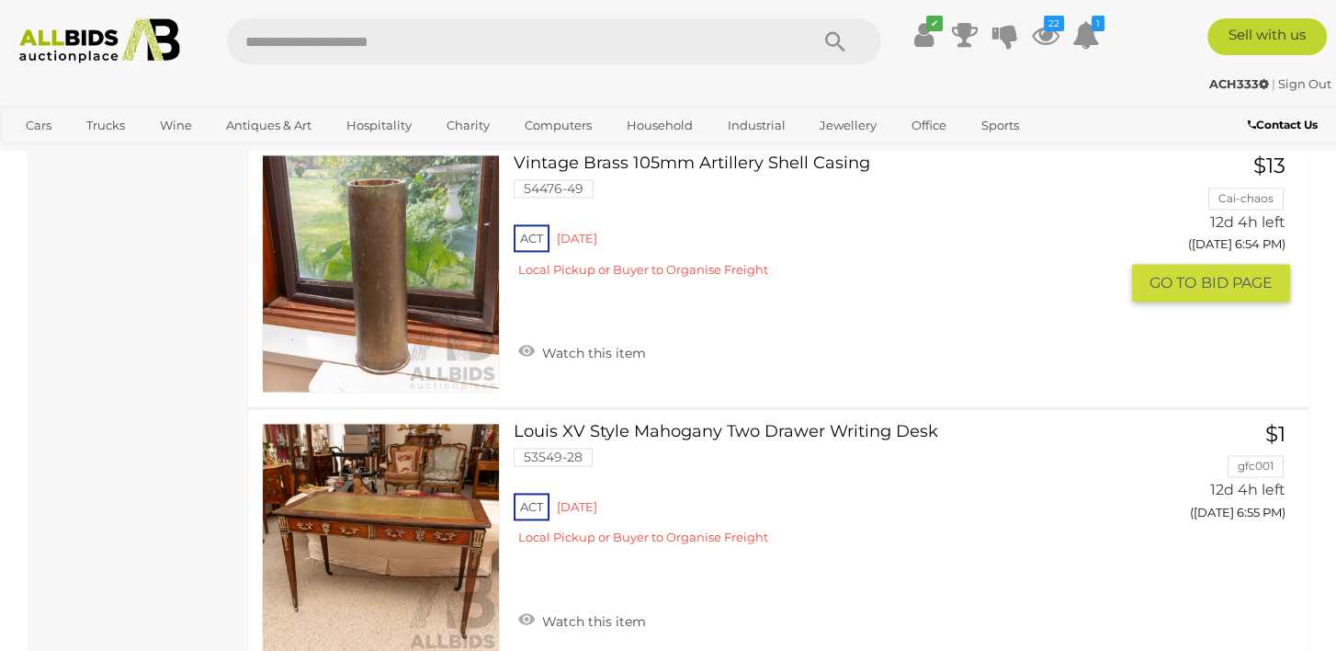
scroll to position [11898, 0]
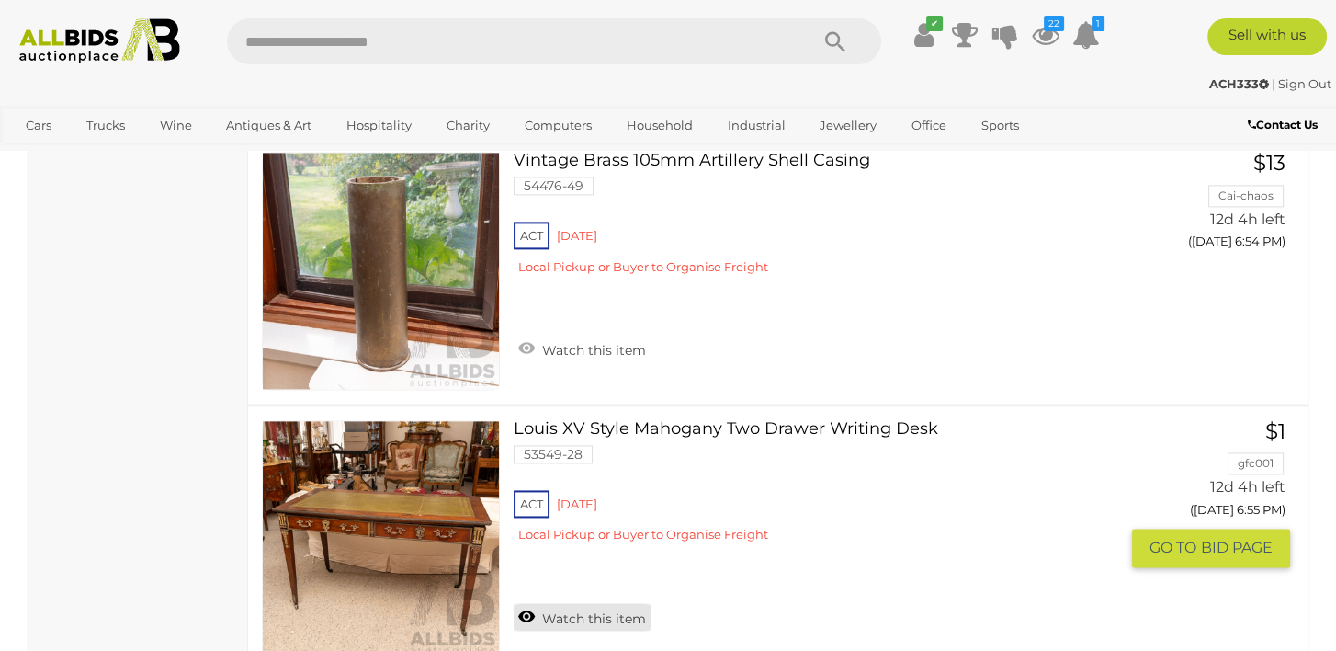
click at [523, 603] on link "Watch this item" at bounding box center [582, 617] width 137 height 28
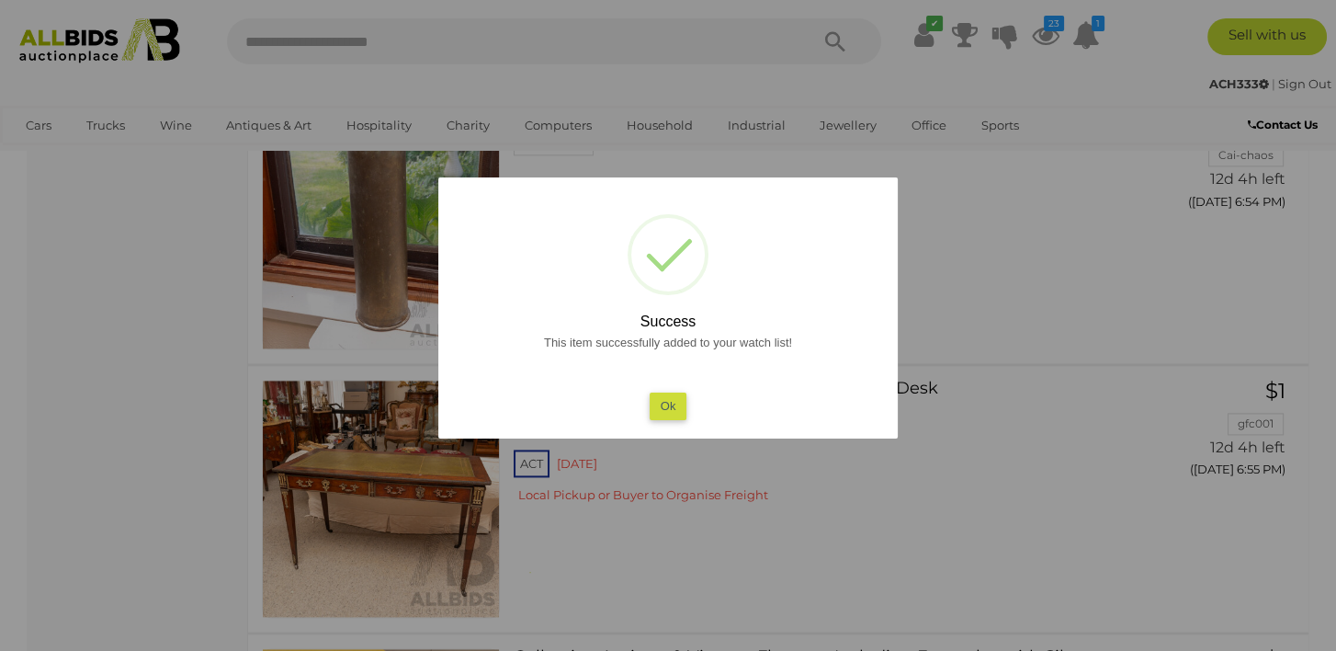
click at [654, 392] on button "Ok" at bounding box center [669, 405] width 38 height 27
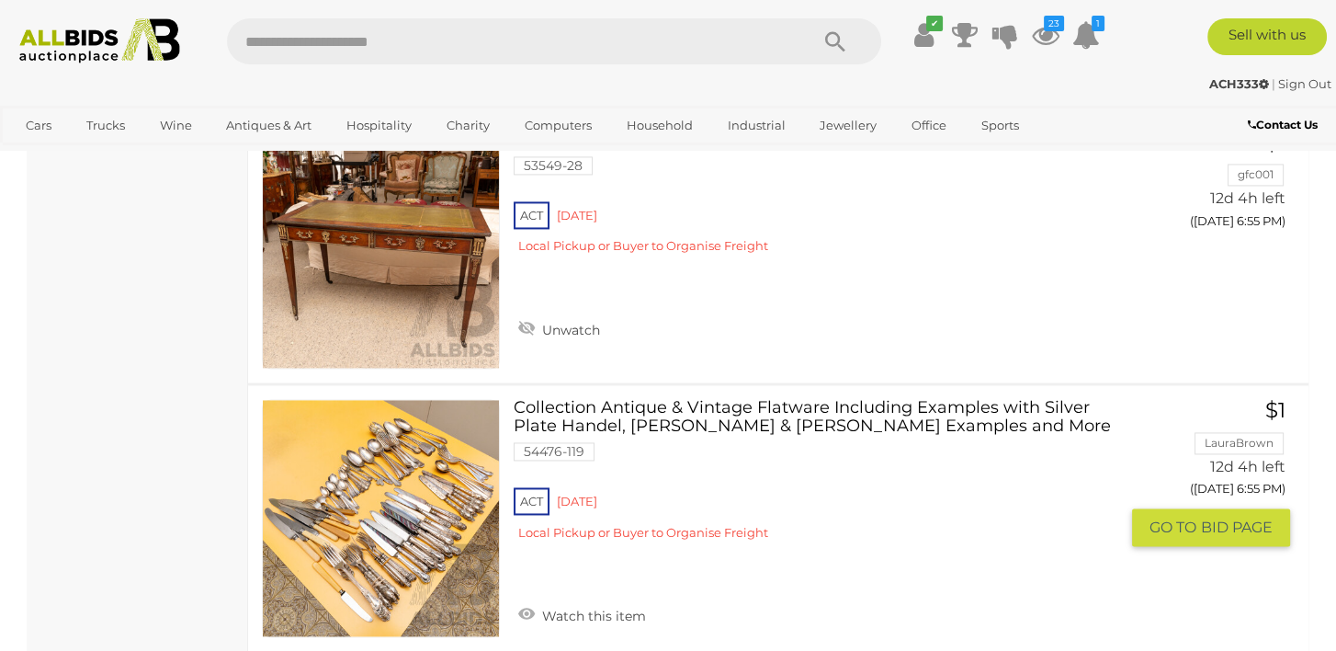
scroll to position [12389, 0]
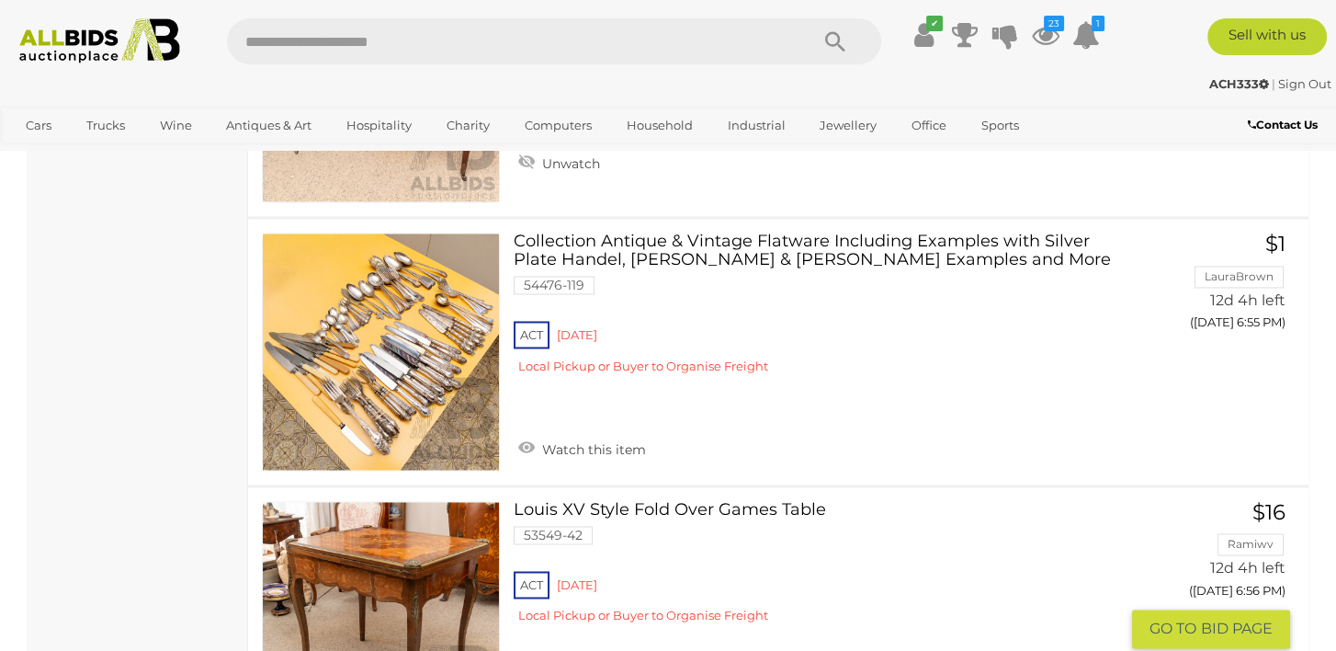
scroll to position [12450, 0]
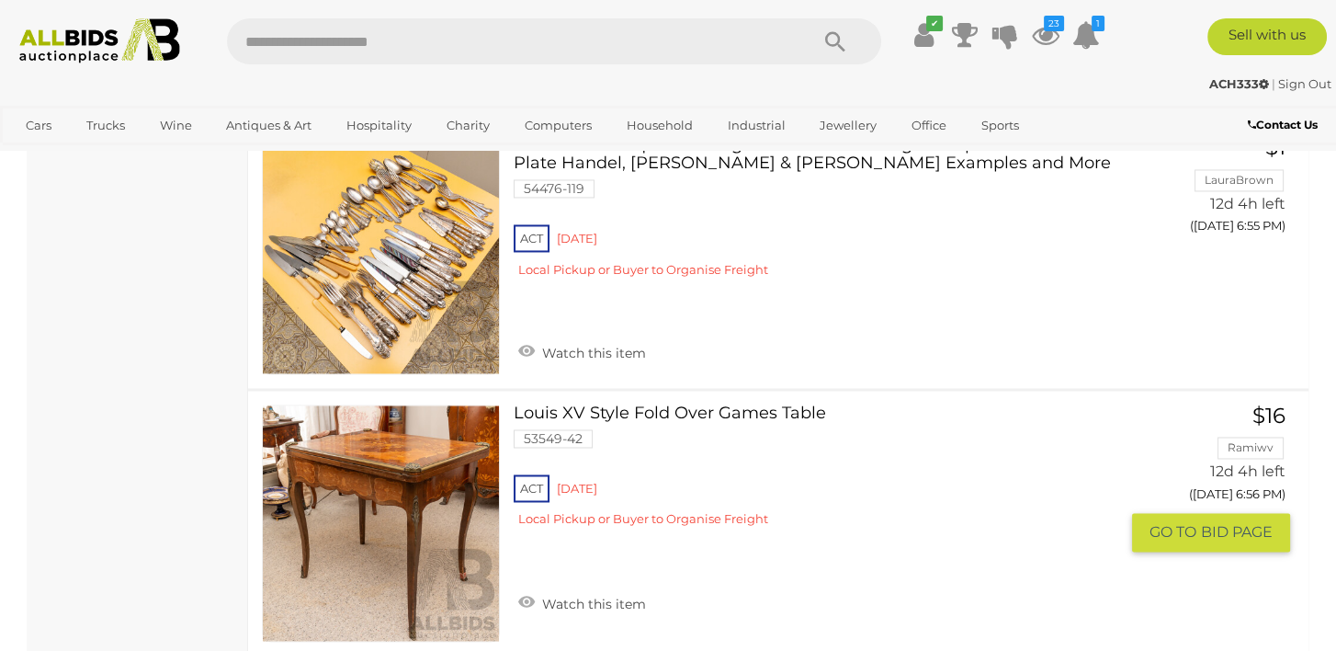
drag, startPoint x: 521, startPoint y: 494, endPoint x: 542, endPoint y: 486, distance: 22.7
click at [520, 587] on link "Watch this item" at bounding box center [582, 601] width 137 height 28
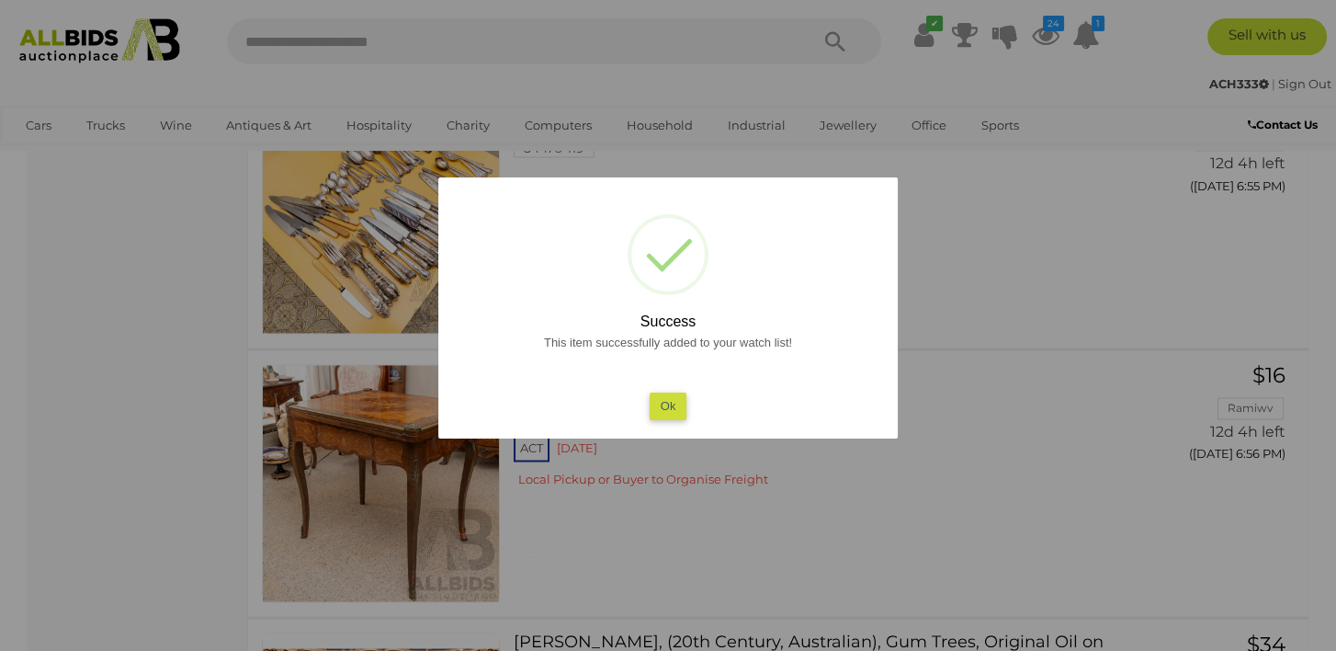
click at [662, 403] on button "Ok" at bounding box center [669, 405] width 38 height 27
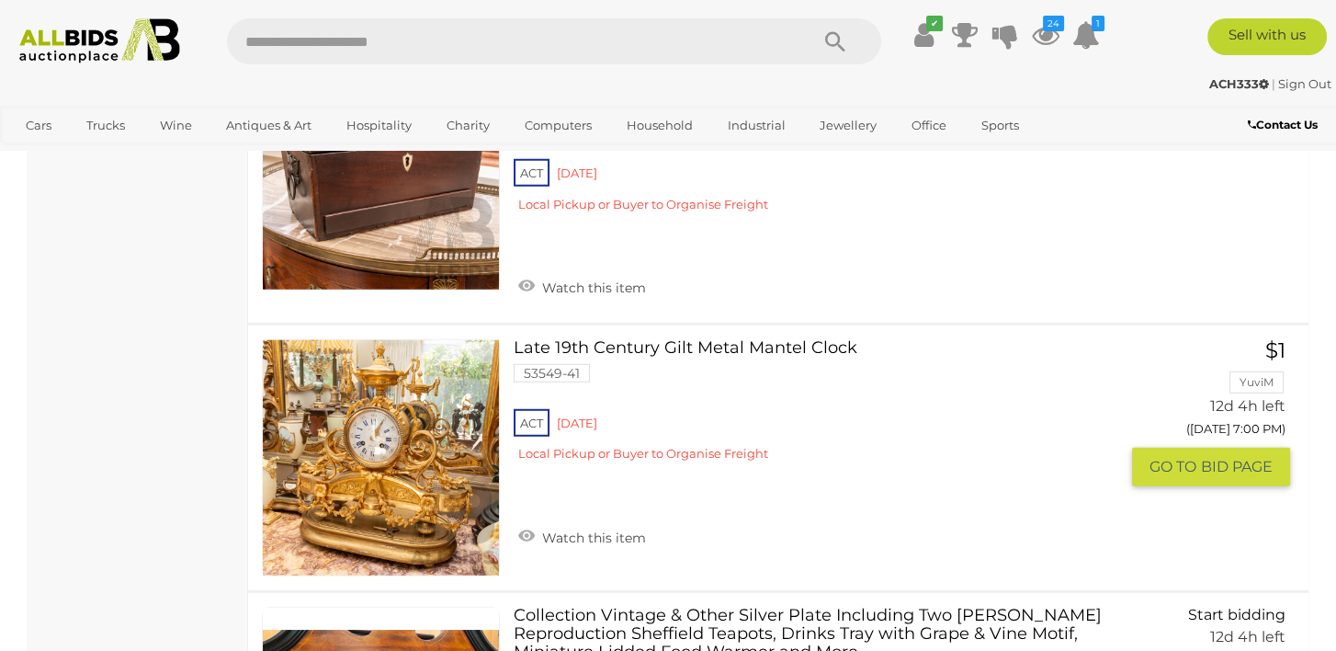
scroll to position [14931, 0]
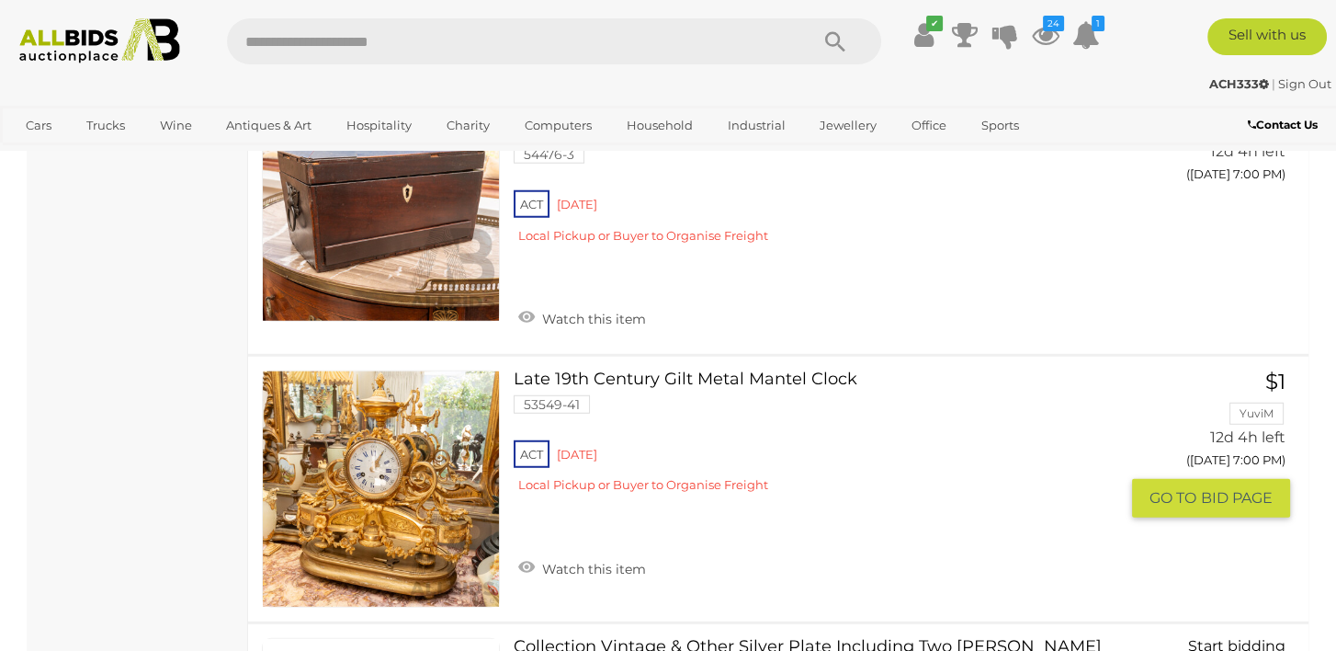
drag, startPoint x: 517, startPoint y: 455, endPoint x: 624, endPoint y: 431, distance: 110.2
click at [517, 553] on link "Watch this item" at bounding box center [582, 567] width 137 height 28
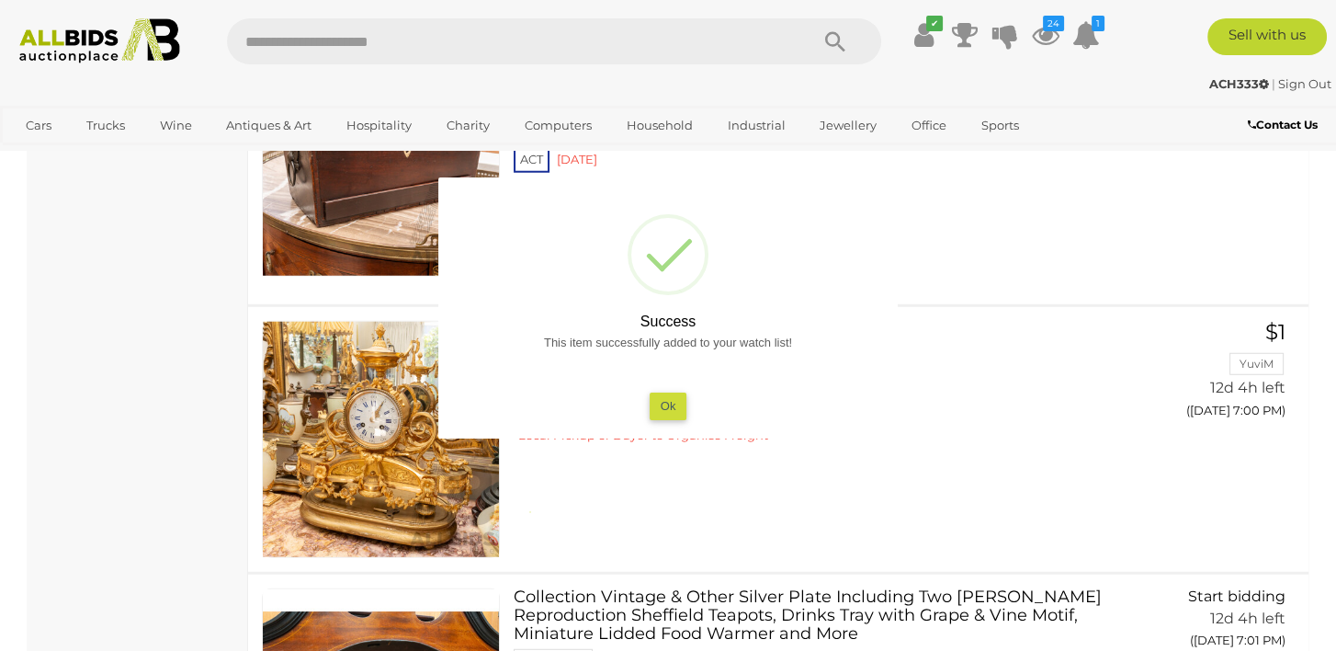
scroll to position [15207, 0]
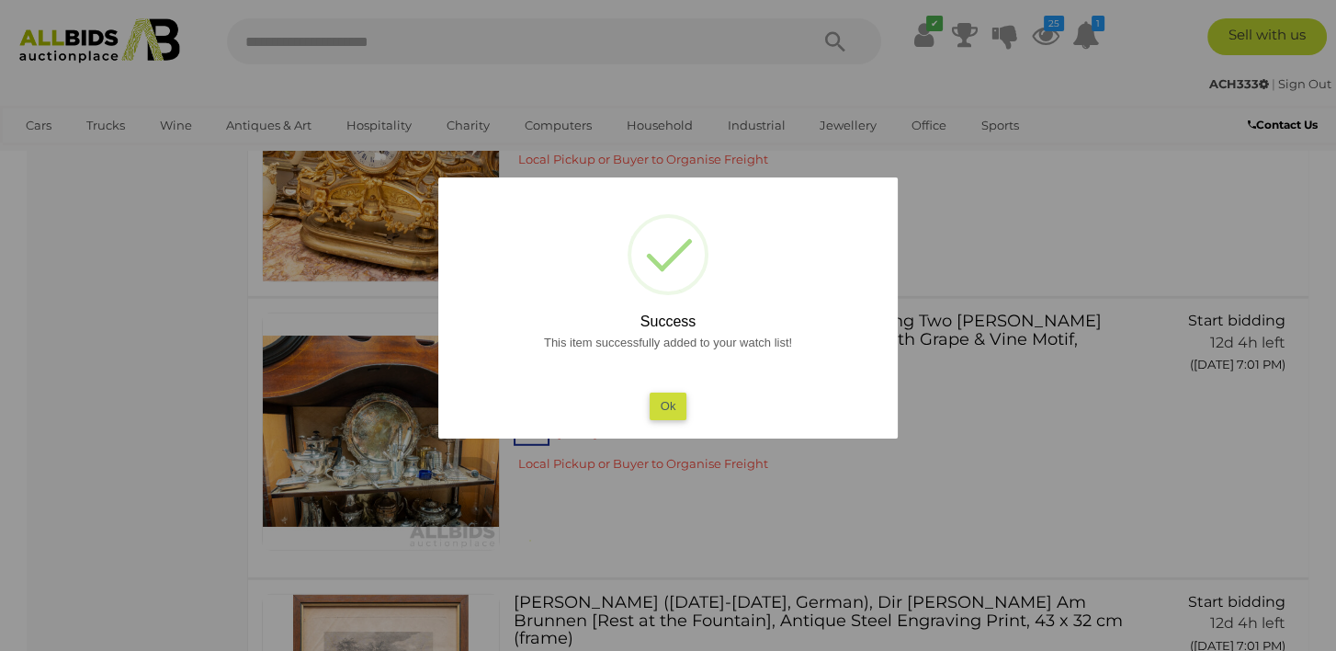
click at [661, 402] on button "Ok" at bounding box center [669, 405] width 38 height 27
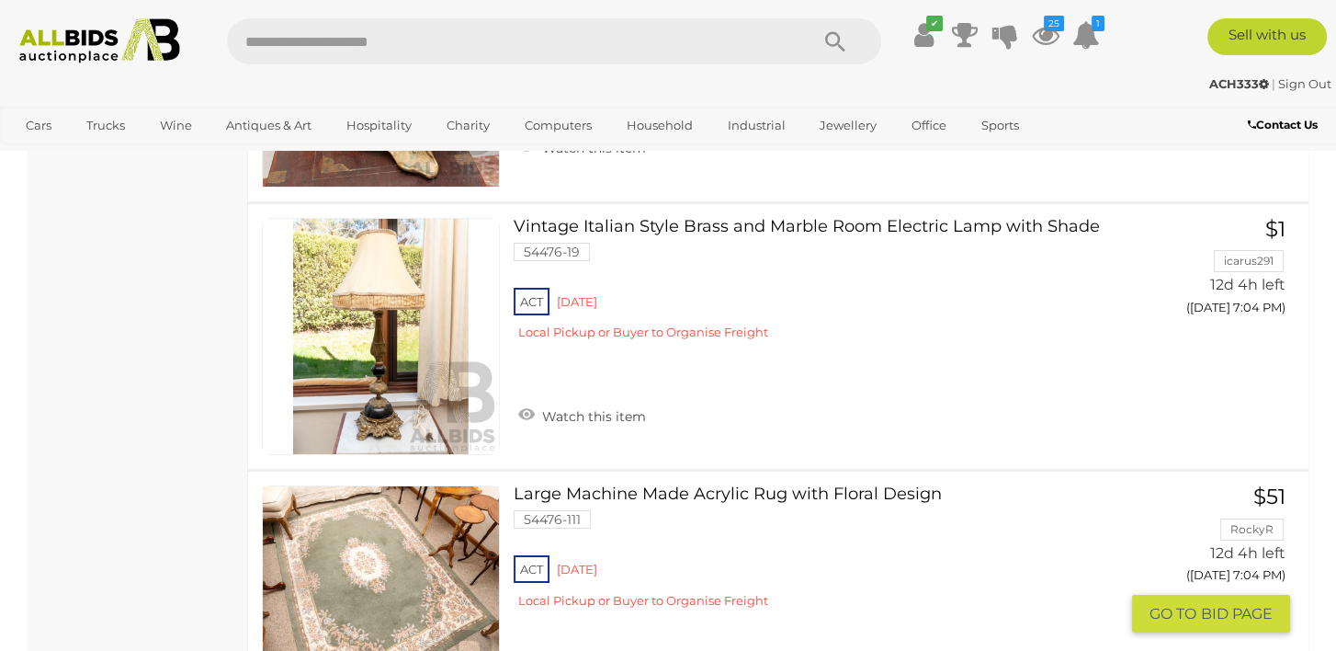
scroll to position [17229, 0]
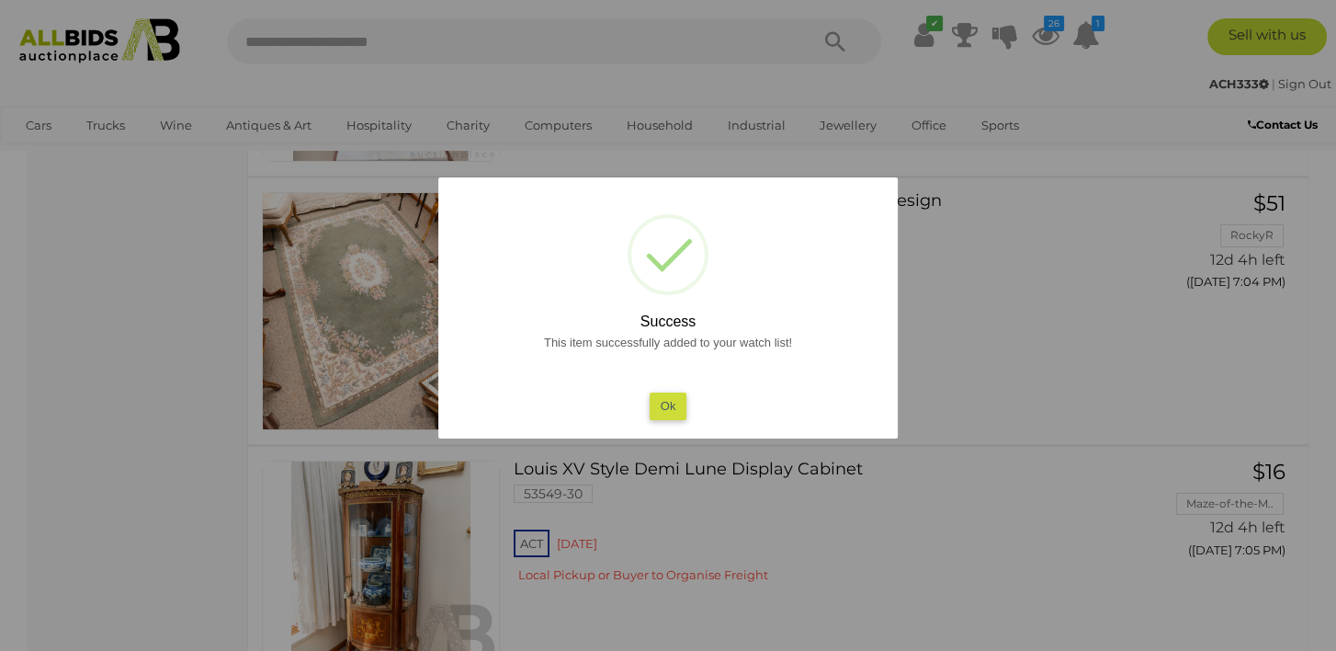
click at [673, 403] on button "Ok" at bounding box center [669, 405] width 38 height 27
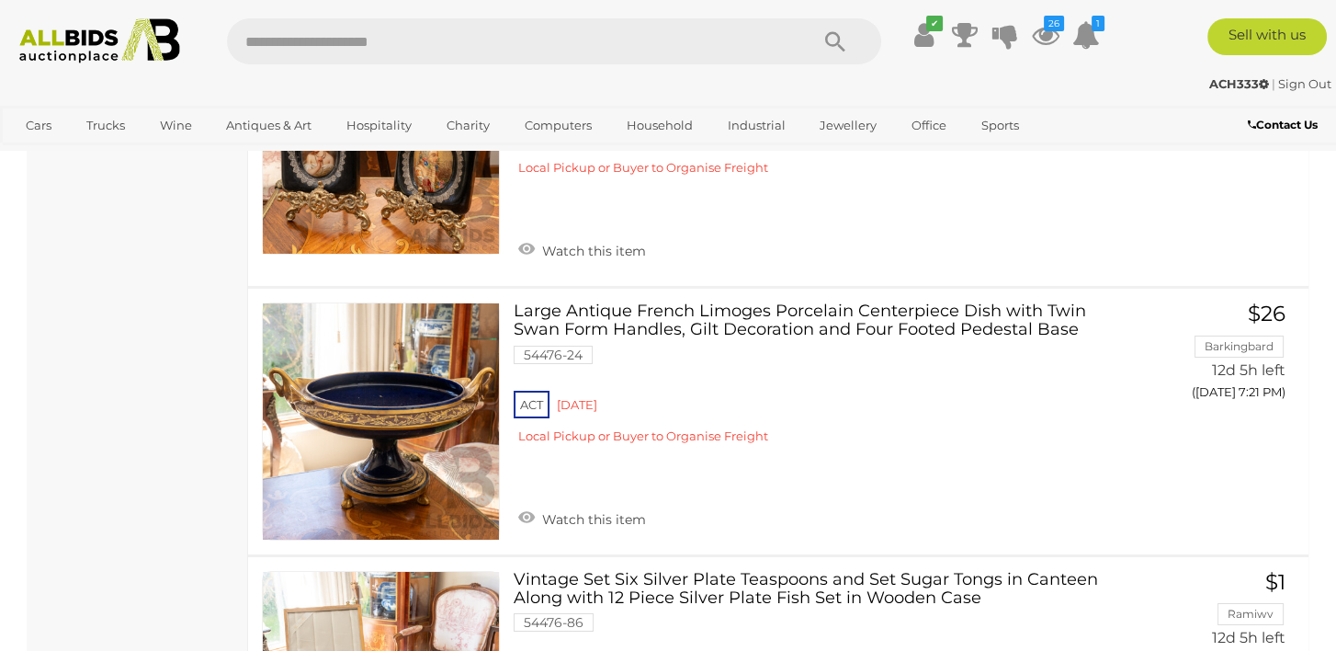
scroll to position [25685, 0]
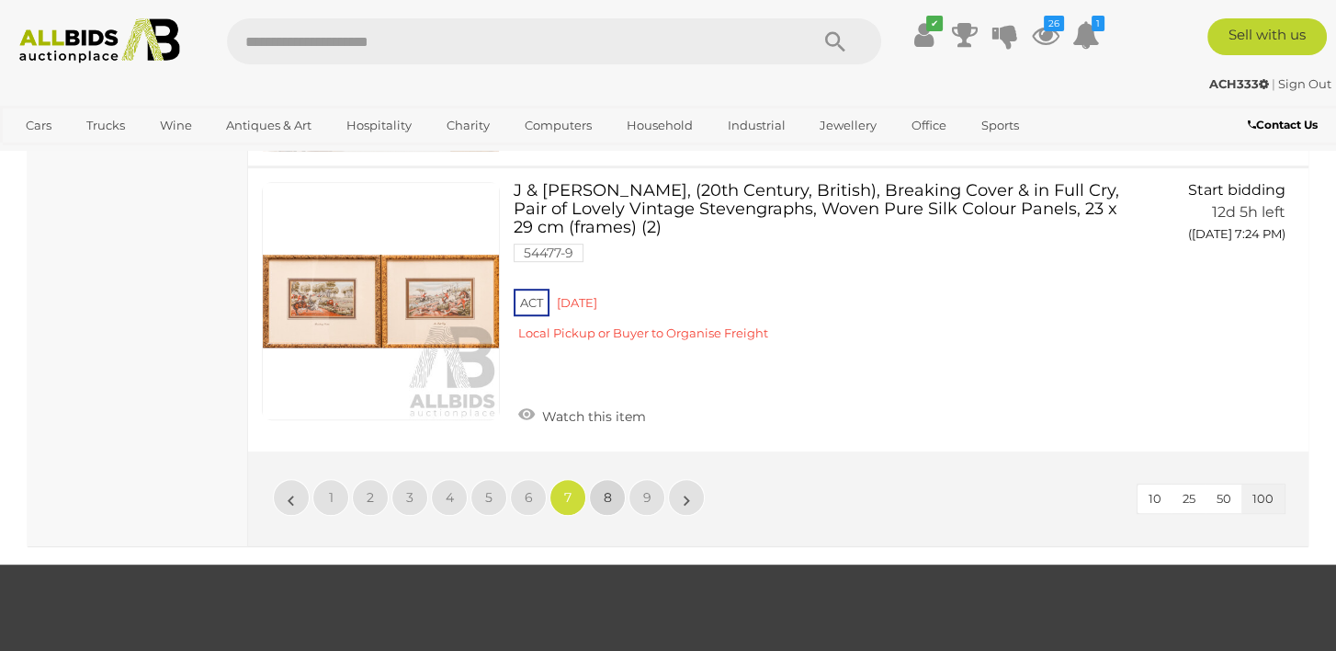
click at [607, 489] on span "8" at bounding box center [608, 497] width 8 height 17
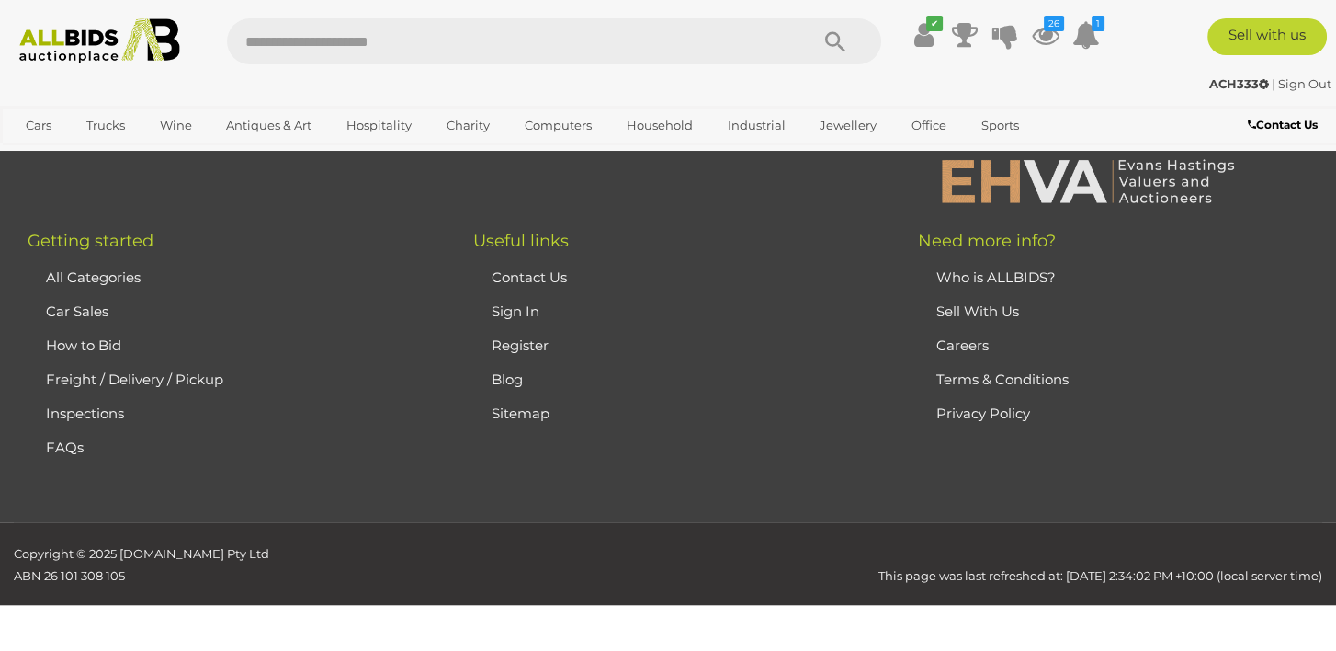
scroll to position [410, 0]
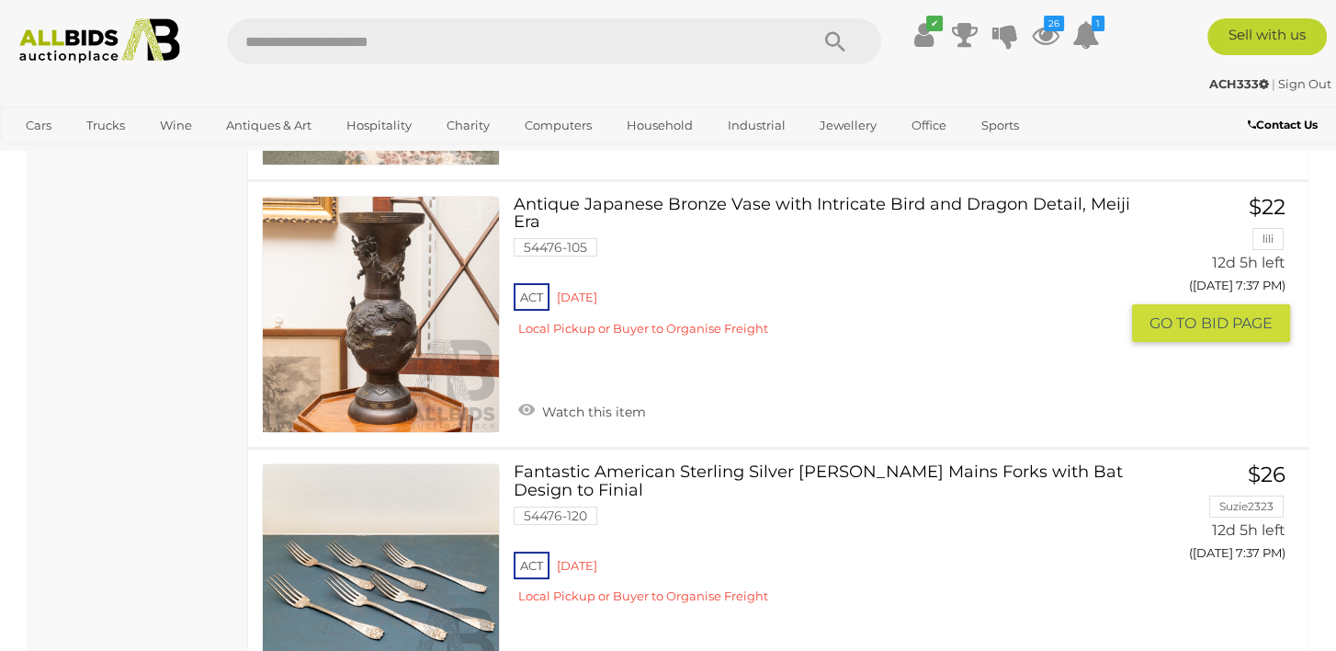
scroll to position [8774, 0]
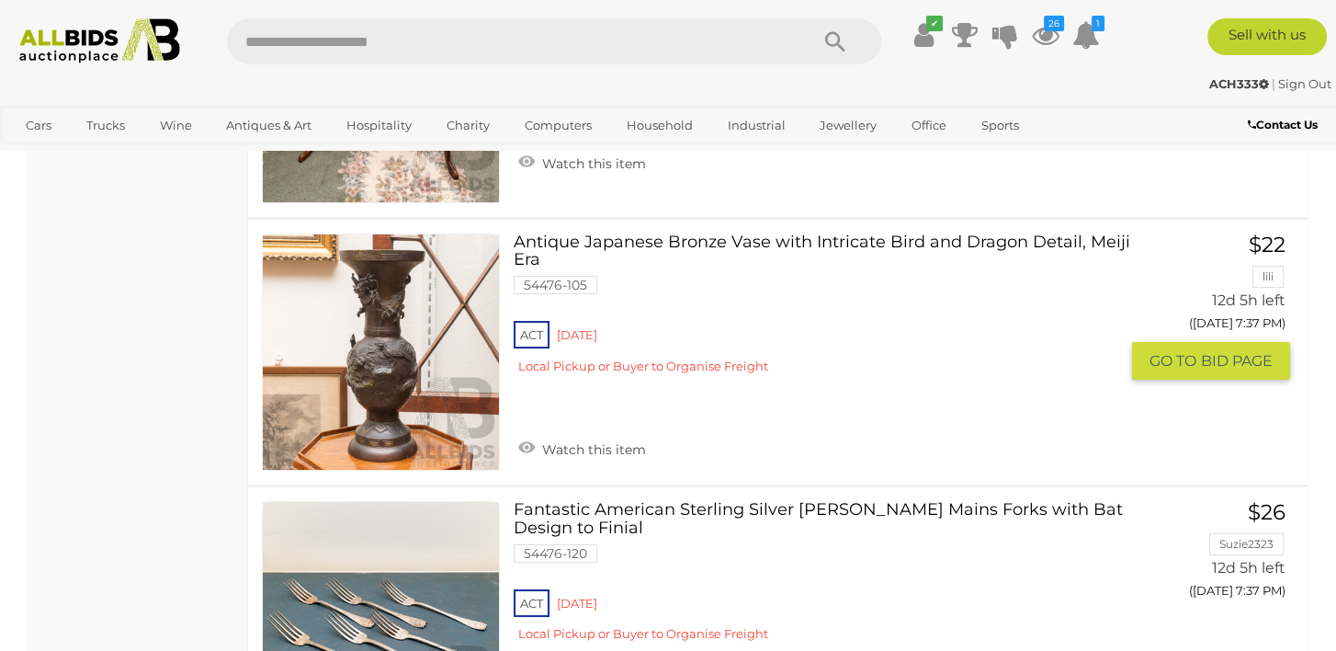
drag, startPoint x: 520, startPoint y: 393, endPoint x: 632, endPoint y: 426, distance: 116.7
click at [520, 434] on link "Watch this item" at bounding box center [582, 448] width 137 height 28
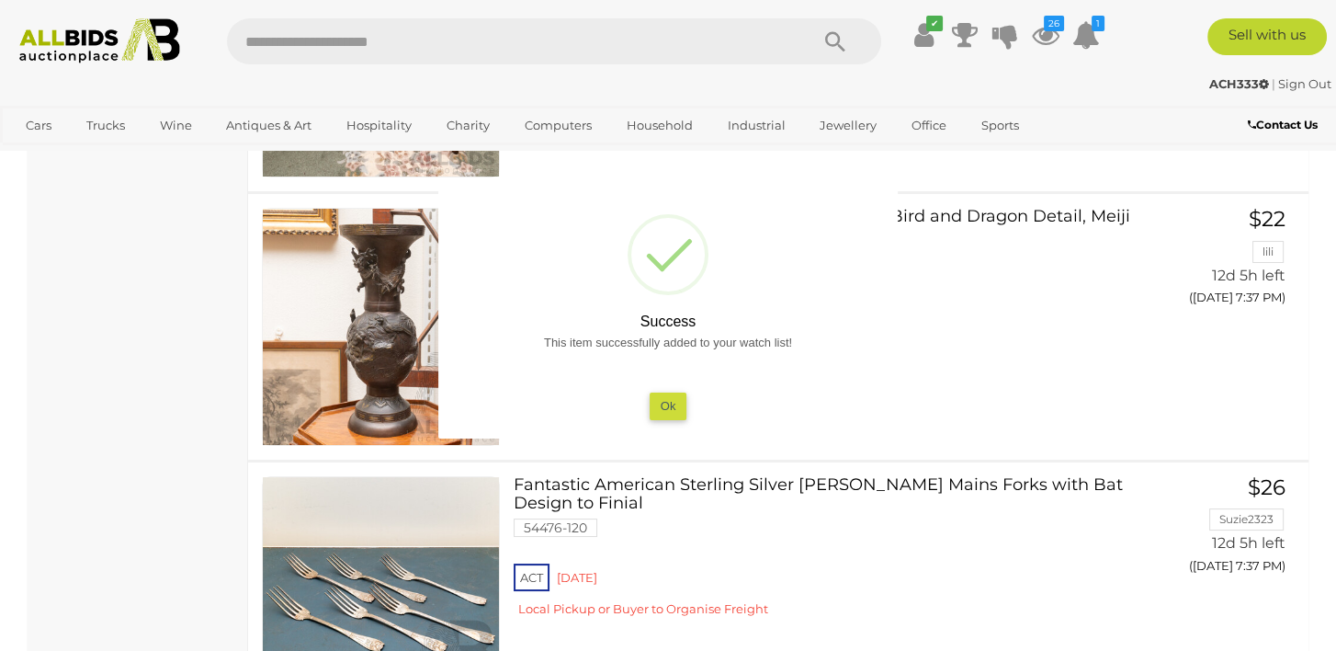
scroll to position [9141, 0]
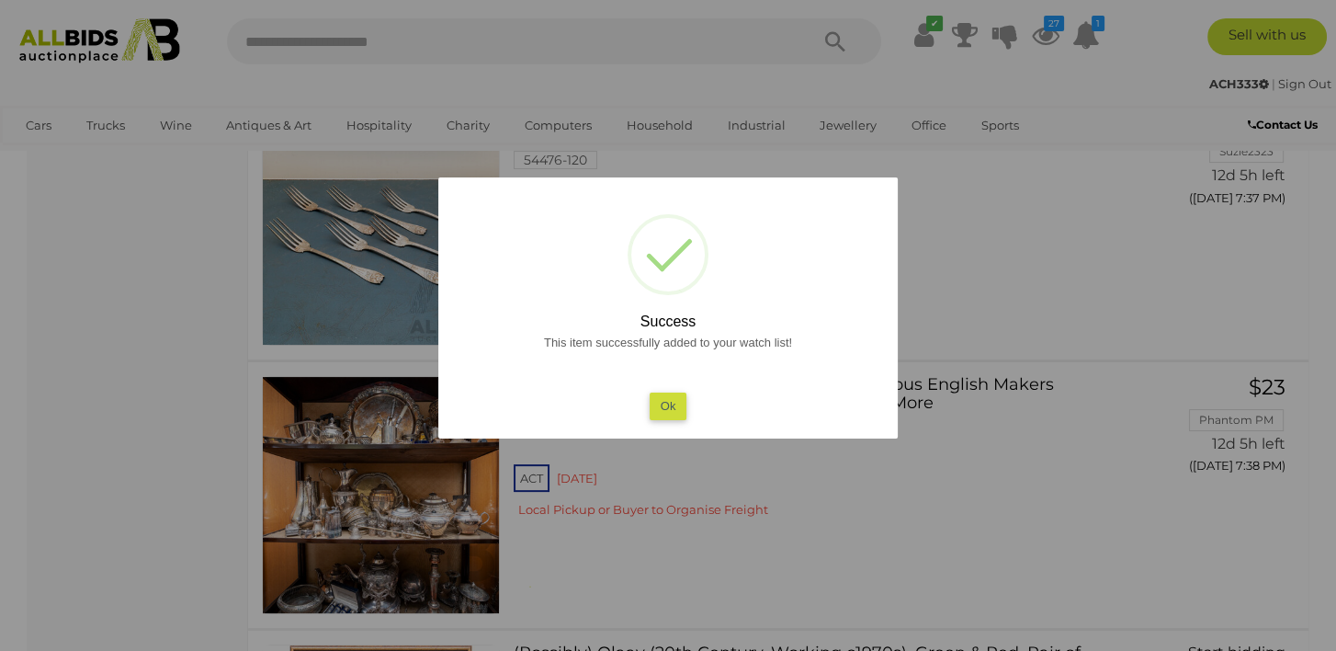
click at [655, 407] on button "Ok" at bounding box center [669, 405] width 38 height 27
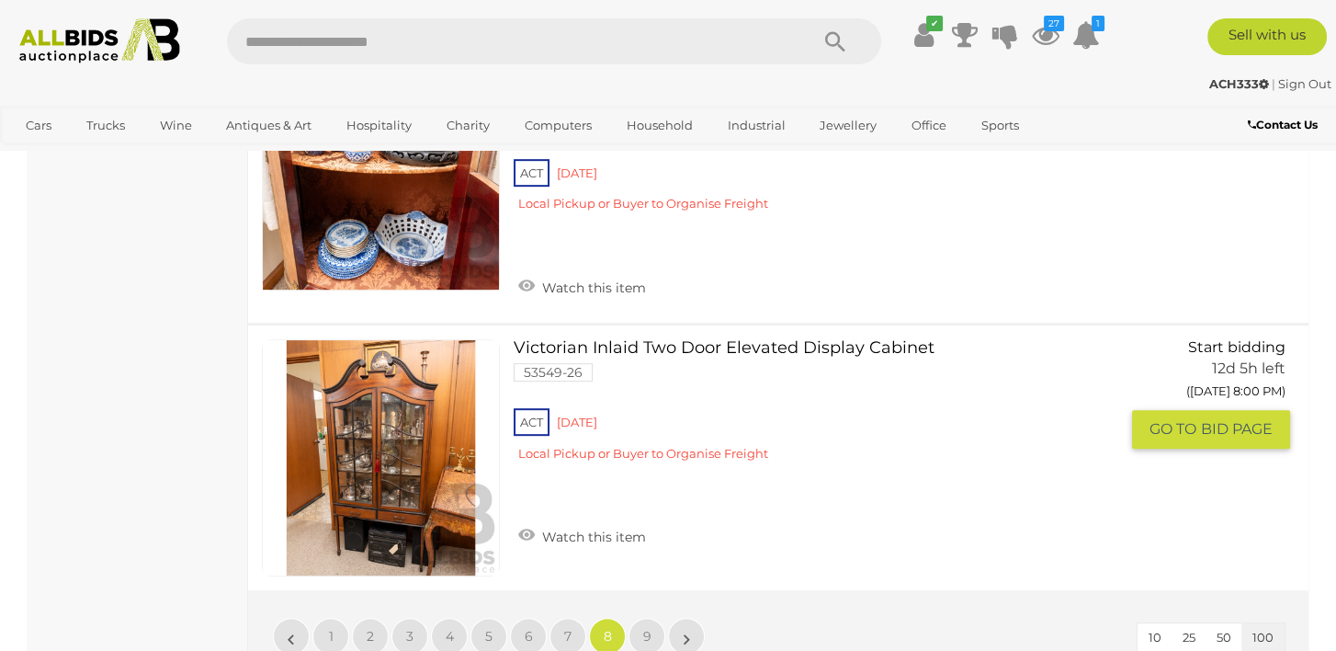
scroll to position [27063, 0]
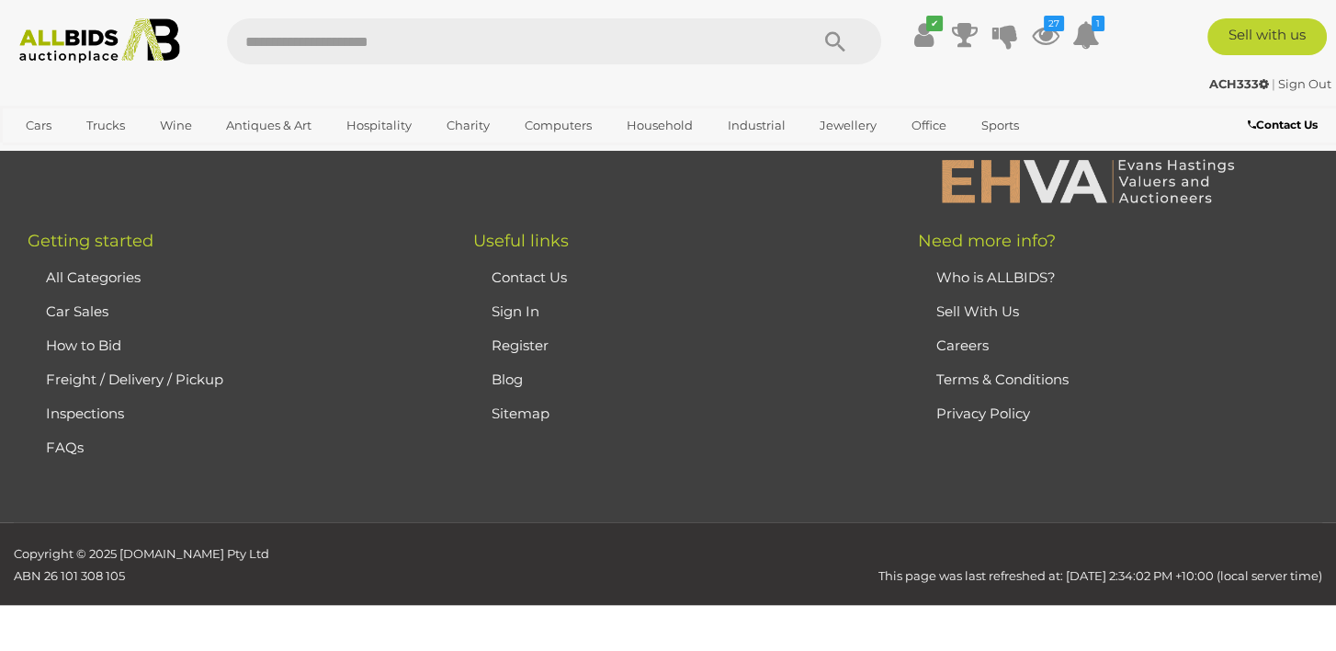
scroll to position [410, 0]
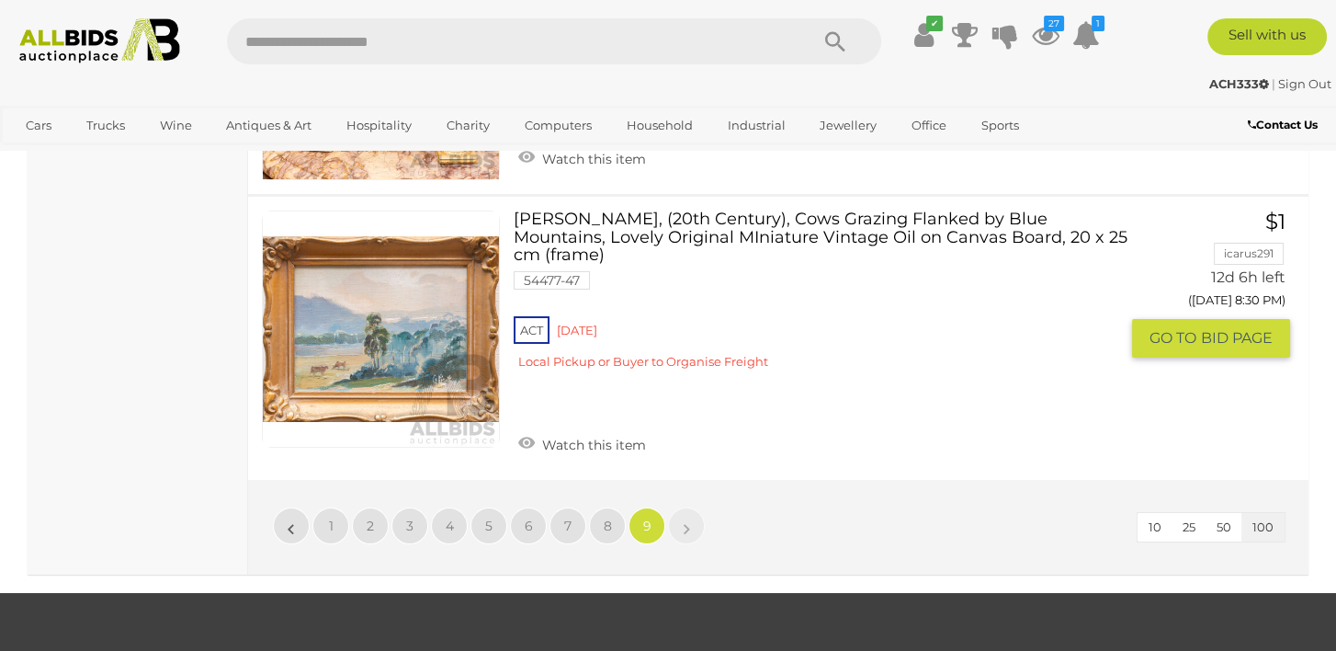
scroll to position [16953, 0]
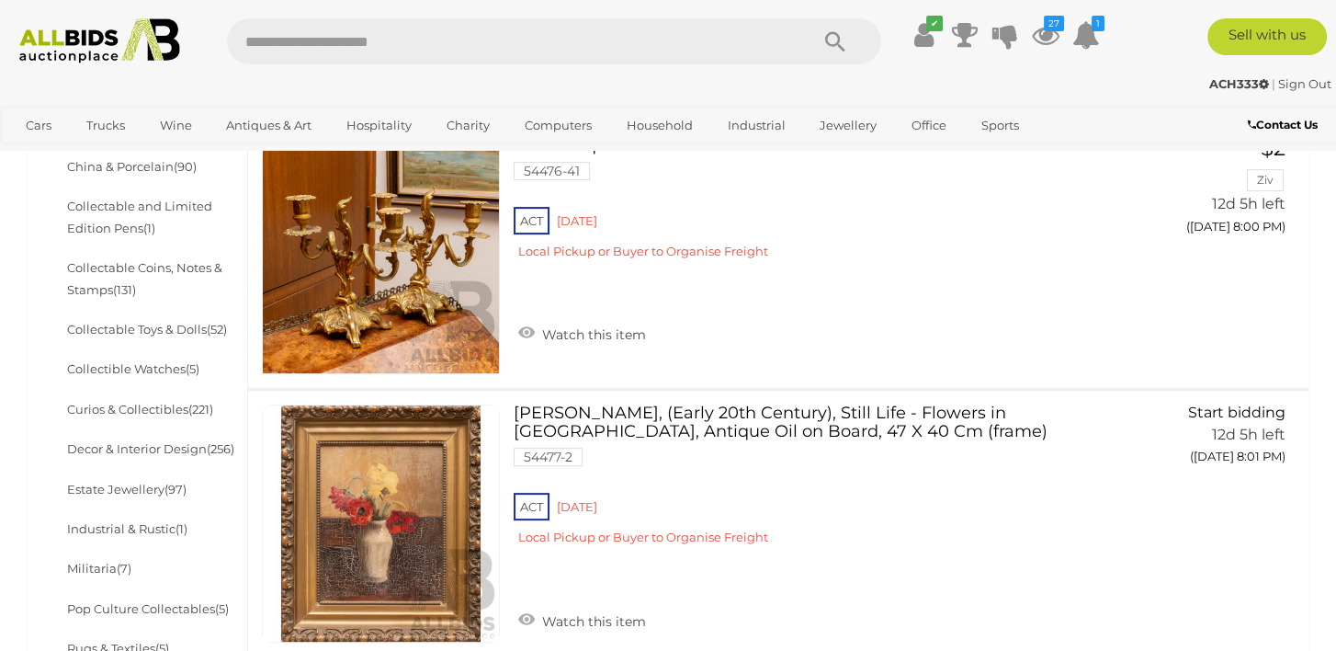
scroll to position [919, 0]
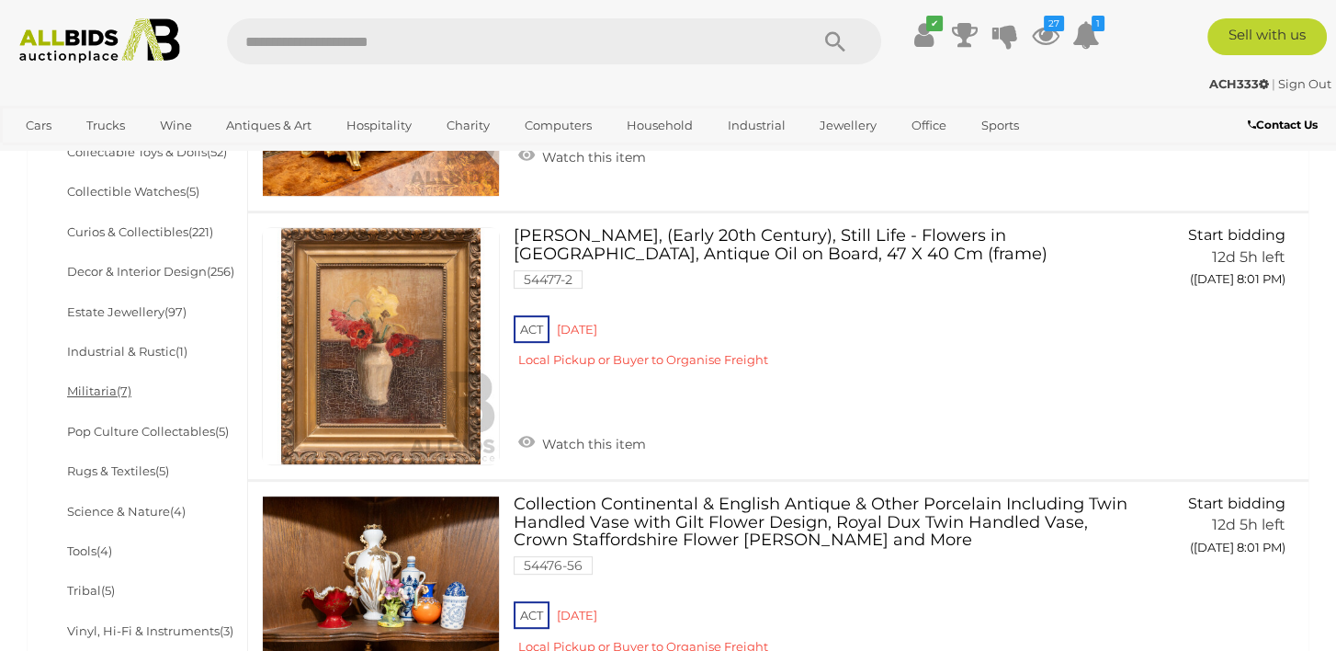
click at [70, 391] on link "Militaria (7)" at bounding box center [99, 390] width 64 height 15
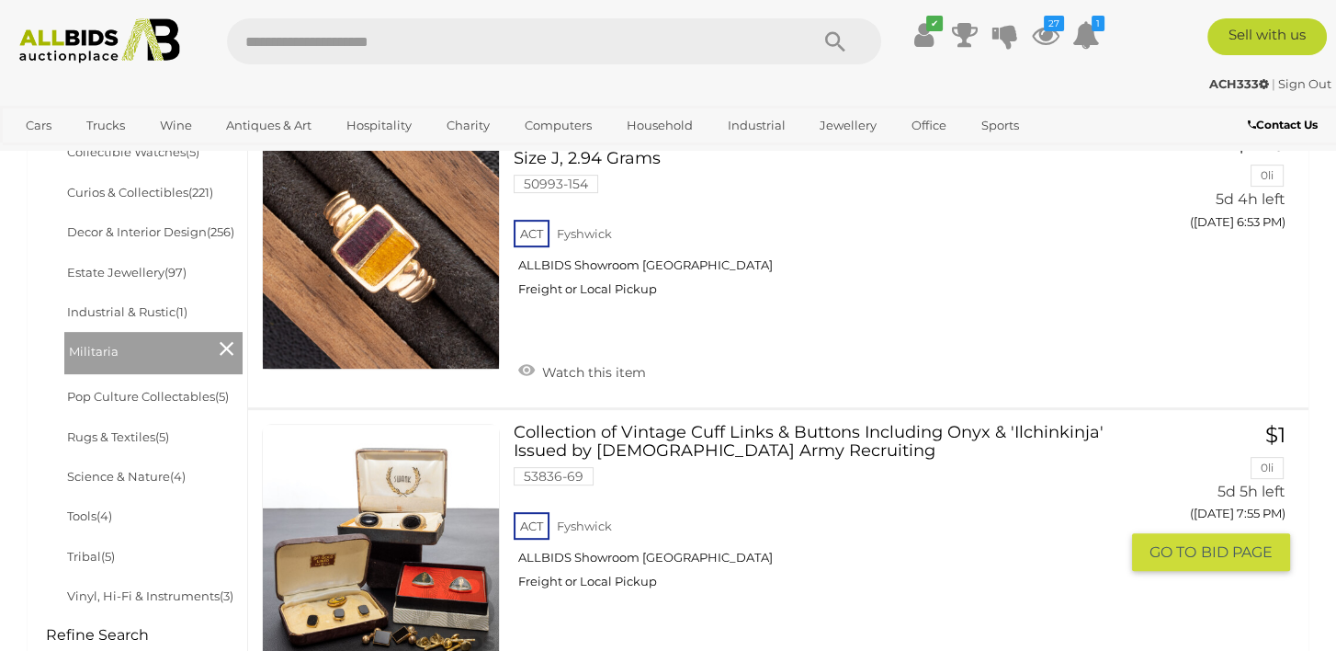
scroll to position [919, 0]
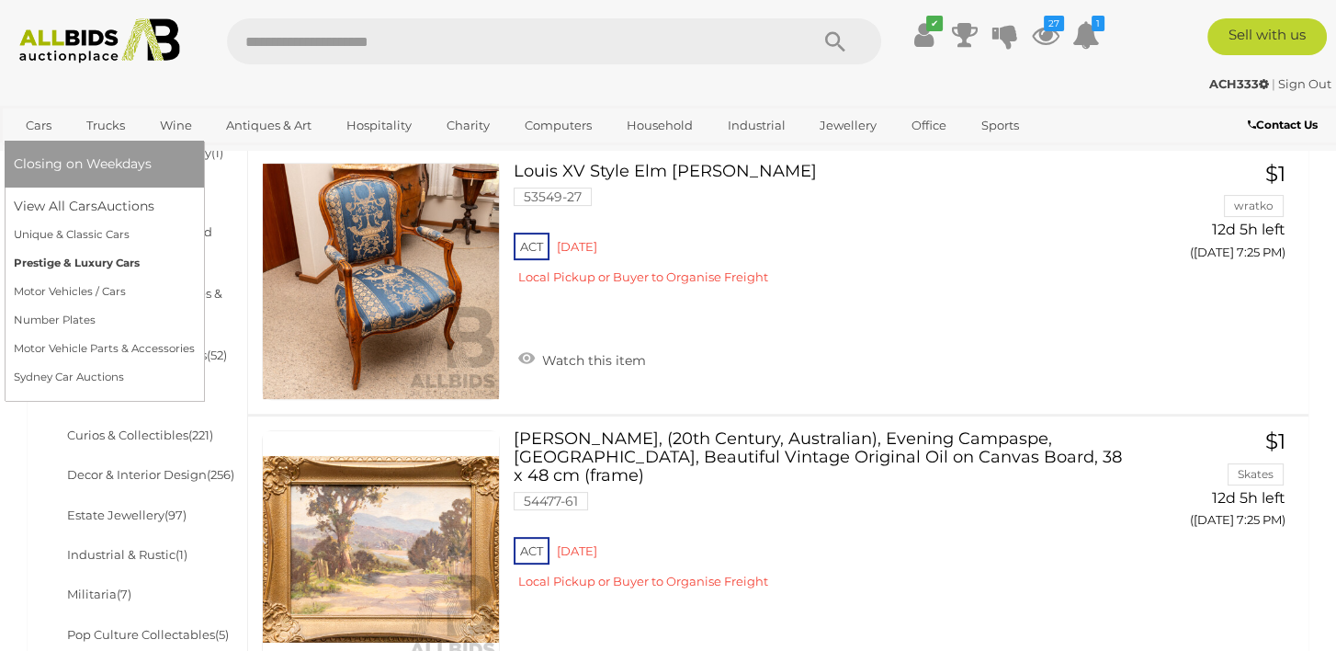
scroll to position [919, 0]
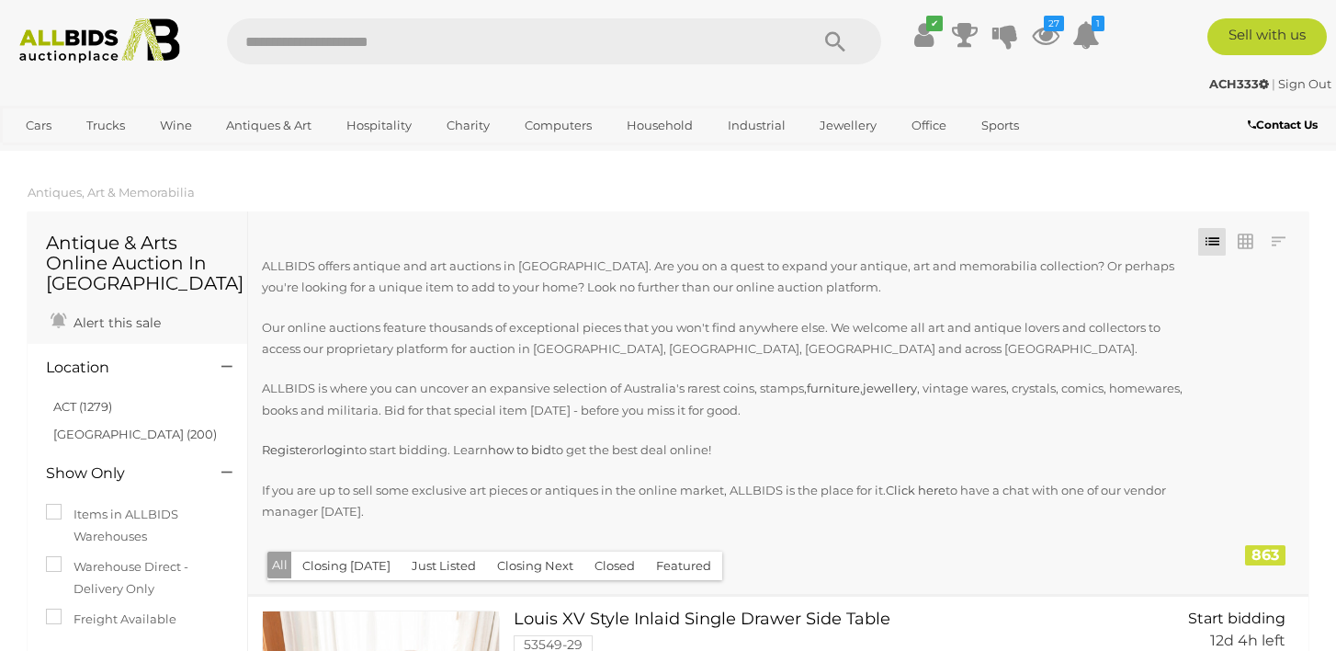
scroll to position [919, 0]
